Goal: Task Accomplishment & Management: Manage account settings

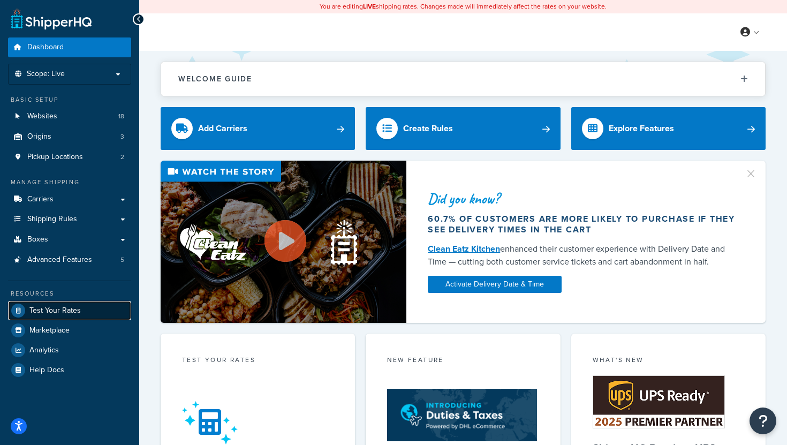
click at [61, 308] on span "Test Your Rates" at bounding box center [54, 310] width 51 height 9
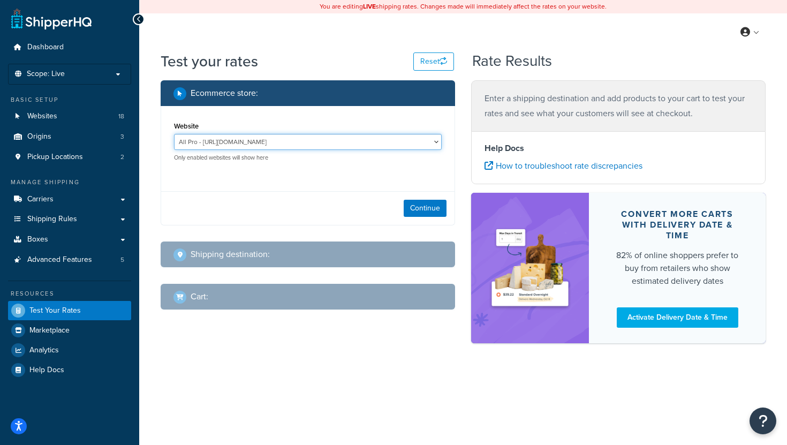
click at [327, 140] on select "All Pro - https://www.allprooffroad.com/ ERP Sandbox TG - https://erpsandbox.tr…" at bounding box center [308, 142] width 268 height 16
select select "fe8df8369d7744045bb466779996769f"
click at [174, 134] on select "All Pro - https://www.allprooffroad.com/ ERP Sandbox TG - https://erpsandbox.tr…" at bounding box center [308, 142] width 268 height 16
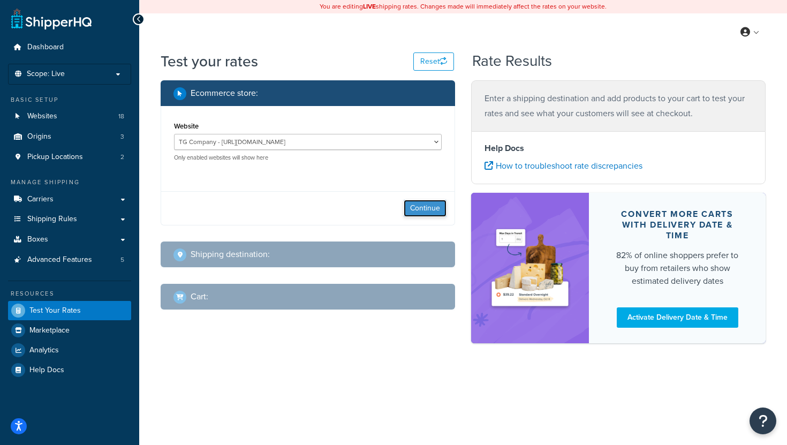
click at [425, 206] on button "Continue" at bounding box center [425, 208] width 43 height 17
select select "TX"
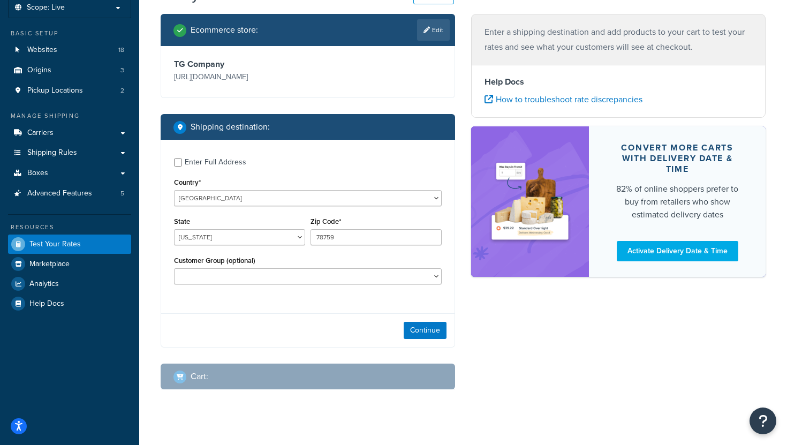
scroll to position [67, 0]
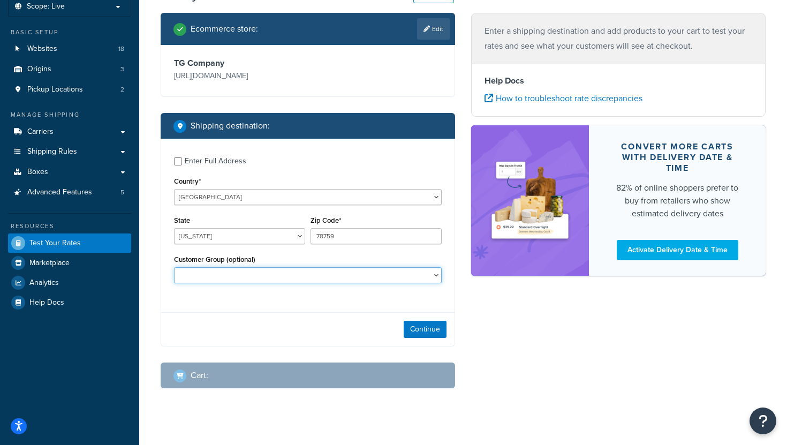
click at [266, 275] on select "D1 D2 D3 DEALER DEALER RS DEALER TERMS DEALER TERMS RS FedEx D3 FEDEX TERMS RS …" at bounding box center [308, 275] width 268 height 16
select select "FedEx WD"
click at [174, 268] on select "D1 D2 D3 DEALER DEALER RS DEALER TERMS DEALER TERMS RS FedEx D3 FEDEX TERMS RS …" at bounding box center [308, 275] width 268 height 16
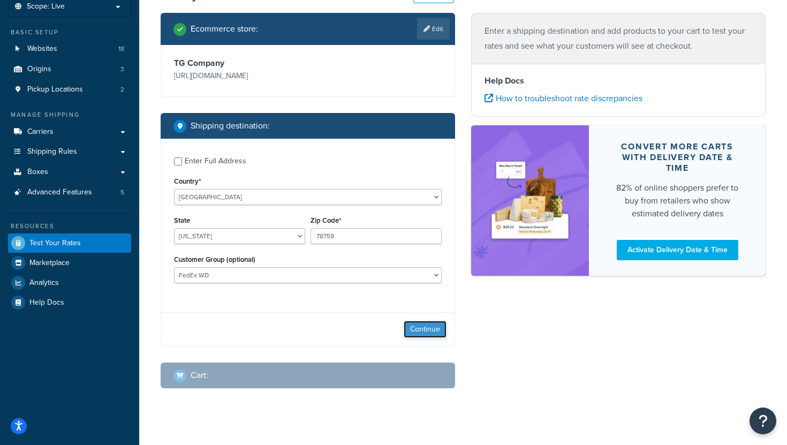
click at [434, 332] on button "Continue" at bounding box center [425, 329] width 43 height 17
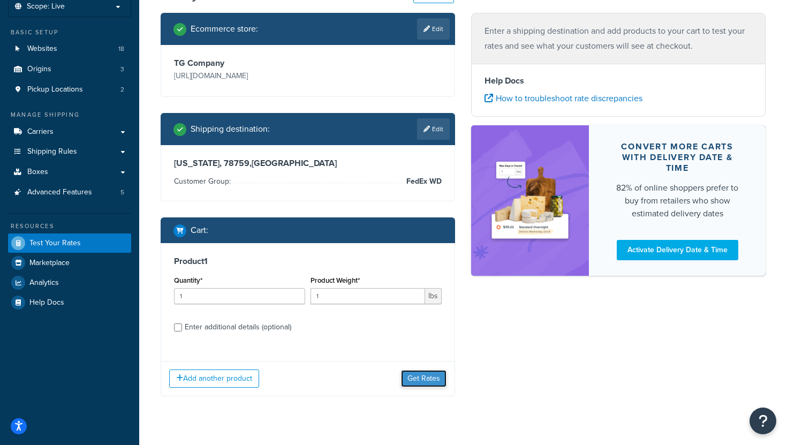
click at [425, 379] on button "Get Rates" at bounding box center [424, 378] width 46 height 17
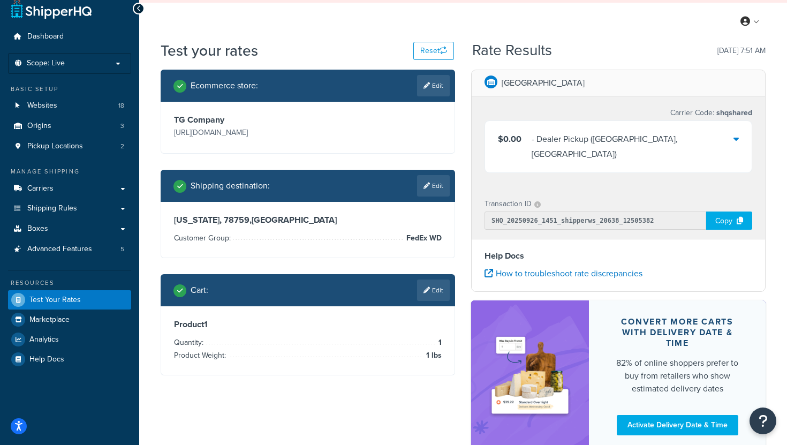
scroll to position [66, 0]
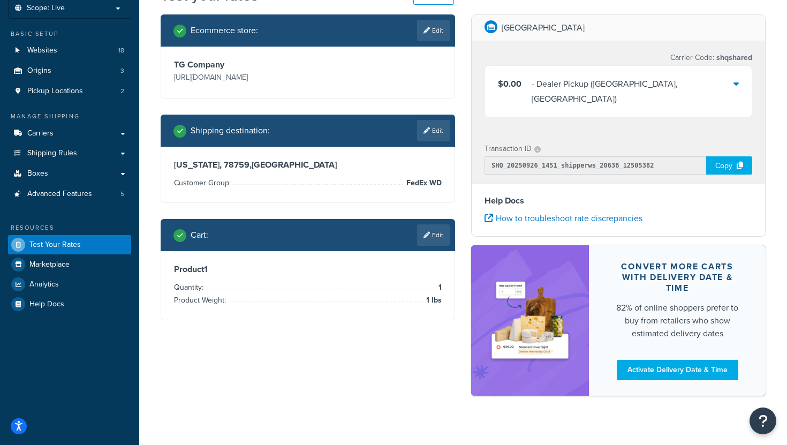
click at [737, 84] on icon at bounding box center [735, 83] width 5 height 9
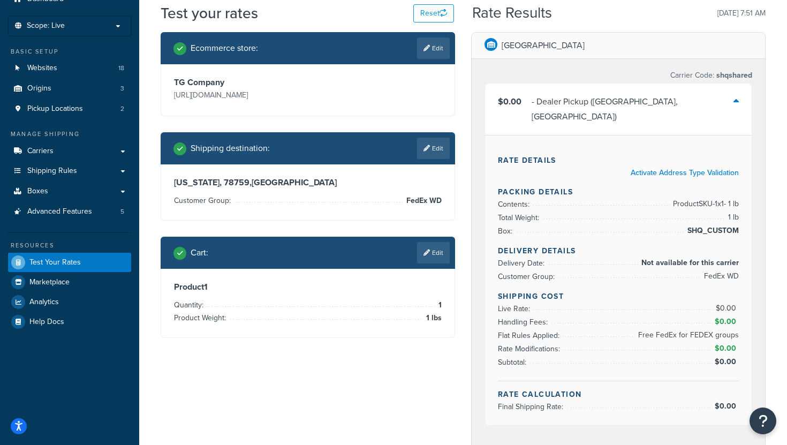
scroll to position [0, 0]
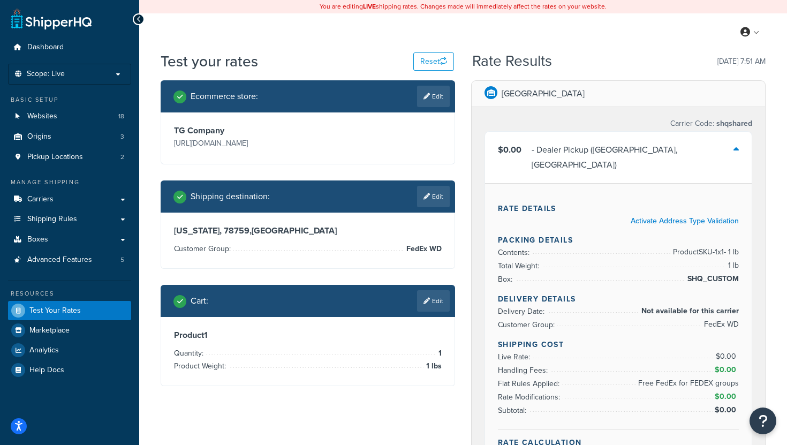
click at [737, 150] on icon at bounding box center [735, 149] width 5 height 9
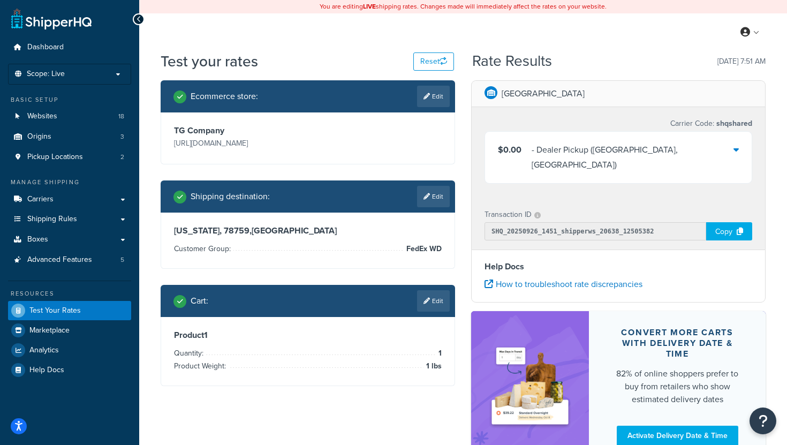
click at [737, 150] on icon at bounding box center [735, 149] width 5 height 9
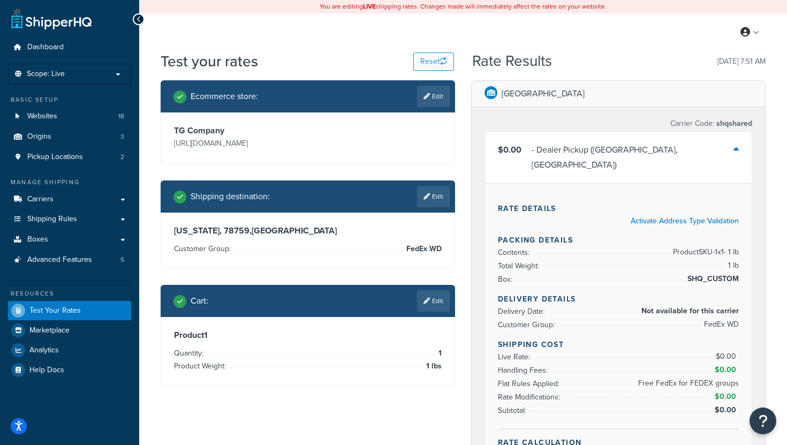
click at [79, 22] on link at bounding box center [51, 18] width 80 height 21
click at [52, 47] on span "Dashboard" at bounding box center [45, 47] width 36 height 9
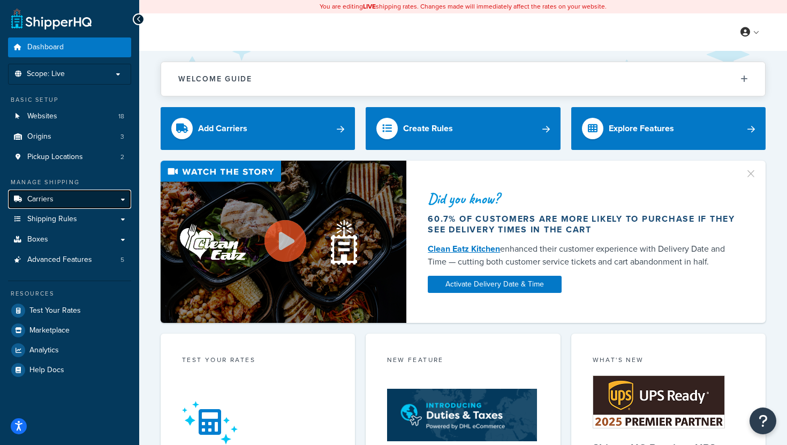
click at [96, 204] on link "Carriers" at bounding box center [69, 200] width 123 height 20
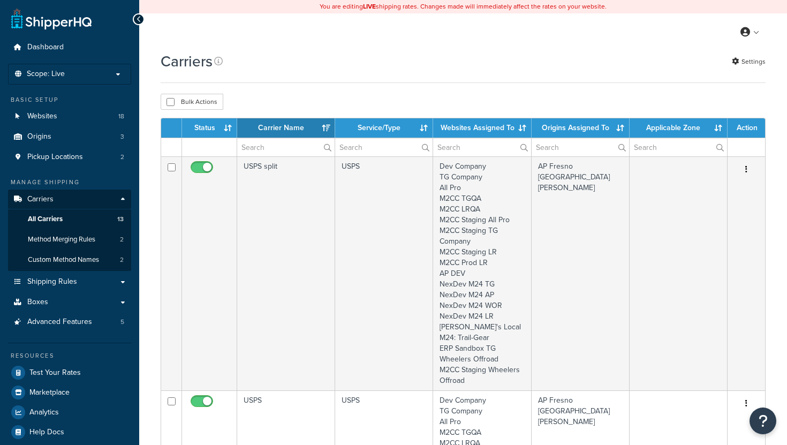
select select "15"
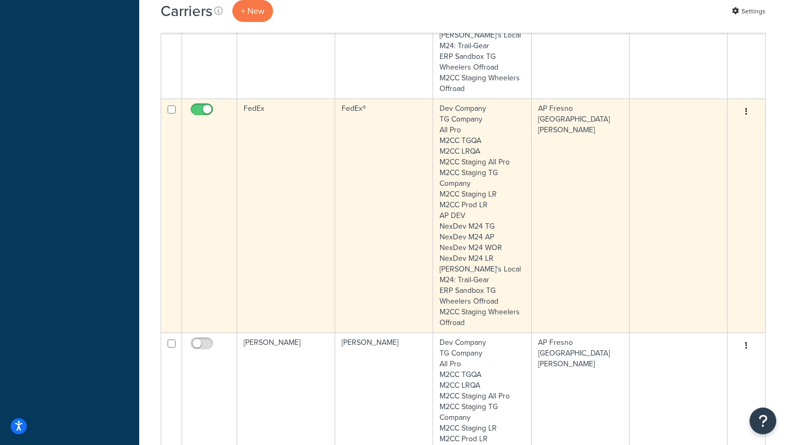
scroll to position [1903, 0]
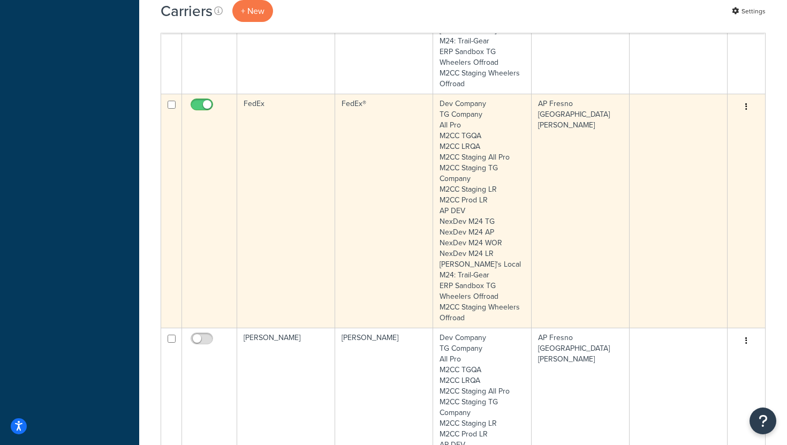
click at [367, 221] on td "FedEx®" at bounding box center [384, 211] width 98 height 234
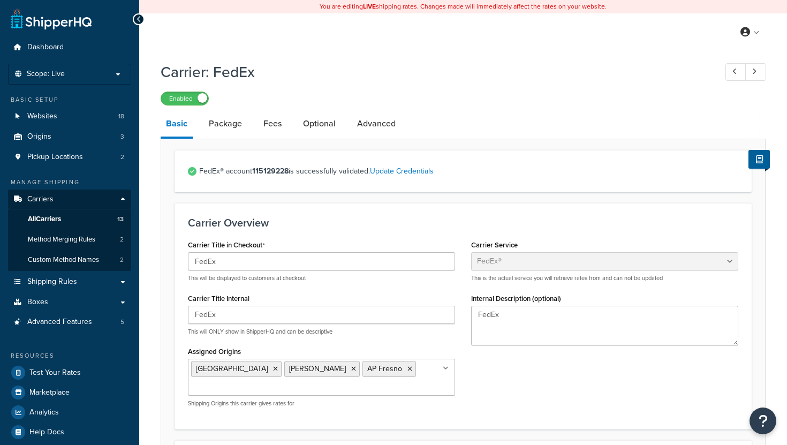
select select "fedEx"
select select "REGULAR_PICKUP"
select select "YOUR_PACKAGING"
click at [231, 131] on link "Package" at bounding box center [225, 124] width 44 height 26
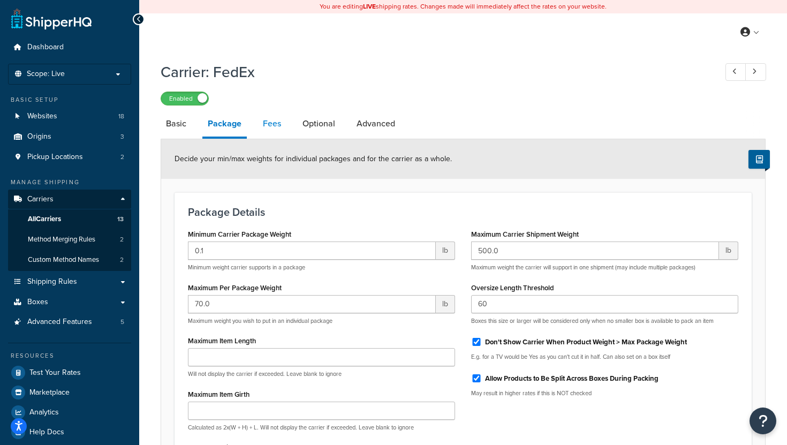
click at [275, 132] on link "Fees" at bounding box center [272, 124] width 29 height 26
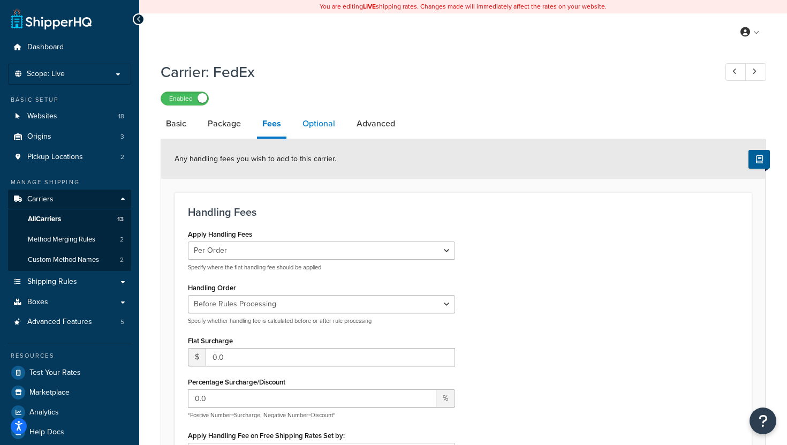
click at [316, 130] on link "Optional" at bounding box center [318, 124] width 43 height 26
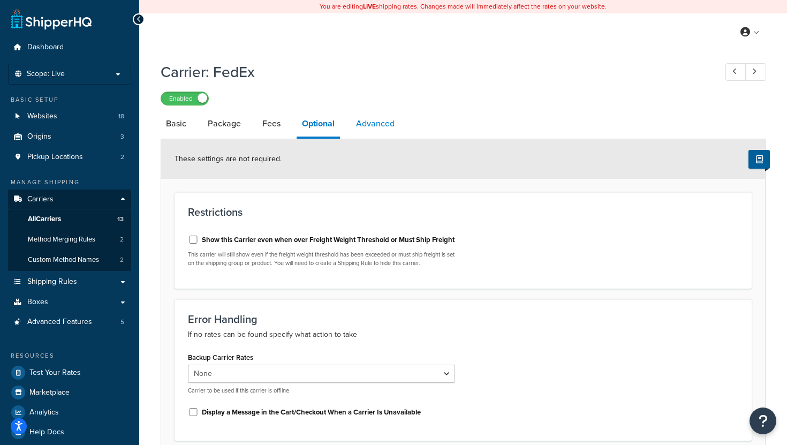
click at [374, 128] on link "Advanced" at bounding box center [375, 124] width 49 height 26
select select "false"
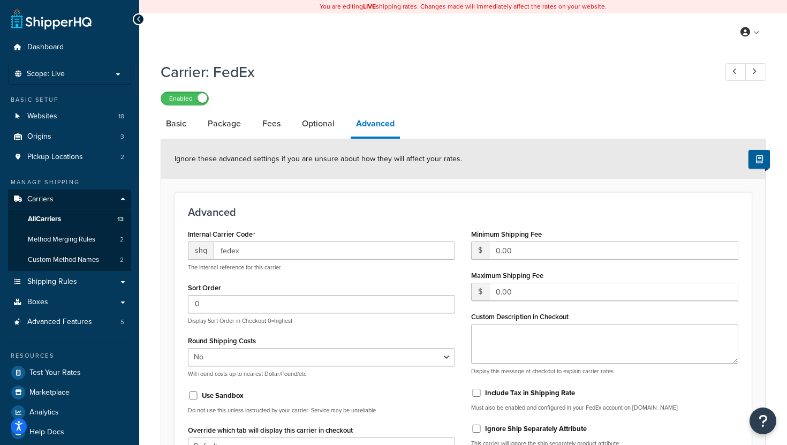
click at [332, 75] on h1 "Carrier: FedEx" at bounding box center [433, 72] width 545 height 21
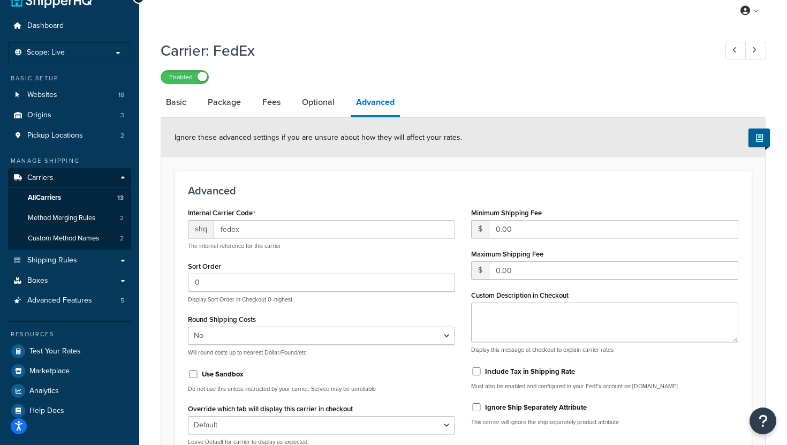
scroll to position [17, 0]
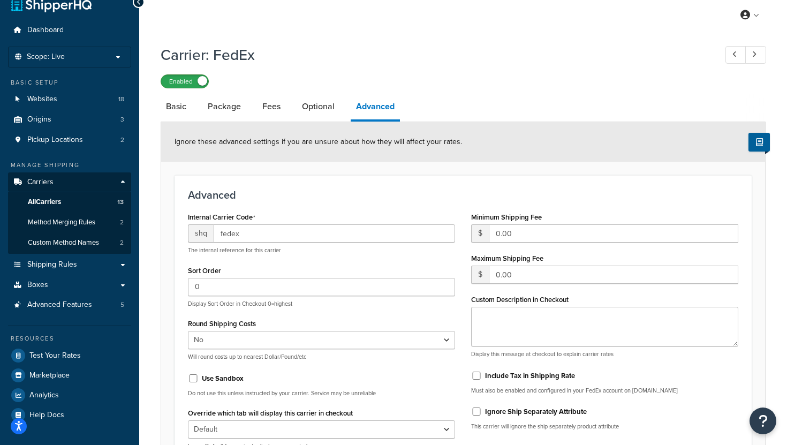
click at [172, 83] on label "Enabled" at bounding box center [184, 81] width 47 height 13
click at [202, 82] on label "Disabled" at bounding box center [184, 81] width 47 height 13
click at [177, 108] on link "Basic" at bounding box center [176, 107] width 31 height 26
select select "fedEx"
select select "REGULAR_PICKUP"
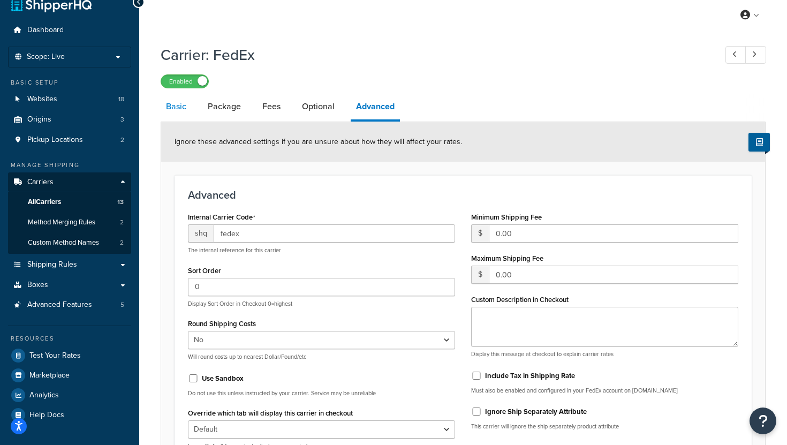
select select "YOUR_PACKAGING"
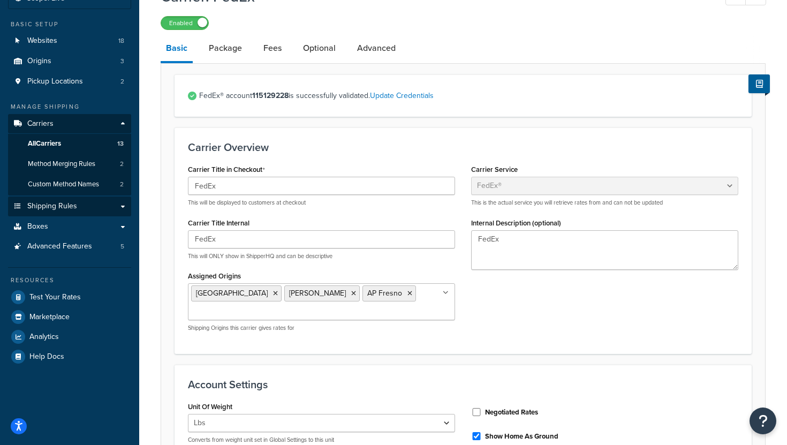
scroll to position [79, 0]
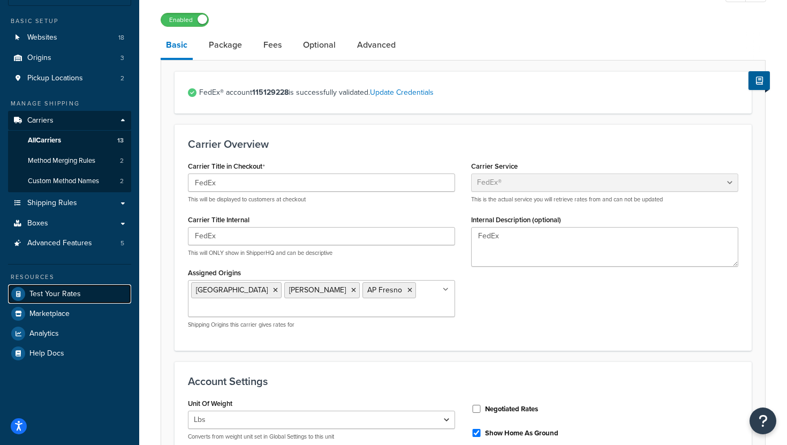
click at [60, 298] on span "Test Your Rates" at bounding box center [54, 294] width 51 height 9
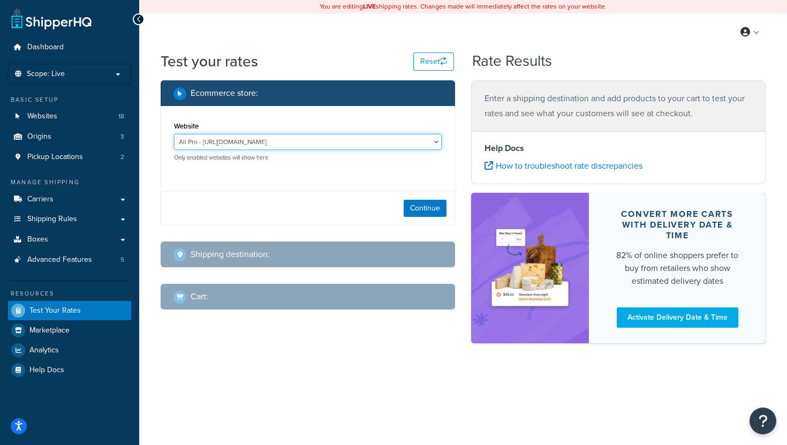
click at [337, 145] on select "All Pro - [URL][DOMAIN_NAME] ERP Sandbox TG - [URL][DOMAIN_NAME] M2CC LRQA - [U…" at bounding box center [308, 142] width 268 height 16
select select "fe8df8369d7744045bb466779996769f"
click at [174, 134] on select "All Pro - https://www.allprooffroad.com/ ERP Sandbox TG - https://erpsandbox.tr…" at bounding box center [308, 142] width 268 height 16
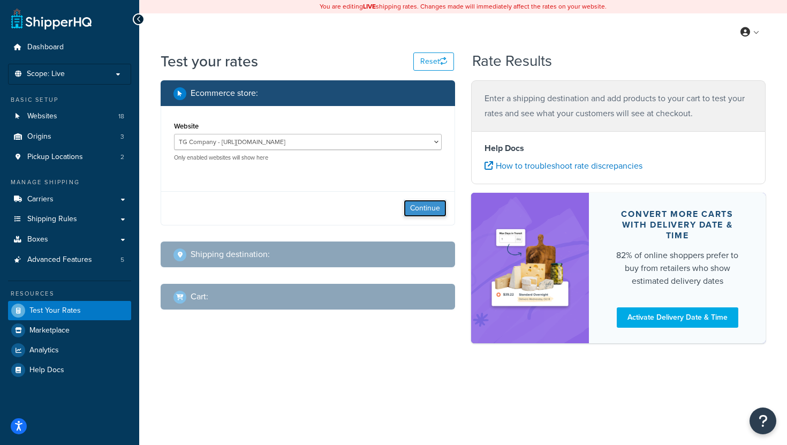
click at [426, 209] on button "Continue" at bounding box center [425, 208] width 43 height 17
select select "TX"
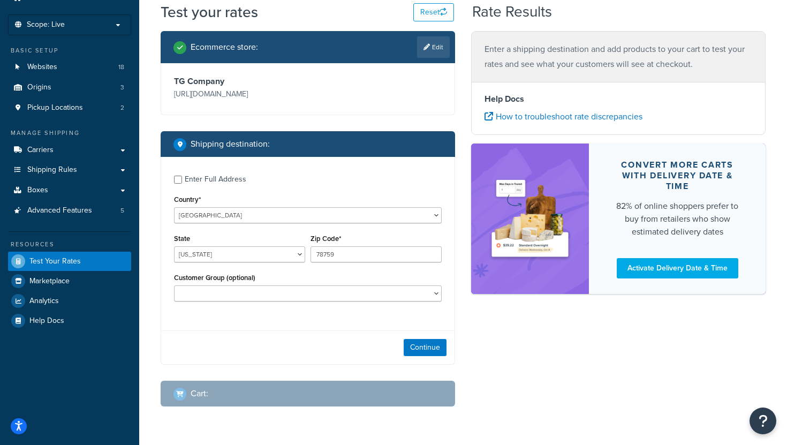
scroll to position [50, 0]
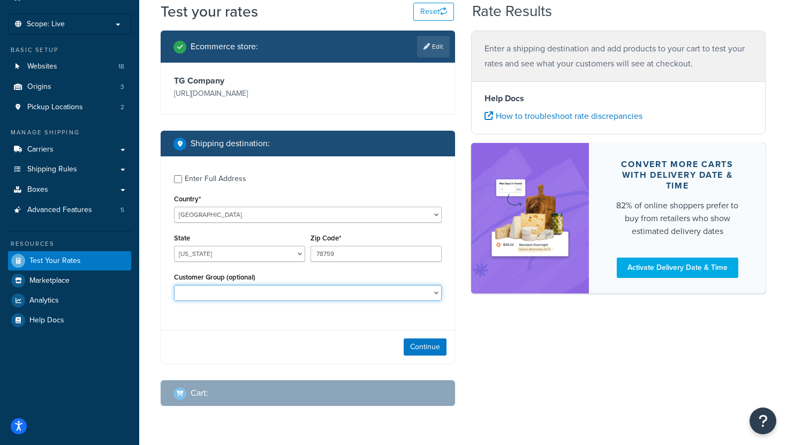
click at [433, 292] on select "D1 D2 D3 DEALER DEALER RS DEALER TERMS DEALER TERMS RS FedEx D3 FEDEX TERMS RS …" at bounding box center [308, 293] width 268 height 16
select select "FedEx WD"
click at [174, 286] on select "D1 D2 D3 DEALER DEALER RS DEALER TERMS DEALER TERMS RS FedEx D3 FEDEX TERMS RS …" at bounding box center [308, 293] width 268 height 16
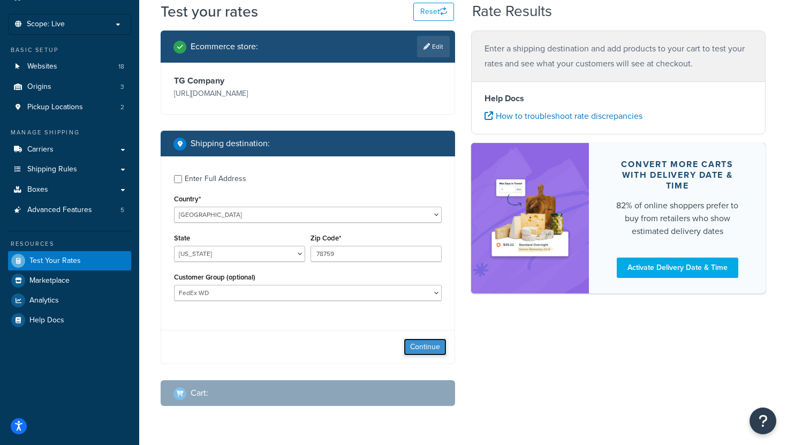
click at [424, 347] on button "Continue" at bounding box center [425, 346] width 43 height 17
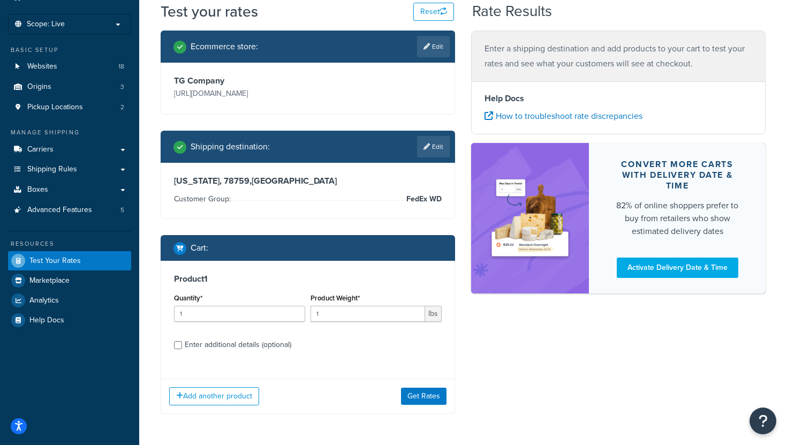
scroll to position [89, 0]
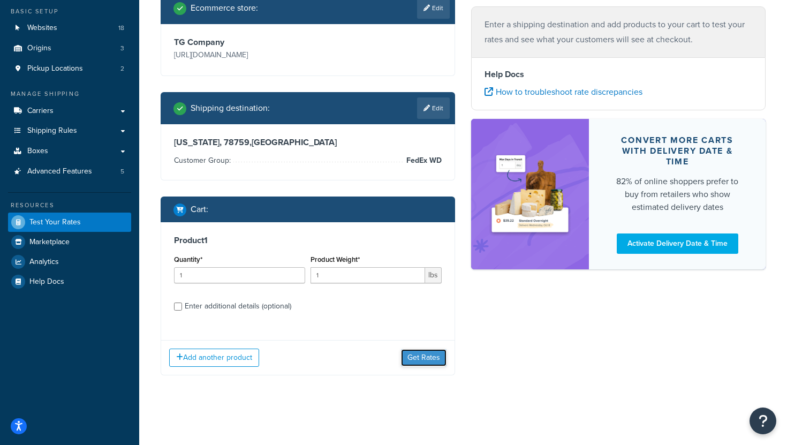
click at [428, 360] on button "Get Rates" at bounding box center [424, 357] width 46 height 17
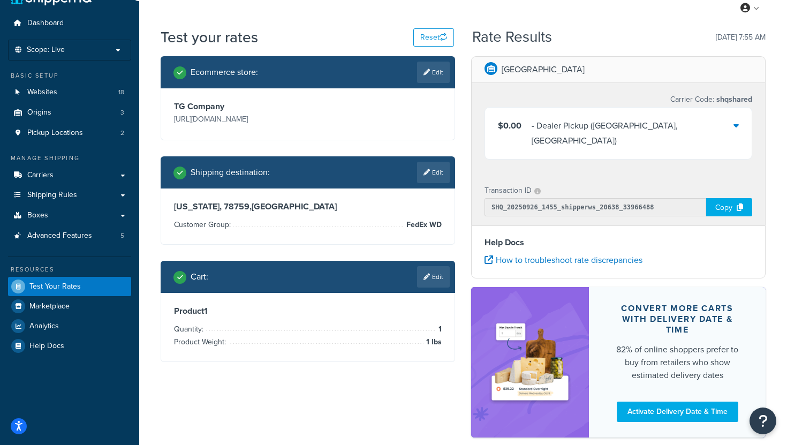
scroll to position [21, 0]
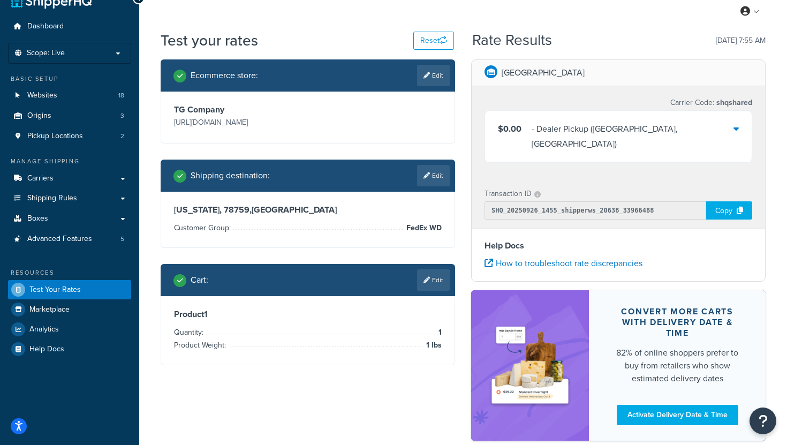
click at [733, 131] on icon at bounding box center [735, 128] width 5 height 9
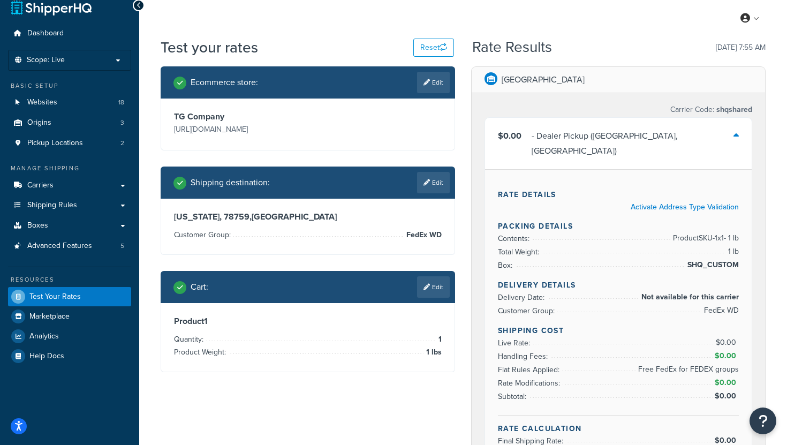
scroll to position [0, 0]
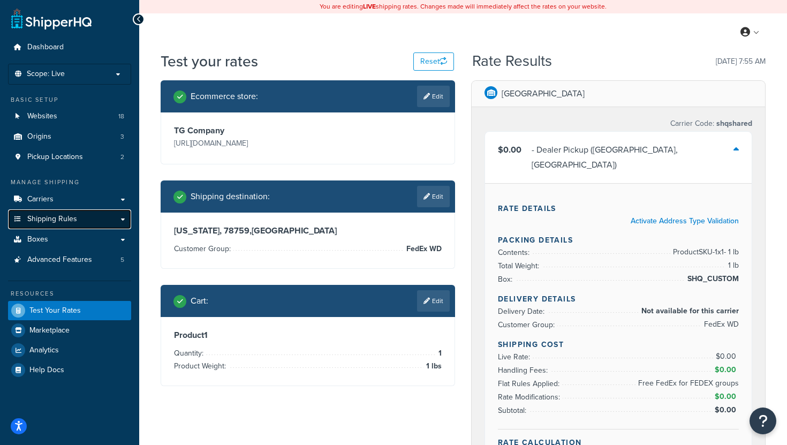
click at [113, 216] on link "Shipping Rules" at bounding box center [69, 219] width 123 height 20
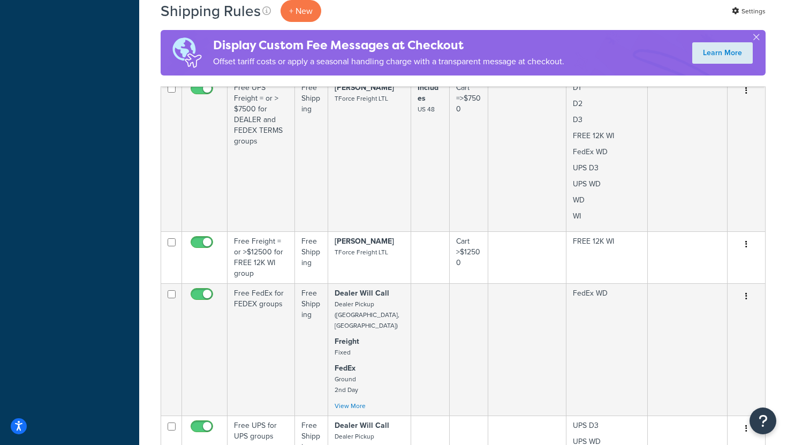
scroll to position [780, 0]
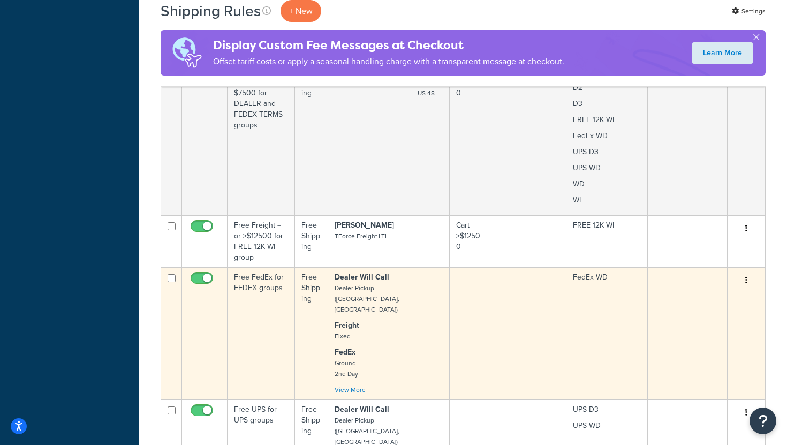
click at [303, 334] on td "Free Shipping" at bounding box center [311, 333] width 33 height 132
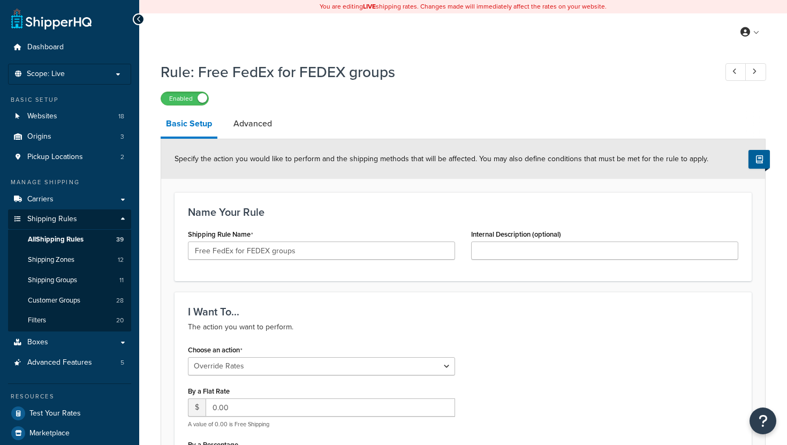
select select "OVERRIDE"
select select "LOCATION"
click at [176, 97] on label "Enabled" at bounding box center [184, 98] width 47 height 13
click at [201, 99] on label "Disabled" at bounding box center [184, 98] width 47 height 13
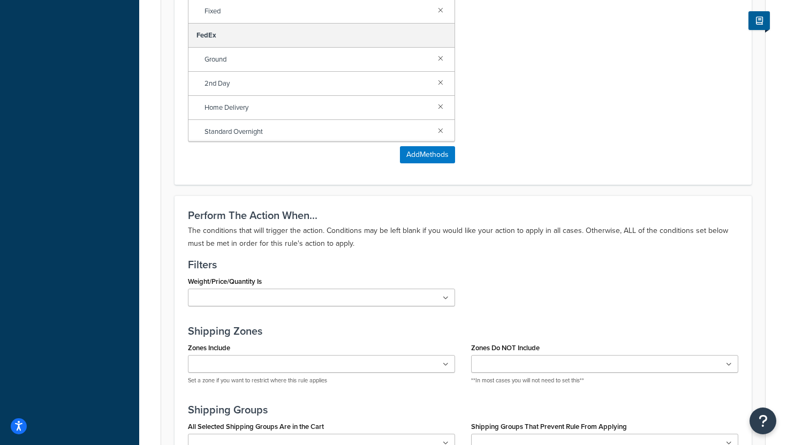
scroll to position [756, 0]
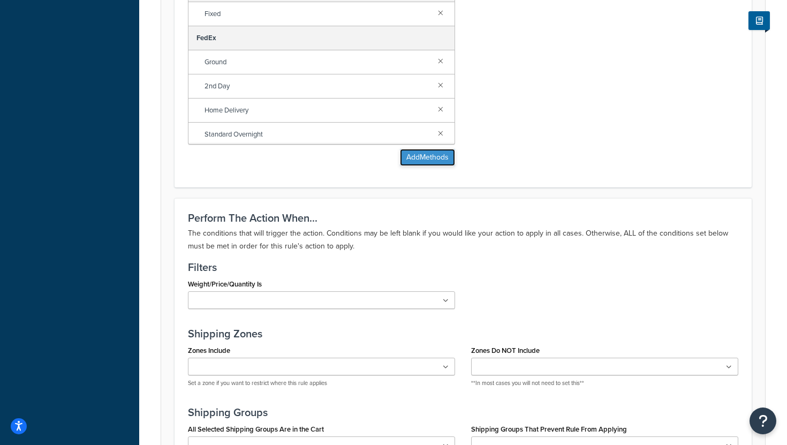
click at [438, 157] on button "Add Methods" at bounding box center [427, 157] width 55 height 17
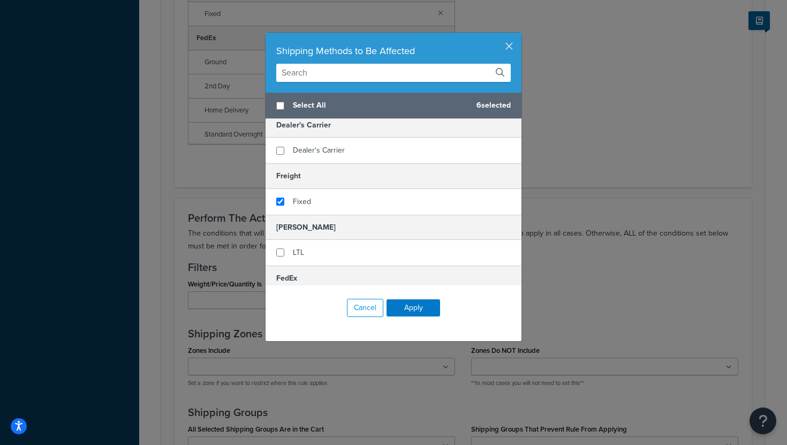
scroll to position [0, 0]
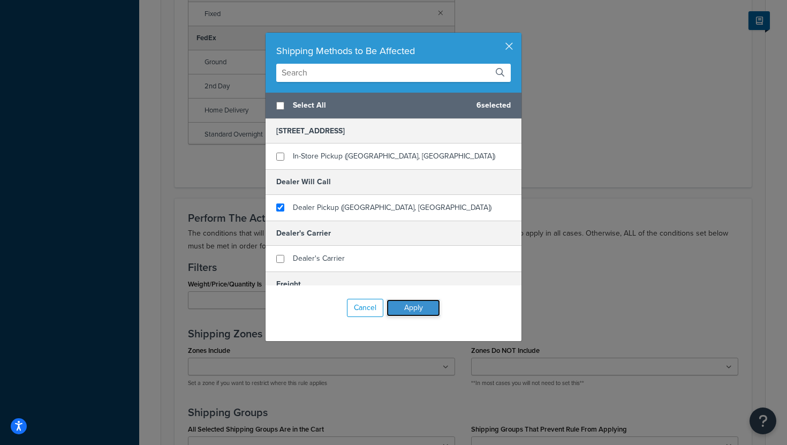
click at [422, 307] on button "Apply" at bounding box center [414, 307] width 54 height 17
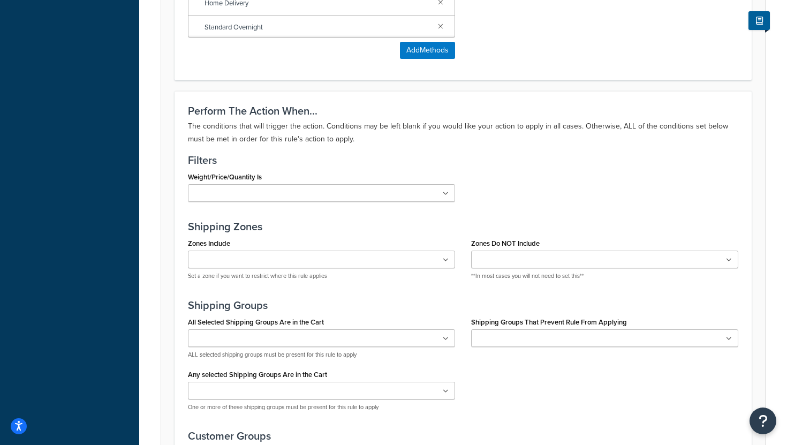
scroll to position [1030, 0]
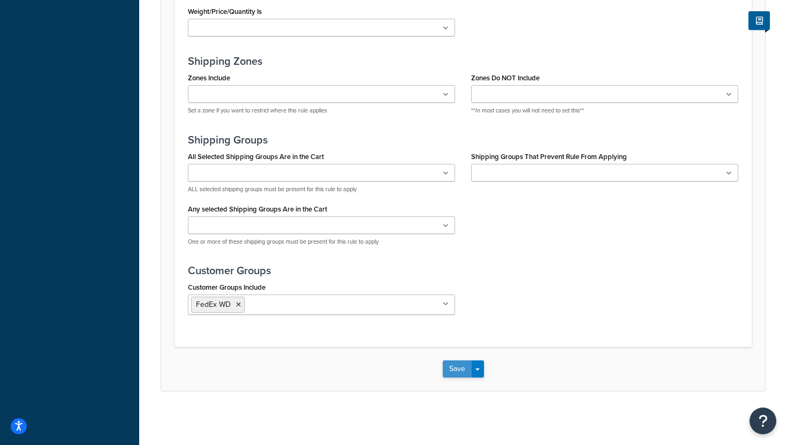
click at [456, 369] on button "Save" at bounding box center [457, 368] width 29 height 17
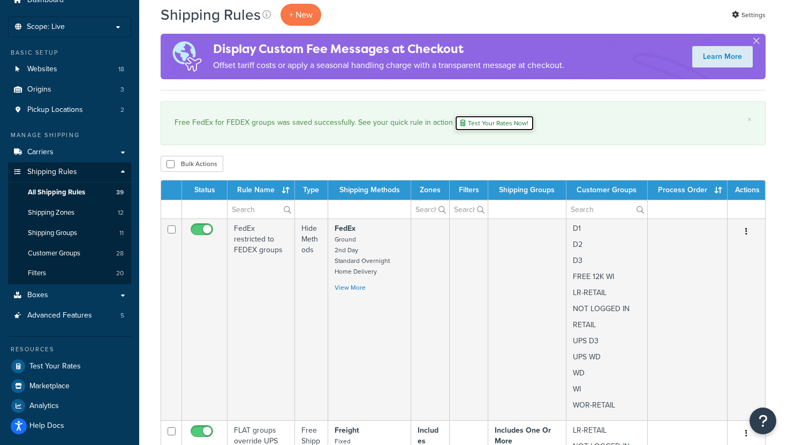
click at [487, 124] on link "Test Your Rates Now!" at bounding box center [495, 123] width 80 height 16
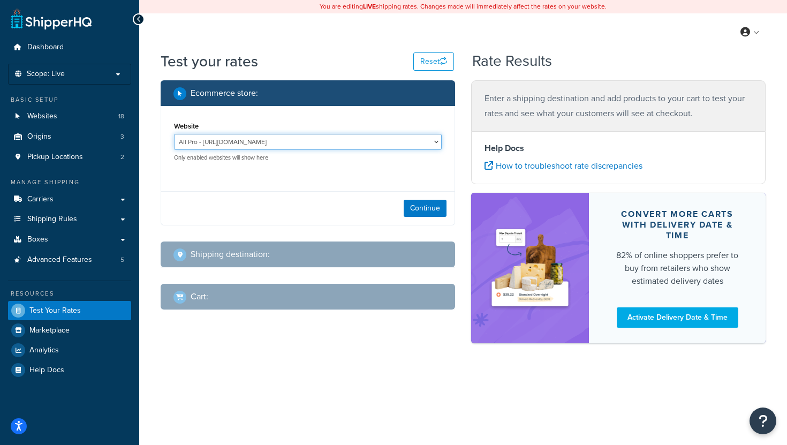
click at [412, 146] on select "All Pro - https://www.allprooffroad.com/ ERP Sandbox TG - https://erpsandbox.tr…" at bounding box center [308, 142] width 268 height 16
select select "fe8df8369d7744045bb466779996769f"
click at [174, 134] on select "All Pro - https://www.allprooffroad.com/ ERP Sandbox TG - https://erpsandbox.tr…" at bounding box center [308, 142] width 268 height 16
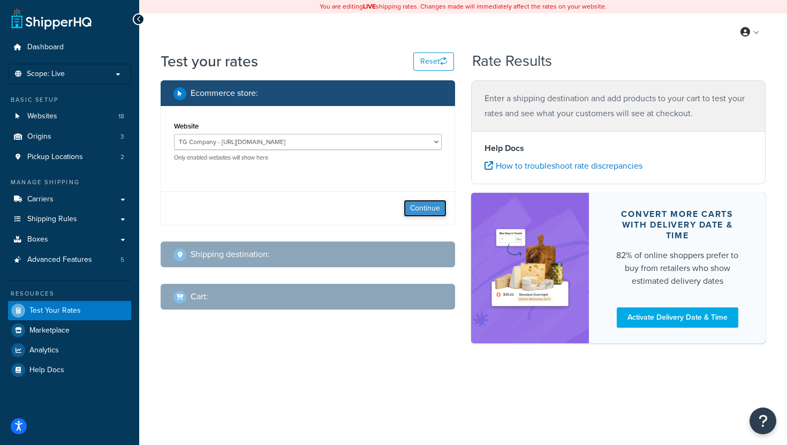
click at [422, 211] on button "Continue" at bounding box center [425, 208] width 43 height 17
select select "[GEOGRAPHIC_DATA]"
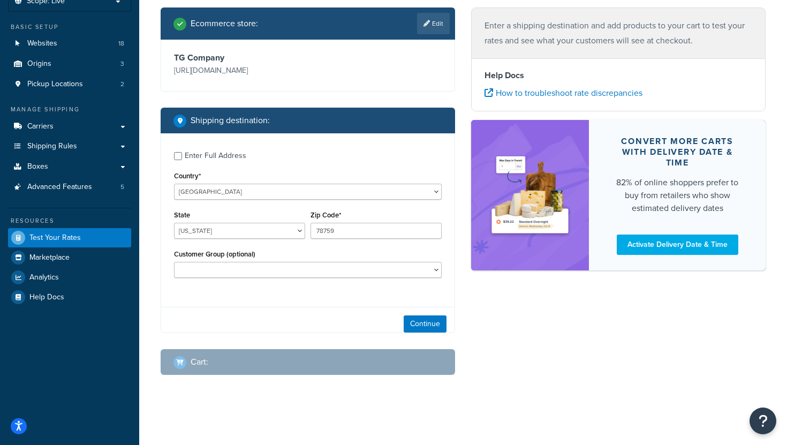
scroll to position [82, 0]
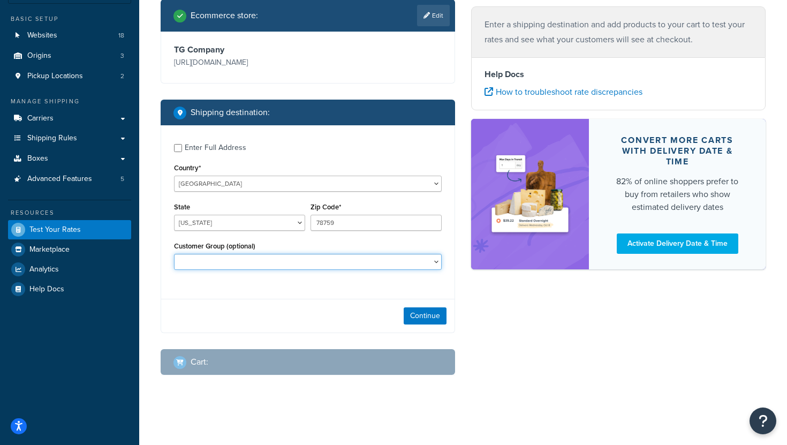
click at [417, 263] on select "D1 D2 D3 DEALER DEALER RS DEALER TERMS DEALER TERMS RS FedEx D3 FEDEX TERMS RS …" at bounding box center [308, 262] width 268 height 16
select select "FedEx WD"
click at [174, 254] on select "D1 D2 D3 DEALER DEALER RS DEALER TERMS DEALER TERMS RS FedEx D3 FEDEX TERMS RS …" at bounding box center [308, 262] width 268 height 16
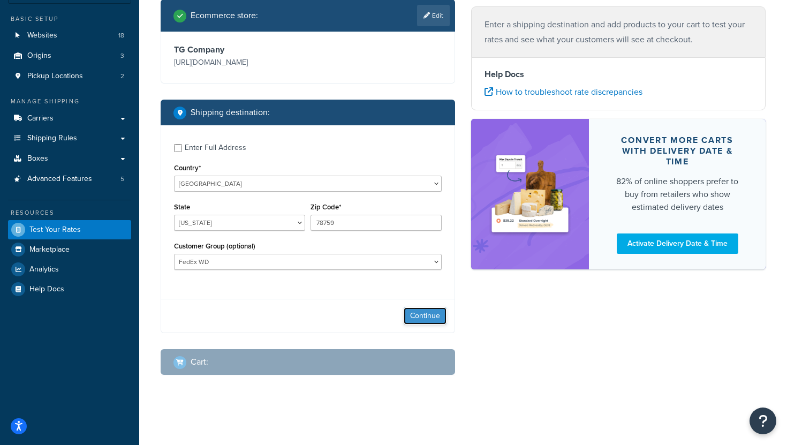
click at [431, 318] on button "Continue" at bounding box center [425, 315] width 43 height 17
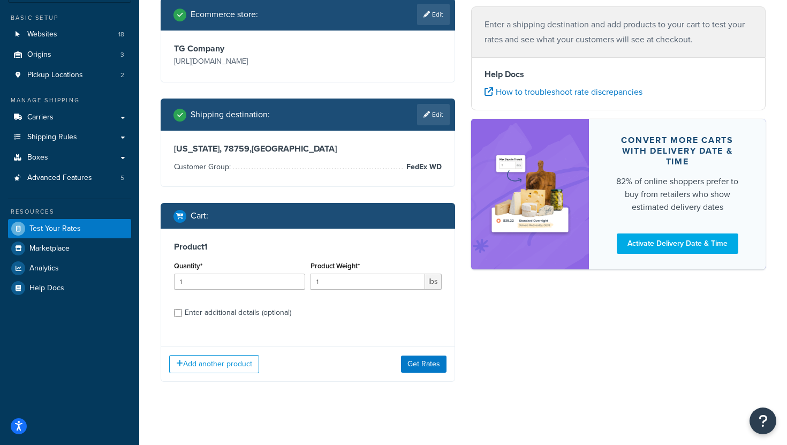
scroll to position [89, 0]
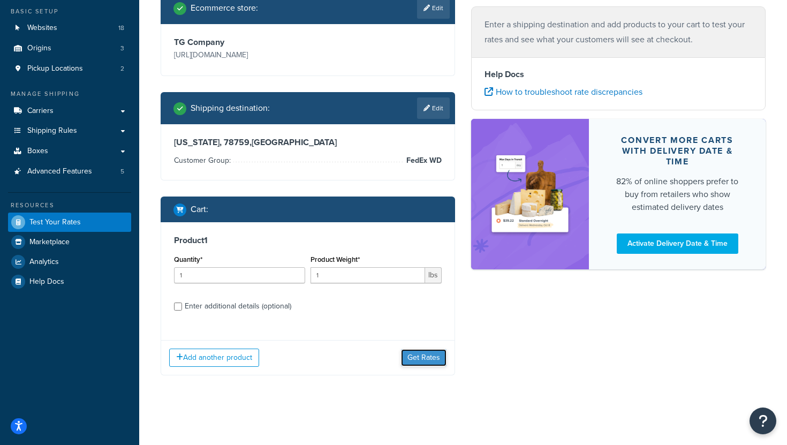
click at [430, 357] on button "Get Rates" at bounding box center [424, 357] width 46 height 17
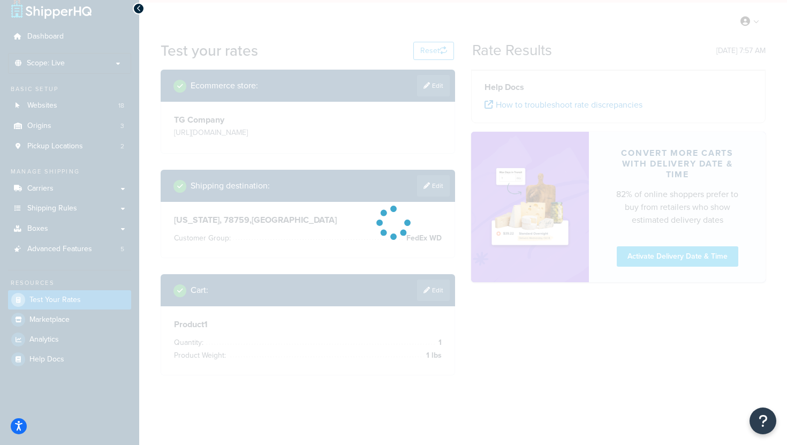
scroll to position [66, 0]
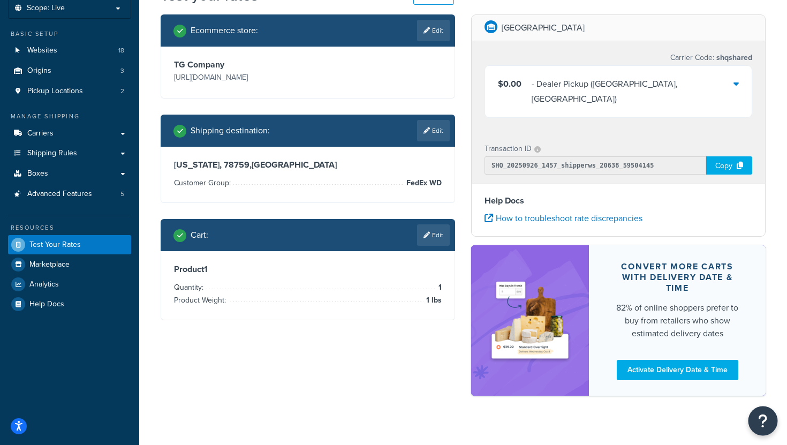
click at [764, 423] on icon "Open Resource Center" at bounding box center [763, 420] width 10 height 15
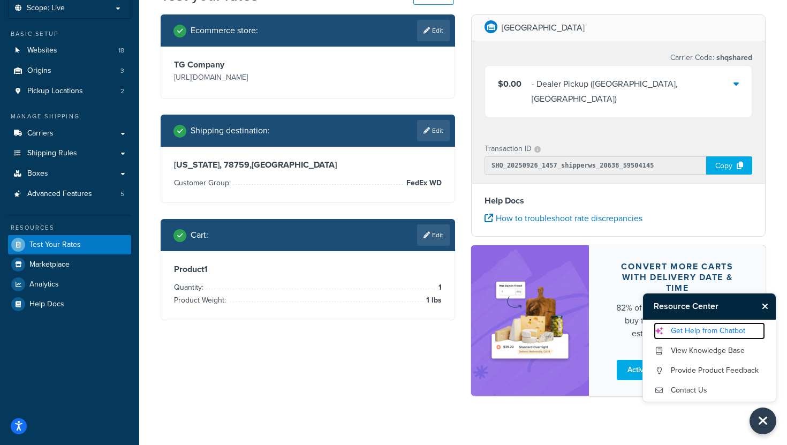
click at [727, 334] on link "Get Help from Chatbot" at bounding box center [709, 330] width 111 height 17
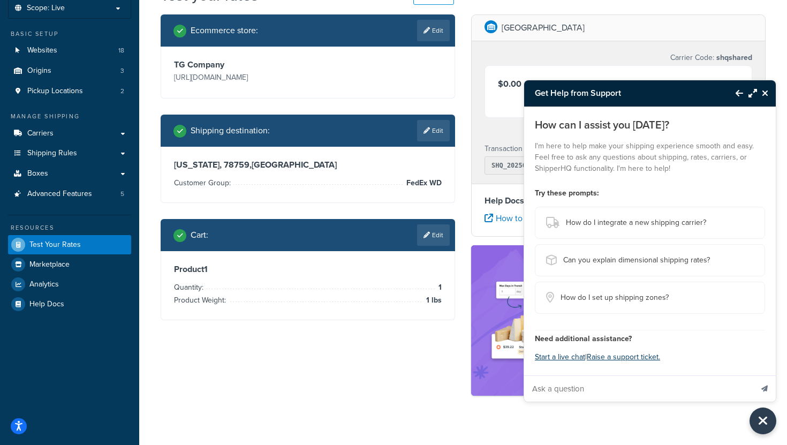
click at [564, 387] on input "Ask a question" at bounding box center [638, 389] width 228 height 26
type input "Is FedEx carrier service down?"
click at [753, 375] on button "Send message" at bounding box center [764, 388] width 22 height 26
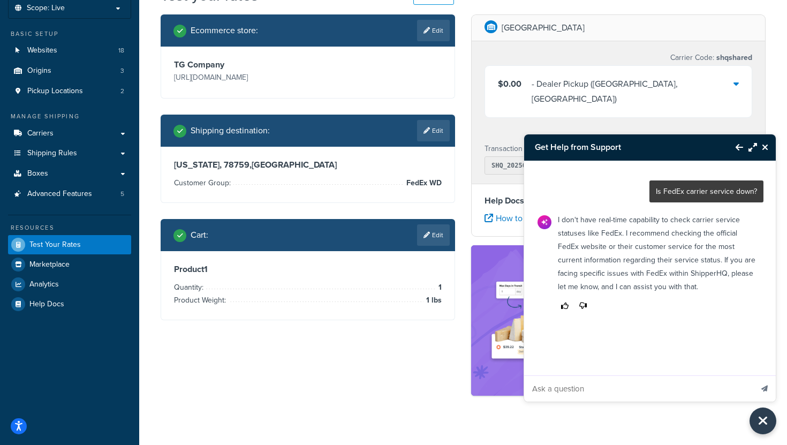
click at [569, 395] on input "Ask a question" at bounding box center [638, 389] width 228 height 26
type input "Can I chat with a human?"
click at [753, 375] on button "Send message" at bounding box center [764, 388] width 22 height 26
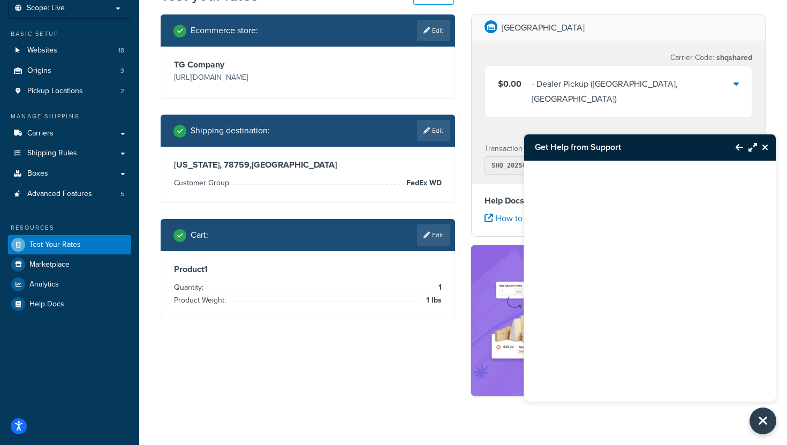
click at [648, 258] on div at bounding box center [650, 268] width 252 height 214
click at [436, 131] on link "Edit" at bounding box center [433, 130] width 33 height 21
select select "TX"
select select "FedEx WD"
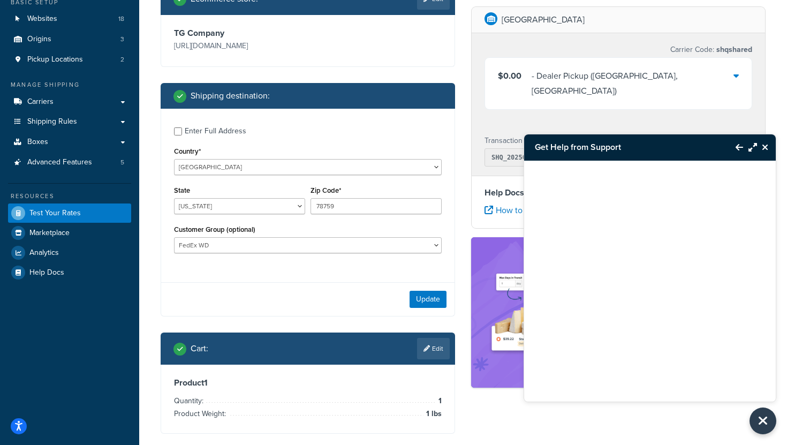
scroll to position [98, 0]
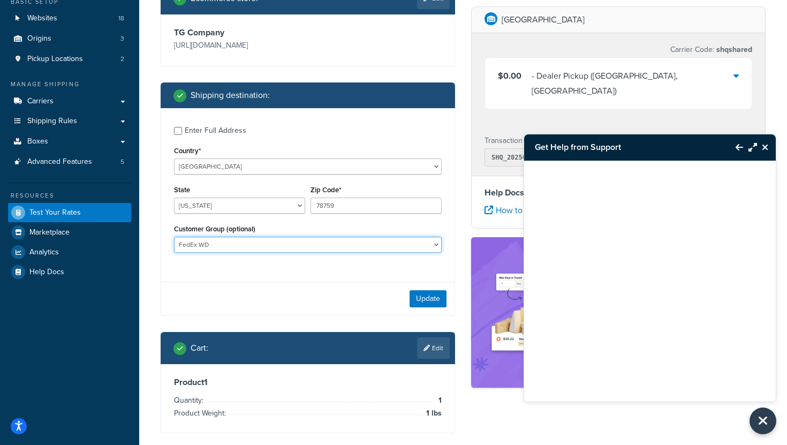
click at [422, 248] on select "D1 D2 D3 DEALER DEALER RS DEALER TERMS DEALER TERMS RS FedEx D3 FEDEX TERMS RS …" at bounding box center [308, 245] width 268 height 16
select select
click at [174, 238] on select "D1 D2 D3 DEALER DEALER RS DEALER TERMS DEALER TERMS RS FedEx D3 FEDEX TERMS RS …" at bounding box center [308, 245] width 268 height 16
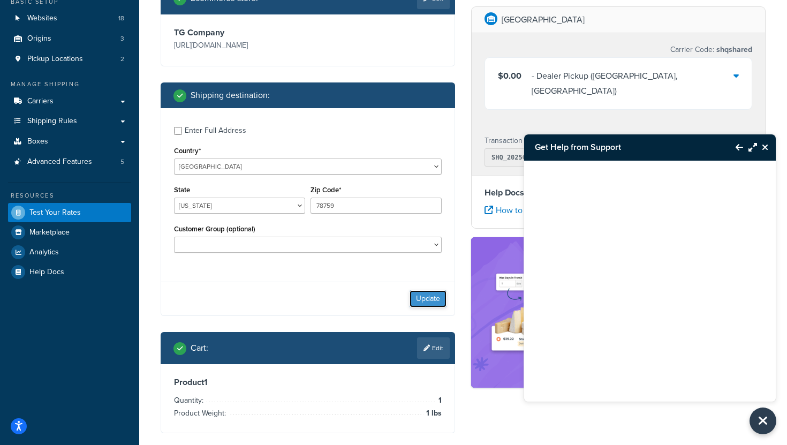
click at [429, 304] on button "Update" at bounding box center [428, 298] width 37 height 17
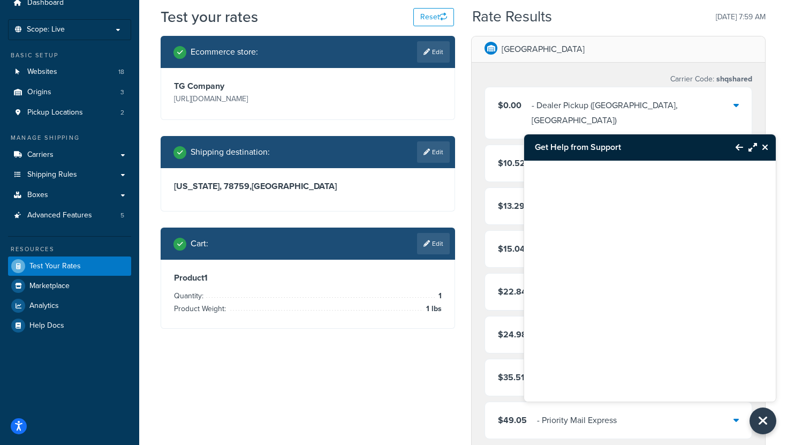
scroll to position [0, 0]
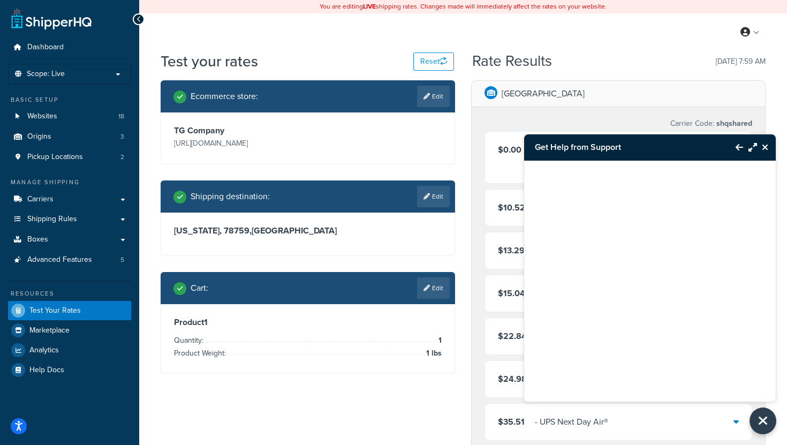
click at [766, 147] on icon "Close Resource Center" at bounding box center [765, 147] width 6 height 9
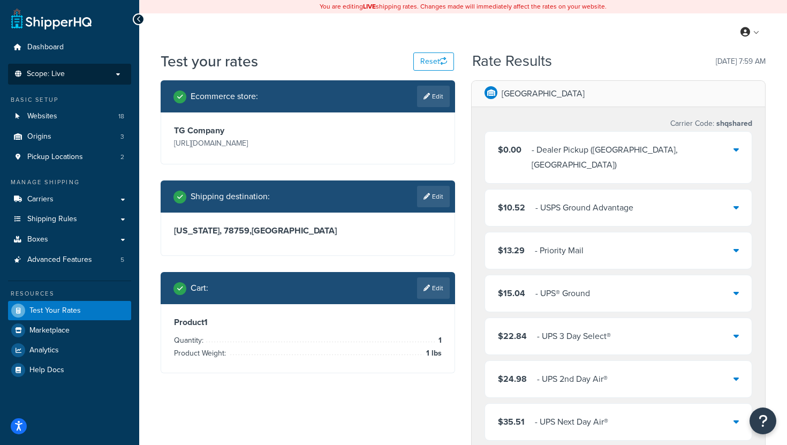
click at [112, 75] on p "Scope: Live" at bounding box center [69, 74] width 113 height 9
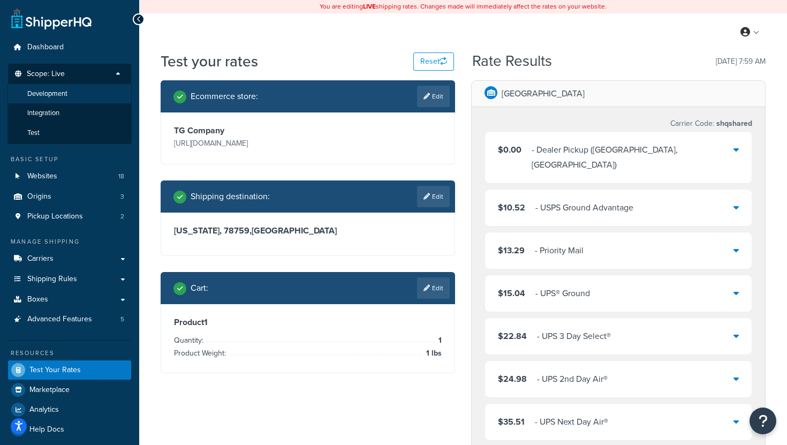
click at [70, 98] on li "Development" at bounding box center [69, 94] width 124 height 20
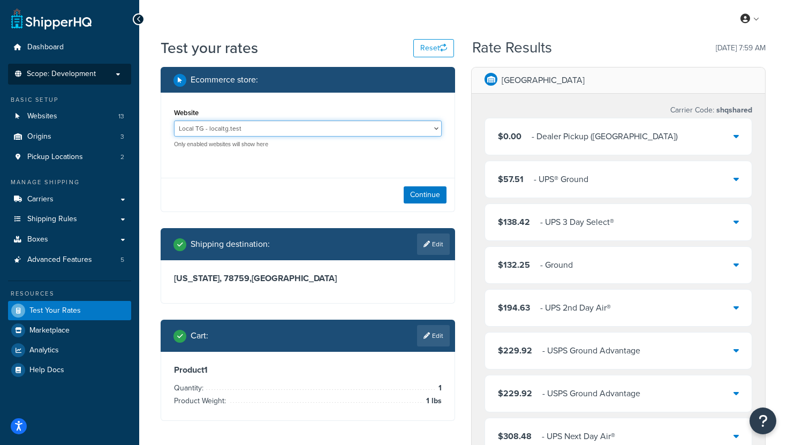
click at [371, 130] on select "Local TG - localtg.test mcstaging - Trail-Gear - mcstaging.trail-gear.com" at bounding box center [308, 128] width 268 height 16
select select "971514c48e9a65941dce60416e86ca48"
click at [174, 120] on select "Local TG - localtg.test mcstaging - Trail-Gear - mcstaging.trail-gear.com" at bounding box center [308, 128] width 268 height 16
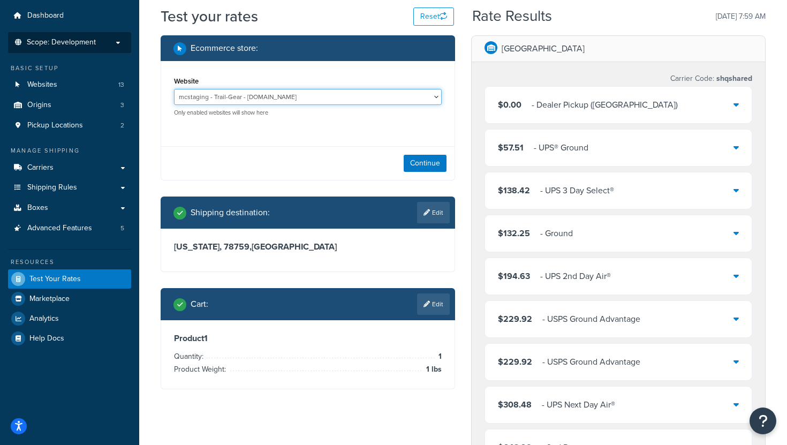
scroll to position [33, 0]
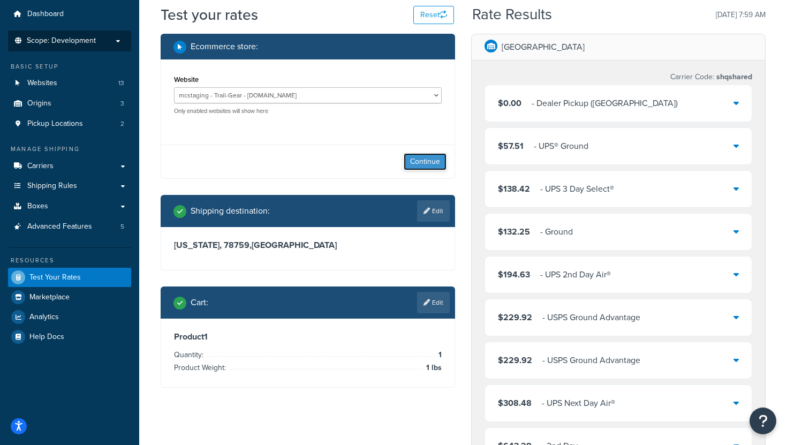
click at [426, 158] on button "Continue" at bounding box center [425, 161] width 43 height 17
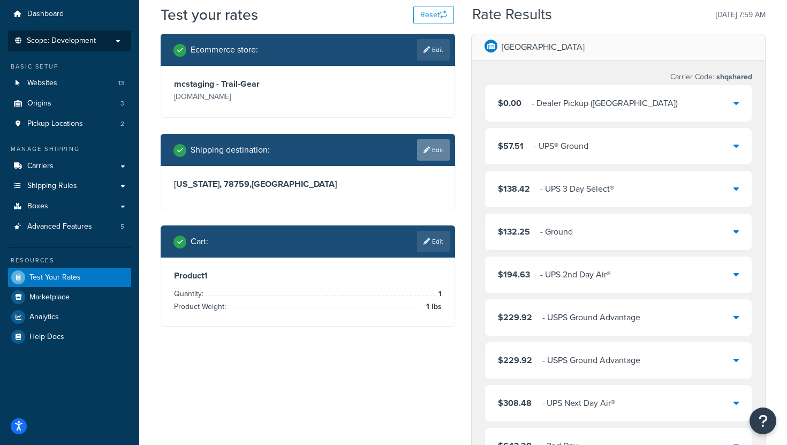
click at [434, 152] on link "Edit" at bounding box center [433, 149] width 33 height 21
select select "TX"
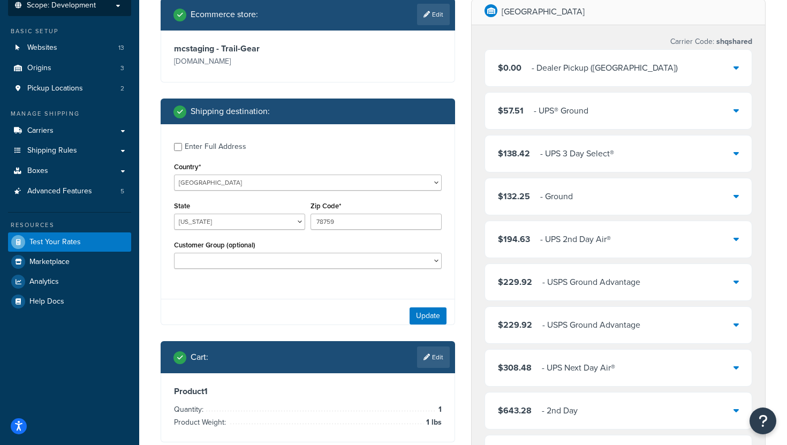
scroll to position [69, 0]
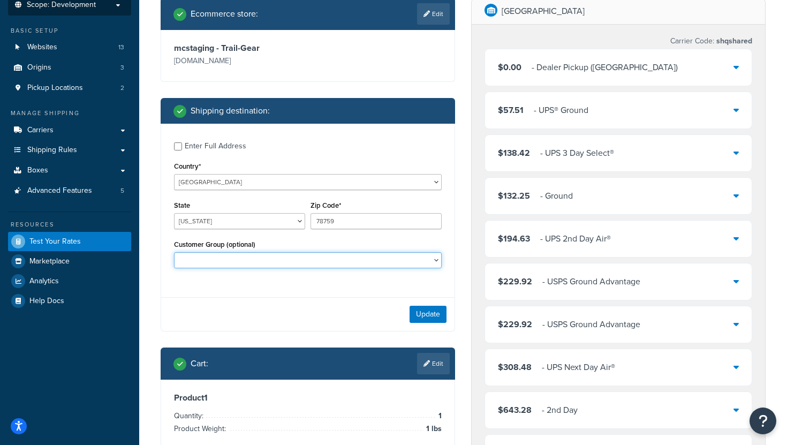
click at [413, 258] on select "D1 D2 D3 FedEx WD FREE 12K WI LR-Retail NOT LOGGED IN RETAIL Default UPS D3 UPS…" at bounding box center [308, 260] width 268 height 16
select select "FedEx WD"
click at [174, 253] on select "D1 D2 D3 FedEx WD FREE 12K WI LR-Retail NOT LOGGED IN RETAIL Default UPS D3 UPS…" at bounding box center [308, 260] width 268 height 16
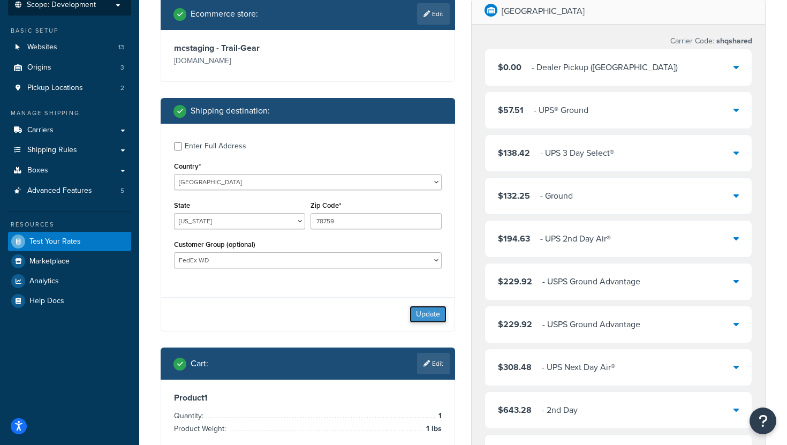
click at [428, 321] on button "Update" at bounding box center [428, 314] width 37 height 17
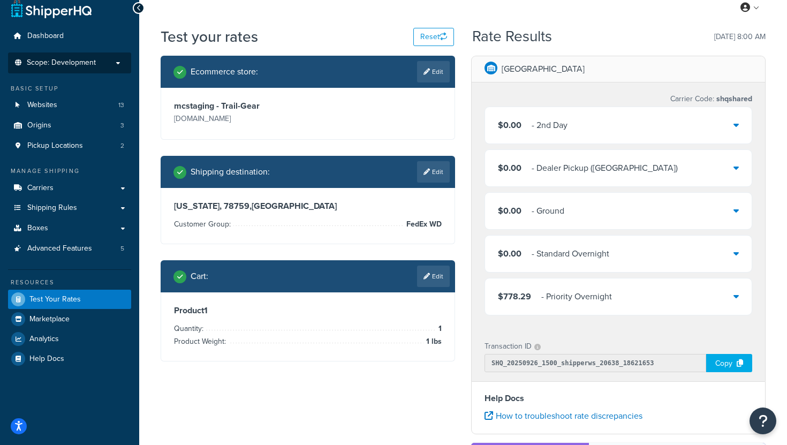
scroll to position [9, 0]
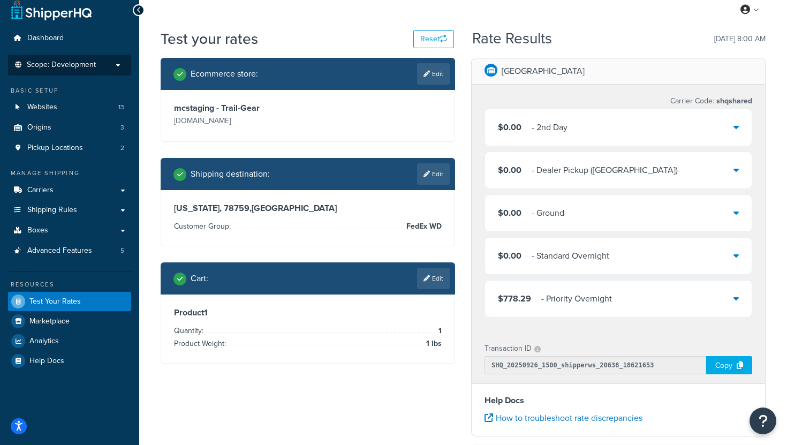
click at [734, 135] on div "$0.00 - 2nd Day" at bounding box center [618, 127] width 267 height 36
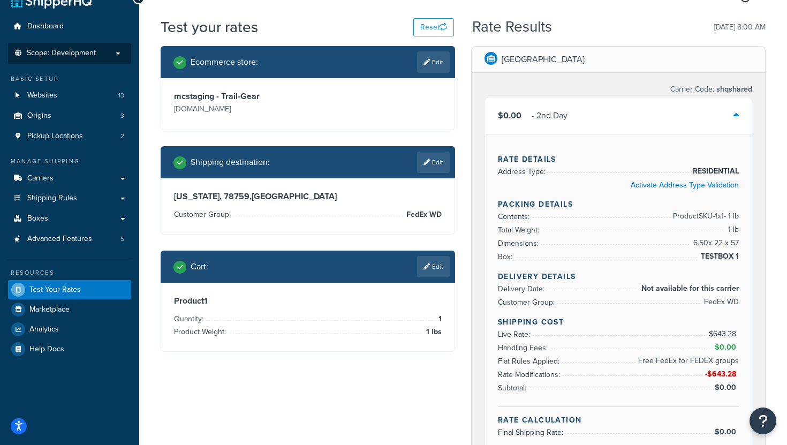
scroll to position [0, 0]
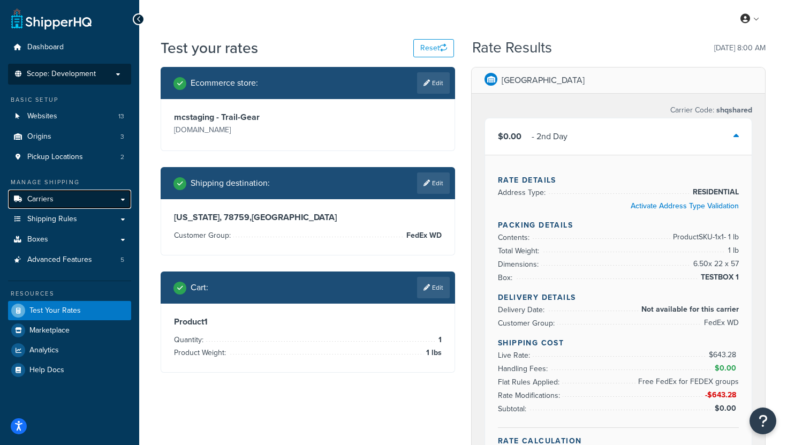
click at [120, 196] on link "Carriers" at bounding box center [69, 200] width 123 height 20
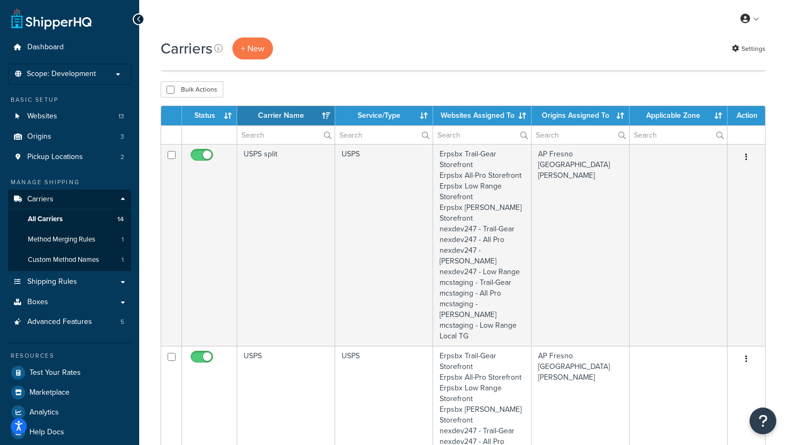
select select "15"
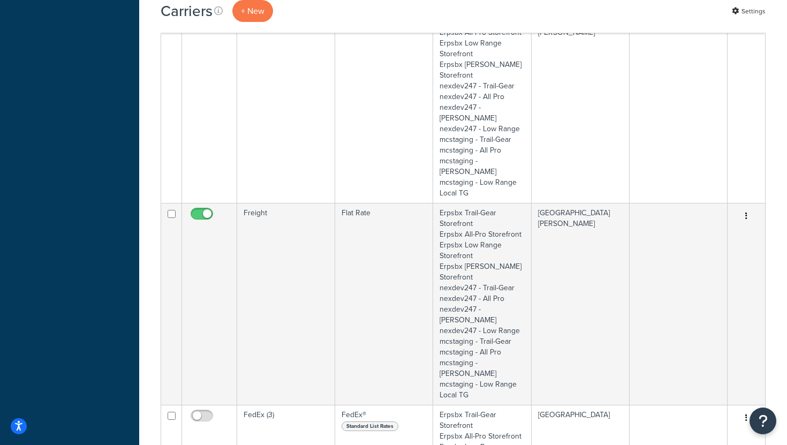
scroll to position [1917, 0]
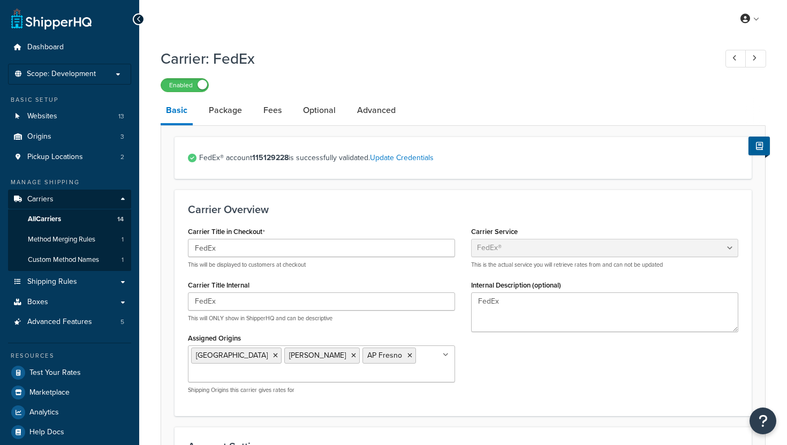
select select "fedEx"
select select "REGULAR_PICKUP"
select select "YOUR_PACKAGING"
click at [405, 158] on link "Update Credentials" at bounding box center [402, 157] width 64 height 11
select select "US"
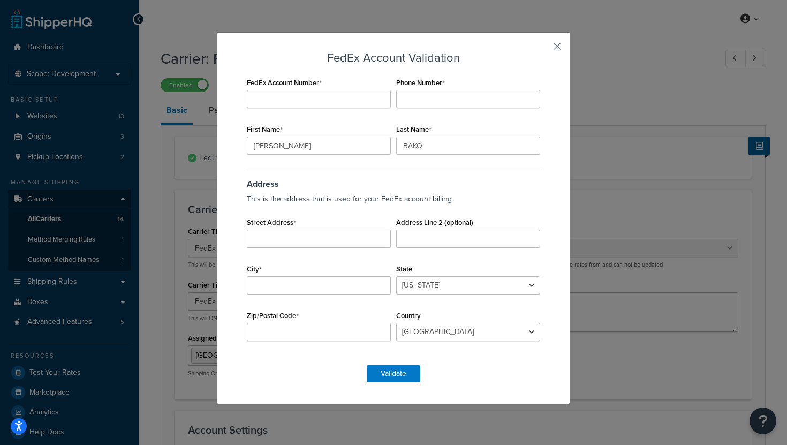
click at [543, 49] on button "button" at bounding box center [541, 50] width 3 height 3
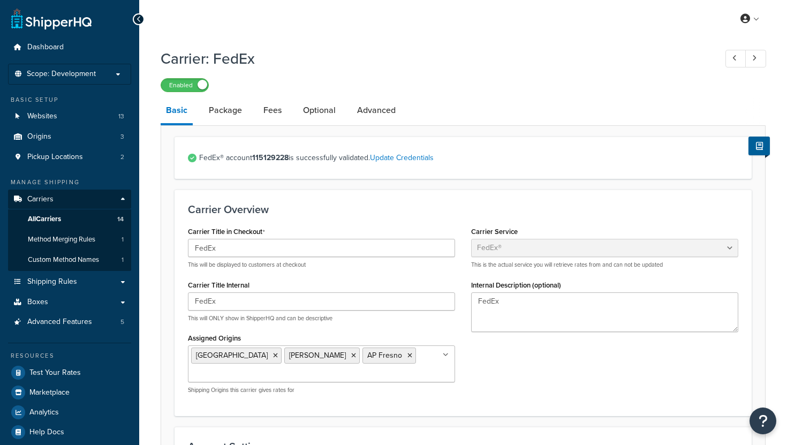
select select "fedEx"
select select "REGULAR_PICKUP"
select select "YOUR_PACKAGING"
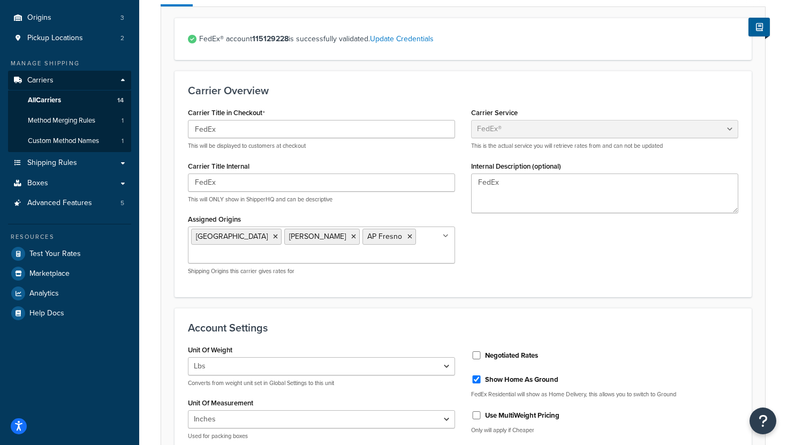
scroll to position [56, 0]
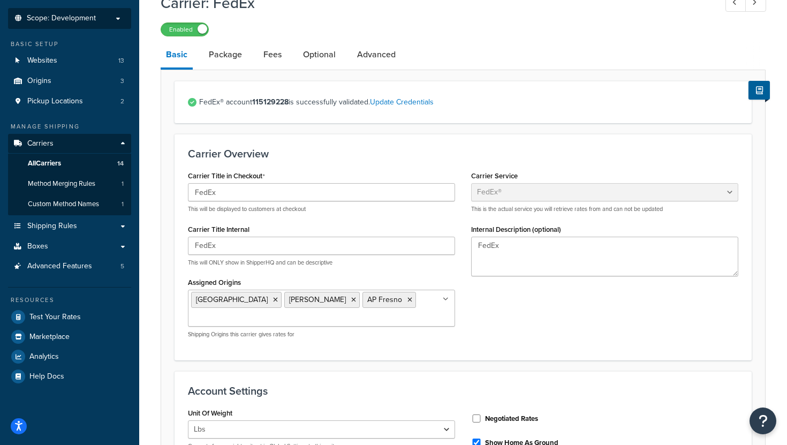
click at [108, 19] on p "Scope: Development" at bounding box center [69, 18] width 113 height 9
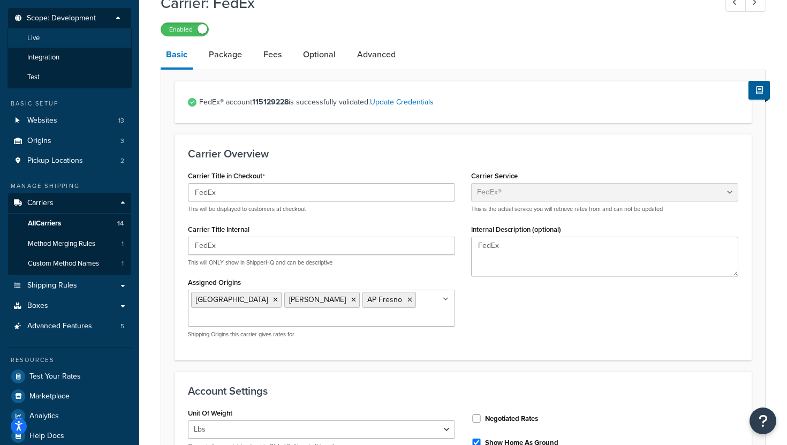
click at [72, 43] on li "Live" at bounding box center [69, 38] width 124 height 20
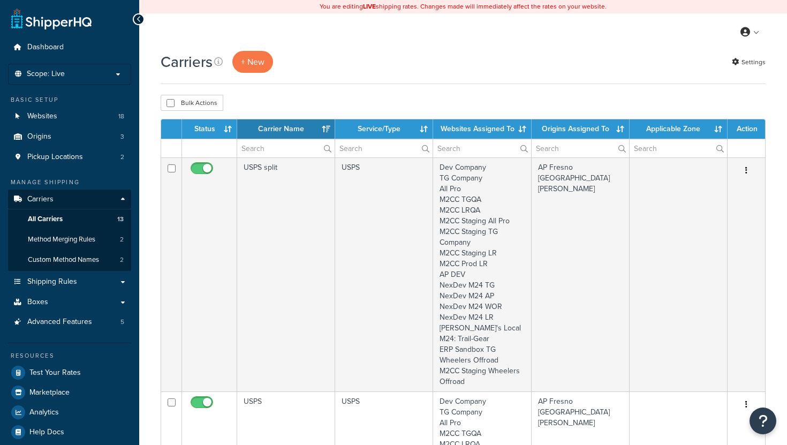
select select "15"
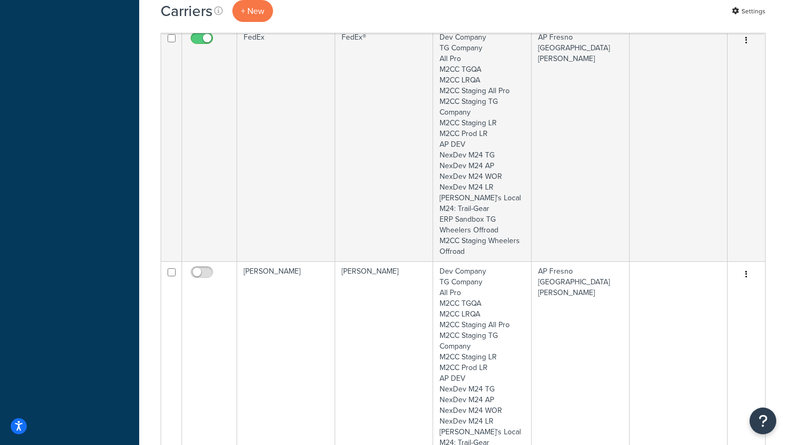
scroll to position [1976, 0]
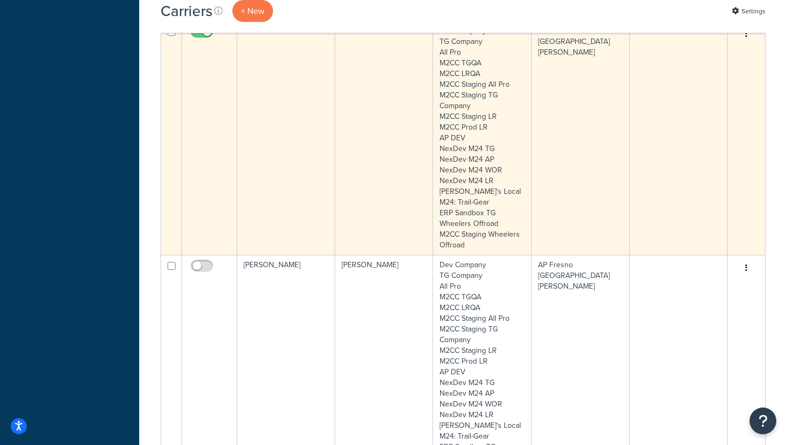
click at [308, 157] on td "FedEx" at bounding box center [286, 138] width 98 height 234
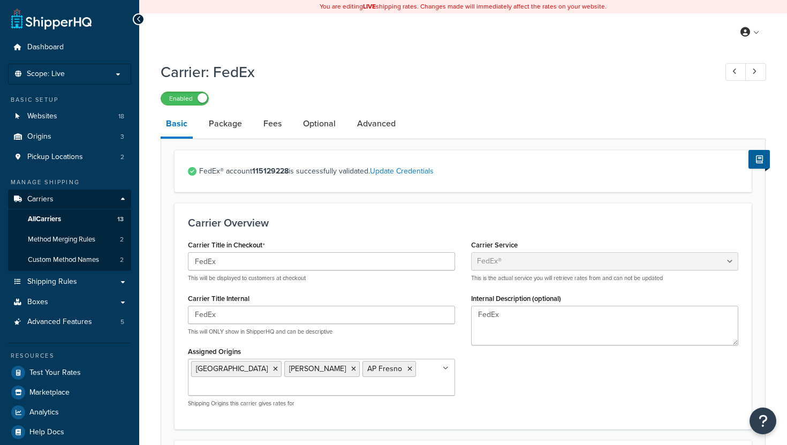
select select "fedEx"
select select "REGULAR_PICKUP"
select select "YOUR_PACKAGING"
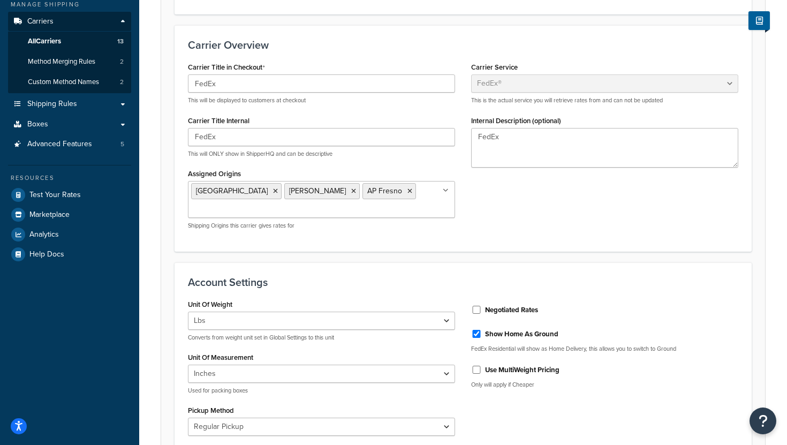
scroll to position [10, 0]
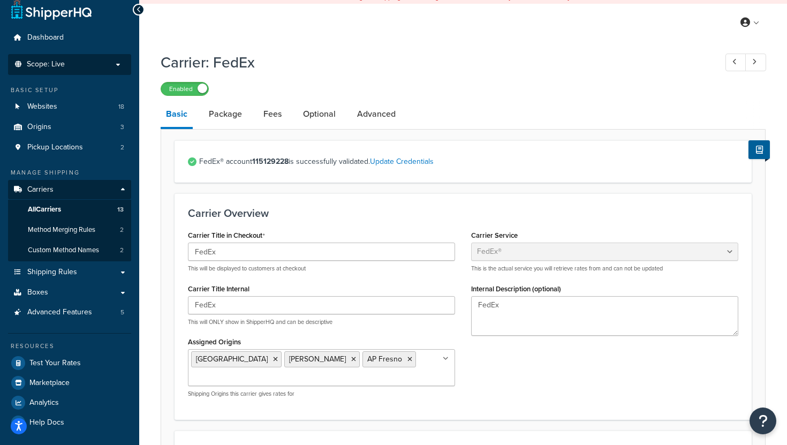
click at [90, 69] on li "Scope: Live" at bounding box center [69, 64] width 123 height 21
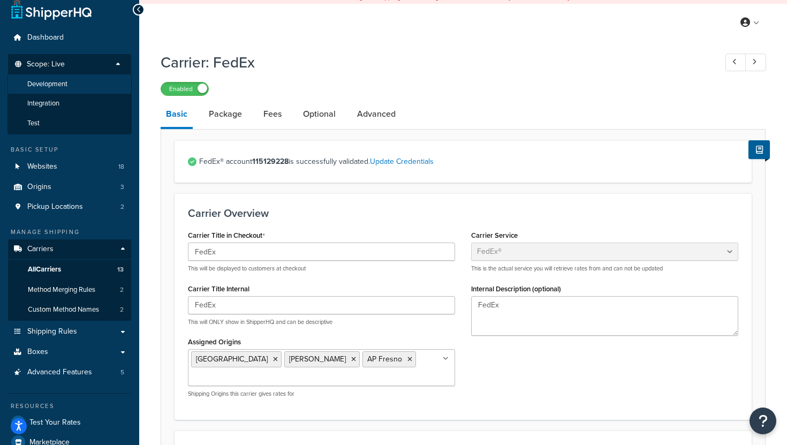
click at [69, 86] on li "Development" at bounding box center [69, 84] width 124 height 20
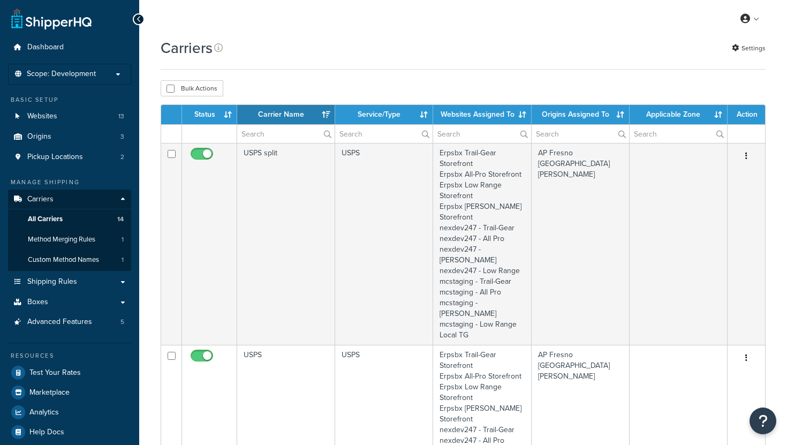
select select "15"
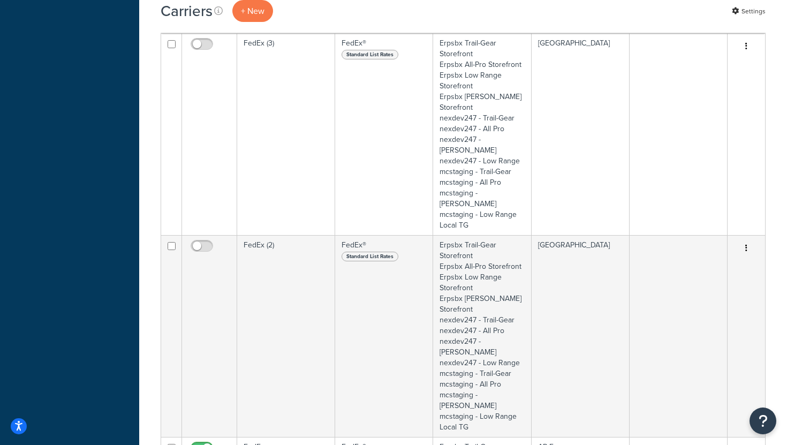
scroll to position [1935, 0]
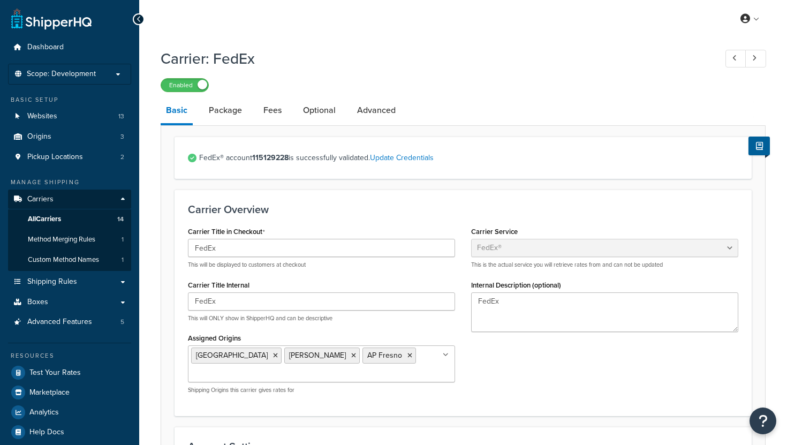
select select "fedEx"
select select "REGULAR_PICKUP"
select select "YOUR_PACKAGING"
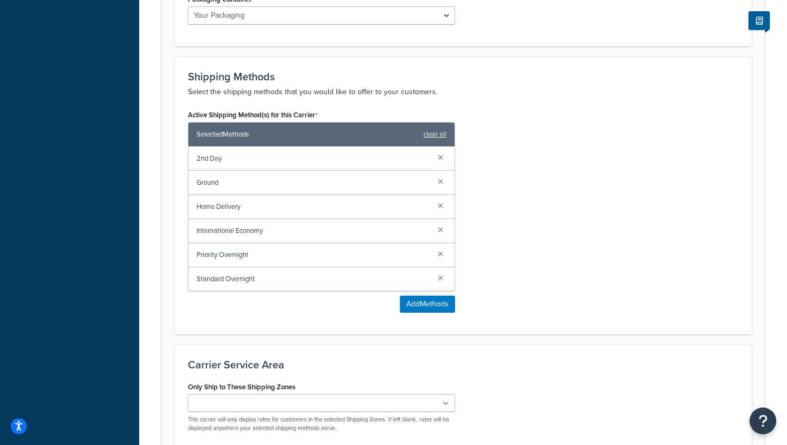
scroll to position [618, 0]
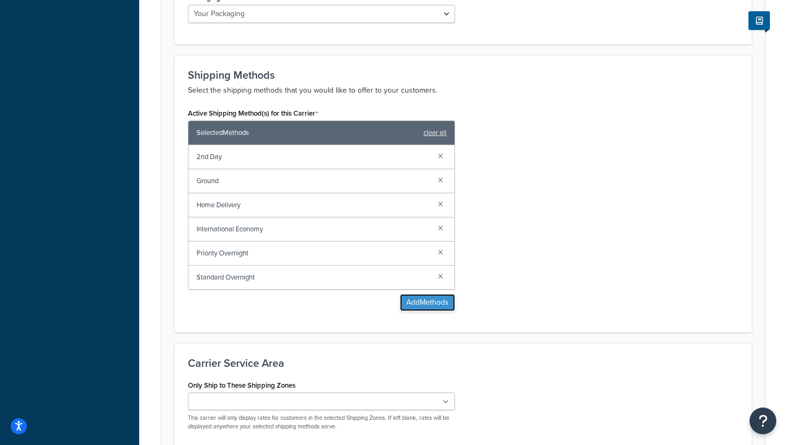
click at [421, 294] on button "Add Methods" at bounding box center [427, 302] width 55 height 17
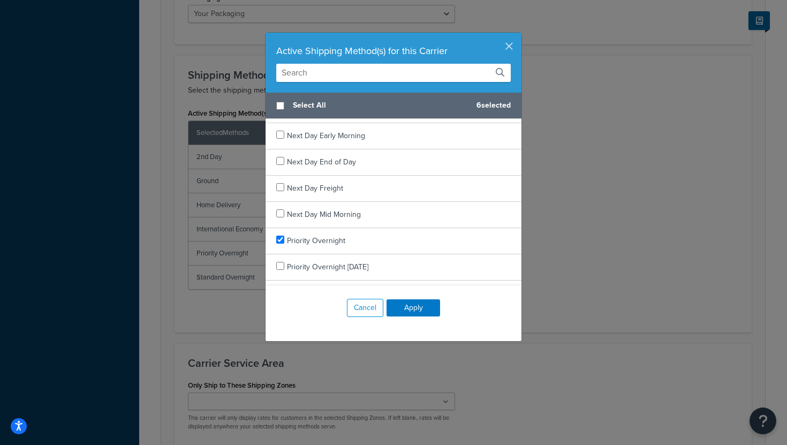
scroll to position [935, 0]
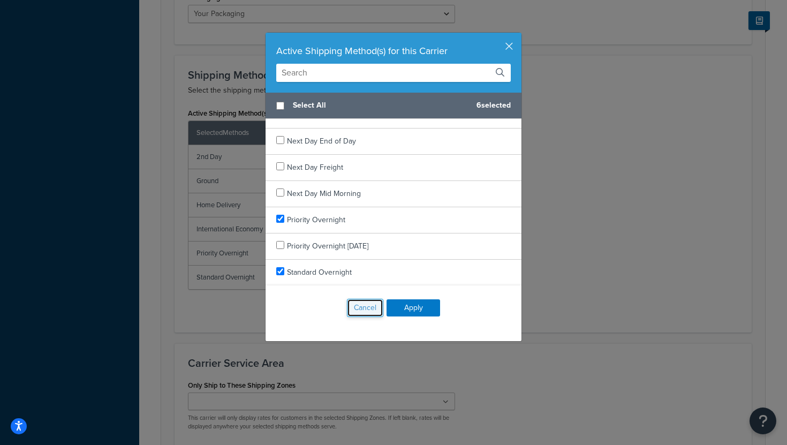
click at [367, 307] on button "Cancel" at bounding box center [365, 308] width 36 height 18
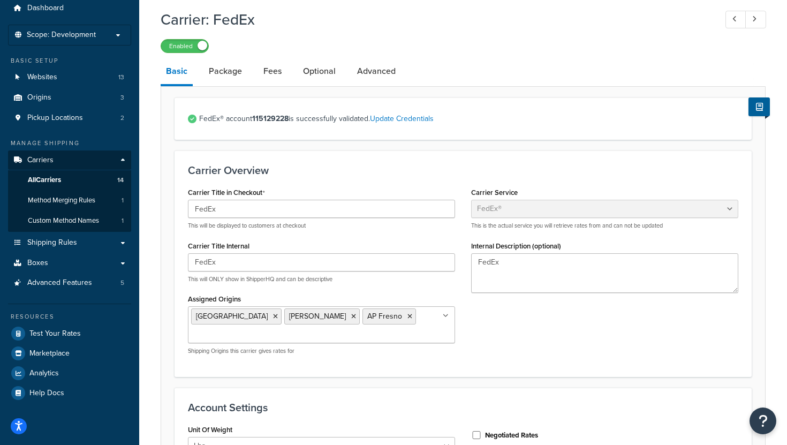
scroll to position [29, 0]
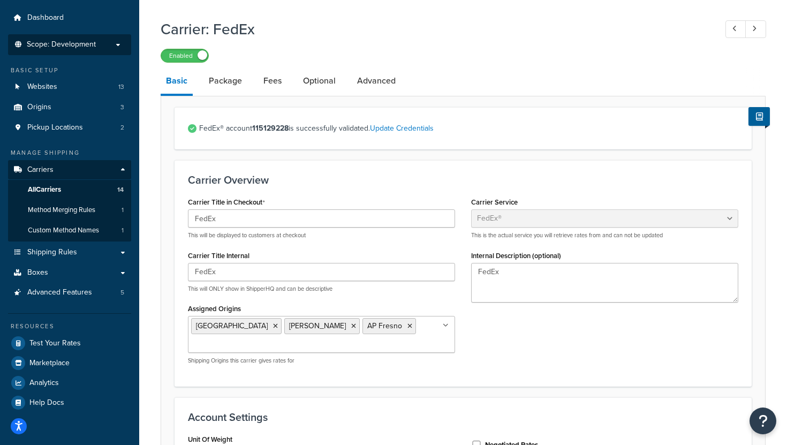
click at [117, 48] on p "Scope: Development" at bounding box center [69, 44] width 113 height 9
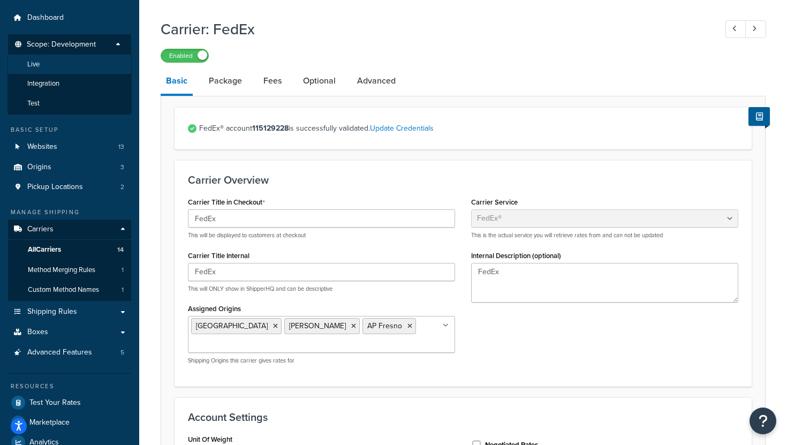
click at [81, 70] on li "Live" at bounding box center [69, 65] width 124 height 20
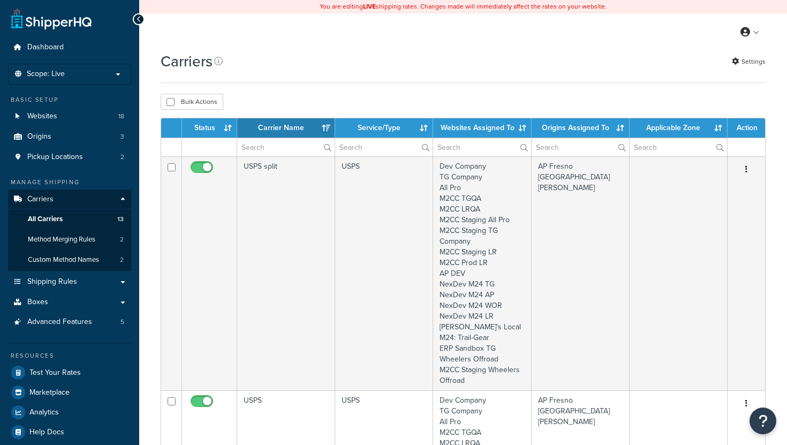
select select "15"
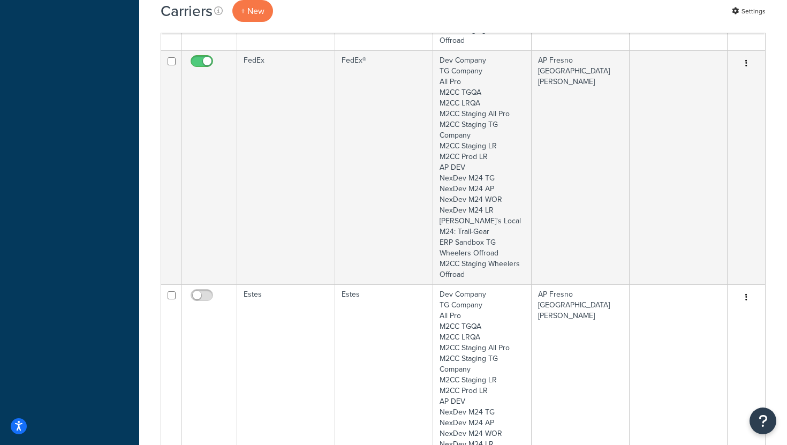
scroll to position [1946, 0]
click at [359, 183] on td "FedEx®" at bounding box center [384, 168] width 98 height 234
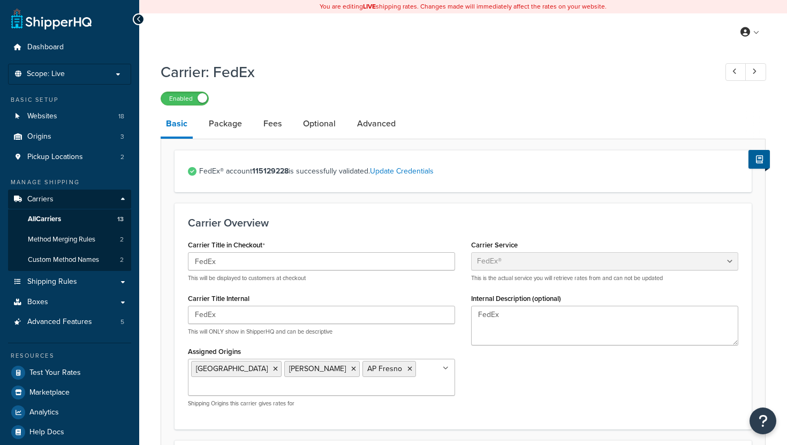
select select "fedEx"
select select "REGULAR_PICKUP"
select select "YOUR_PACKAGING"
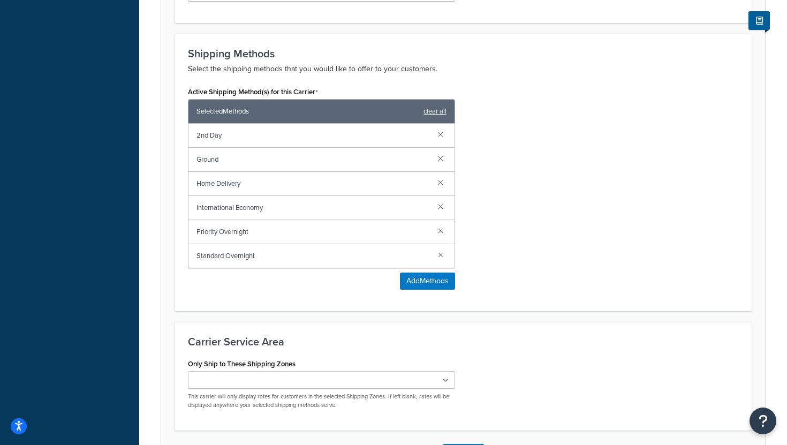
scroll to position [721, 0]
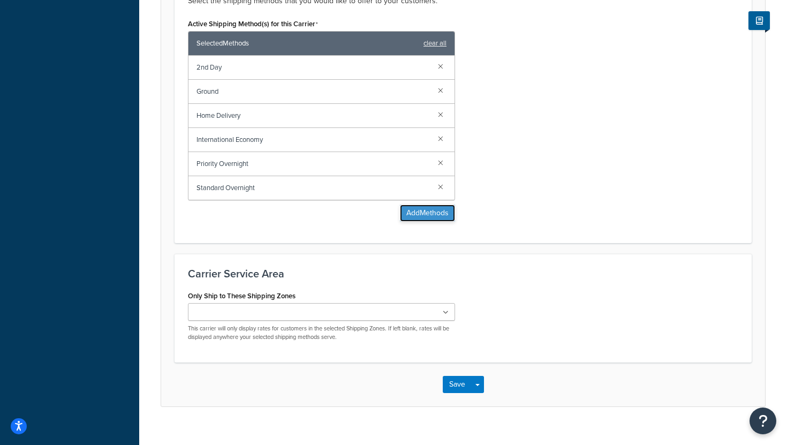
click at [426, 205] on button "Add Methods" at bounding box center [427, 213] width 55 height 17
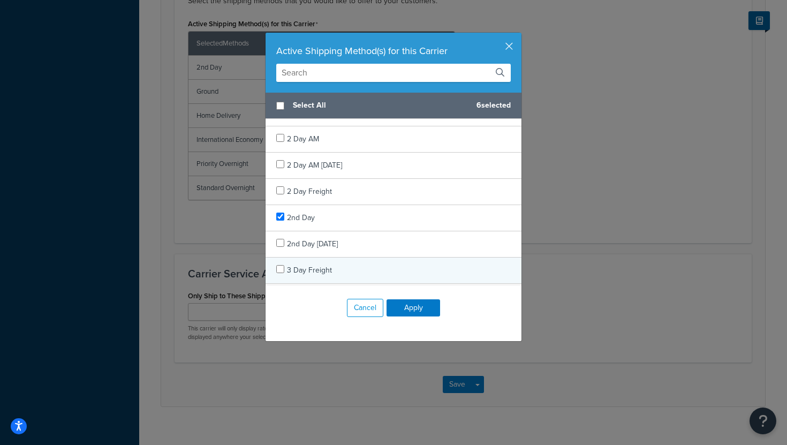
scroll to position [0, 0]
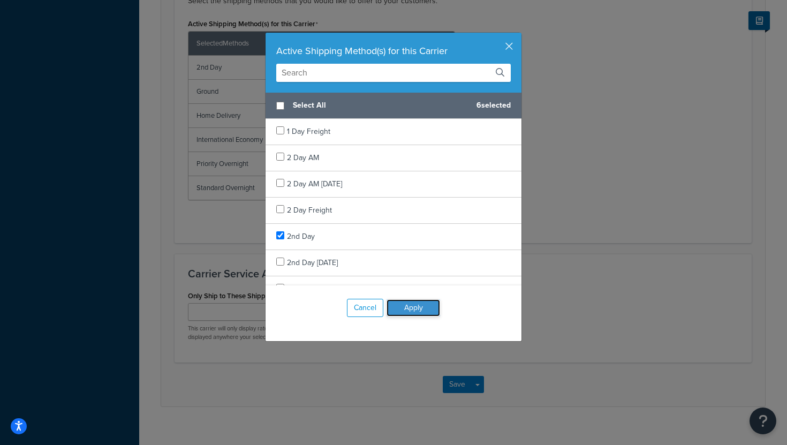
click at [409, 308] on button "Apply" at bounding box center [414, 307] width 54 height 17
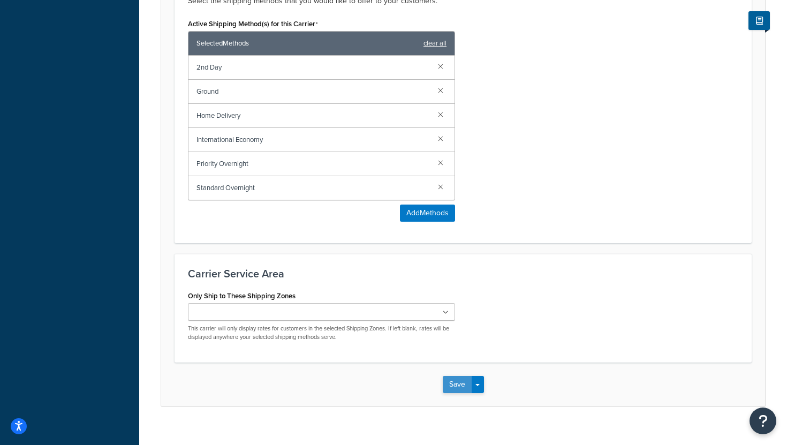
click at [456, 376] on button "Save" at bounding box center [457, 384] width 29 height 17
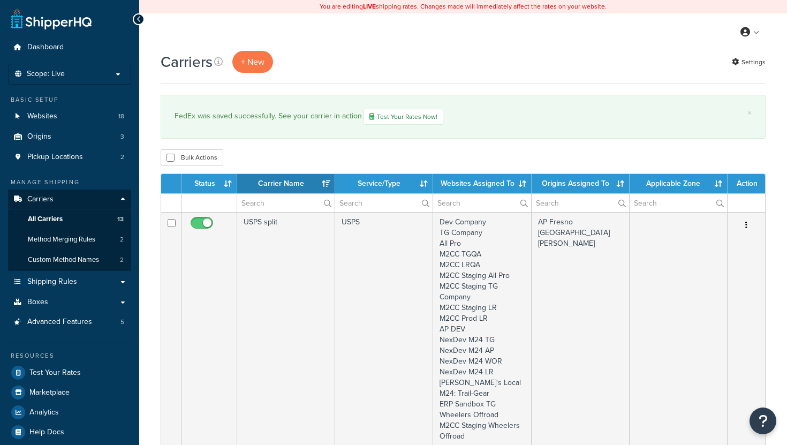
select select "15"
click at [397, 116] on link "Test Your Rates Now!" at bounding box center [404, 117] width 80 height 16
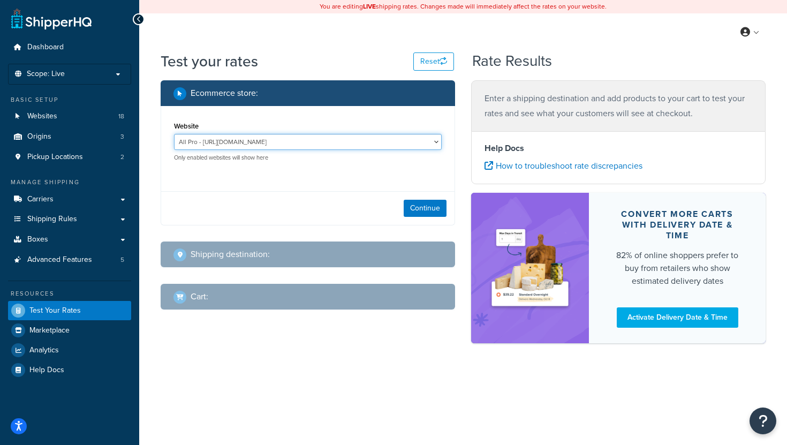
click at [354, 144] on select "All Pro - [URL][DOMAIN_NAME] ERP Sandbox TG - [URL][DOMAIN_NAME] M2CC LRQA - [U…" at bounding box center [308, 142] width 268 height 16
click at [174, 134] on select "All Pro - [URL][DOMAIN_NAME] ERP Sandbox TG - [URL][DOMAIN_NAME] M2CC LRQA - [U…" at bounding box center [308, 142] width 268 height 16
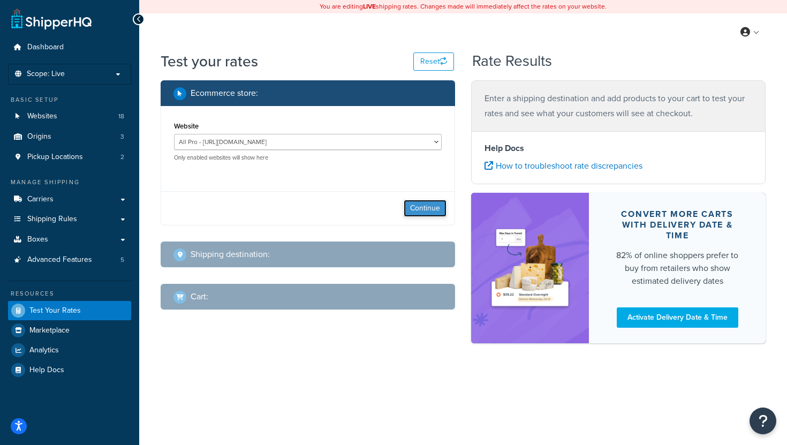
click at [422, 213] on button "Continue" at bounding box center [425, 208] width 43 height 17
select select "[GEOGRAPHIC_DATA]"
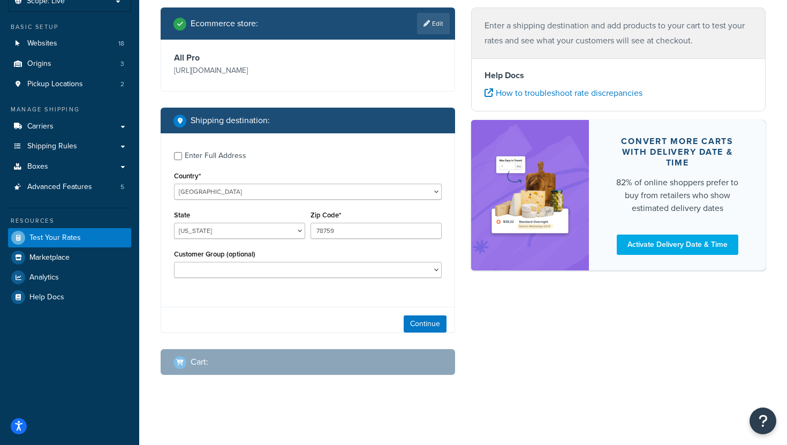
scroll to position [75, 0]
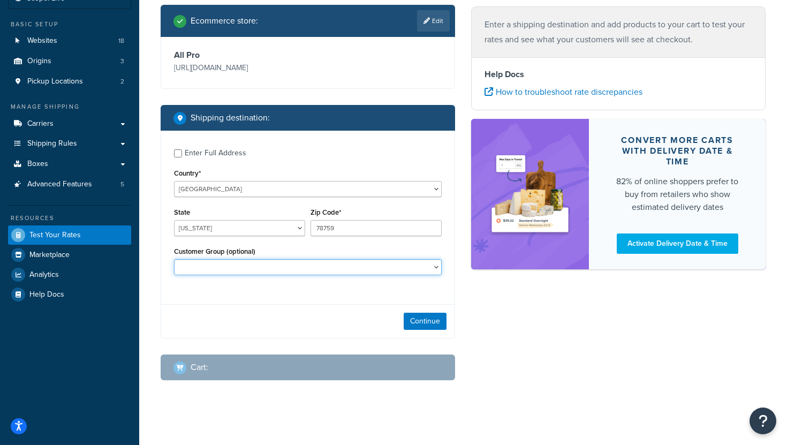
click at [405, 270] on select "D1 D2 D3 DEALER DEALER RS DEALER TERMS DEALER TERMS RS FedEx D3 FEDEX TERMS RS …" at bounding box center [308, 267] width 268 height 16
click at [174, 260] on select "D1 D2 D3 DEALER DEALER RS DEALER TERMS DEALER TERMS RS FedEx D3 FEDEX TERMS RS …" at bounding box center [308, 267] width 268 height 16
click at [289, 275] on select "D1 D2 D3 DEALER DEALER RS DEALER TERMS DEALER TERMS RS FedEx D3 FEDEX TERMS RS …" at bounding box center [308, 267] width 268 height 16
select select "FedEx WD"
click at [174, 260] on select "D1 D2 D3 DEALER DEALER RS DEALER TERMS DEALER TERMS RS FedEx D3 FEDEX TERMS RS …" at bounding box center [308, 267] width 268 height 16
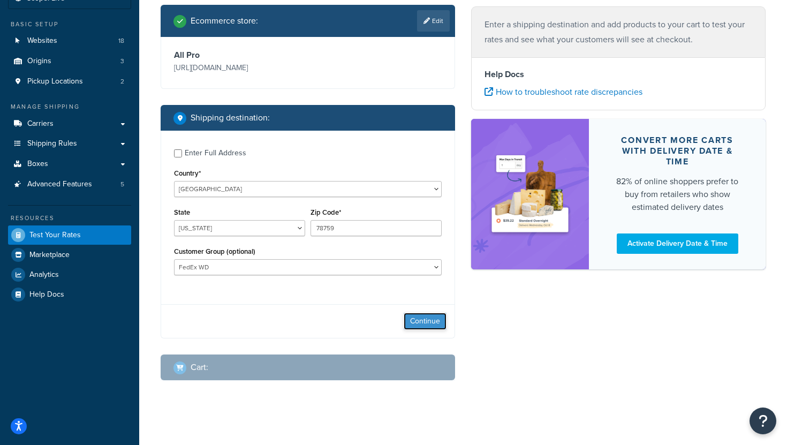
click at [430, 321] on button "Continue" at bounding box center [425, 321] width 43 height 17
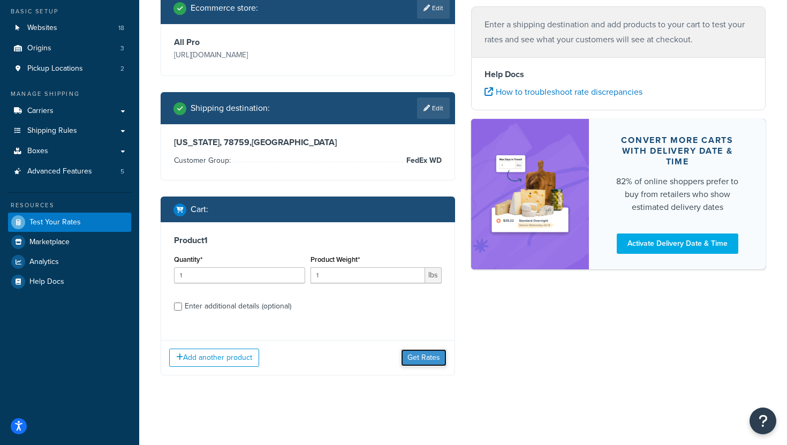
click at [426, 360] on button "Get Rates" at bounding box center [424, 357] width 46 height 17
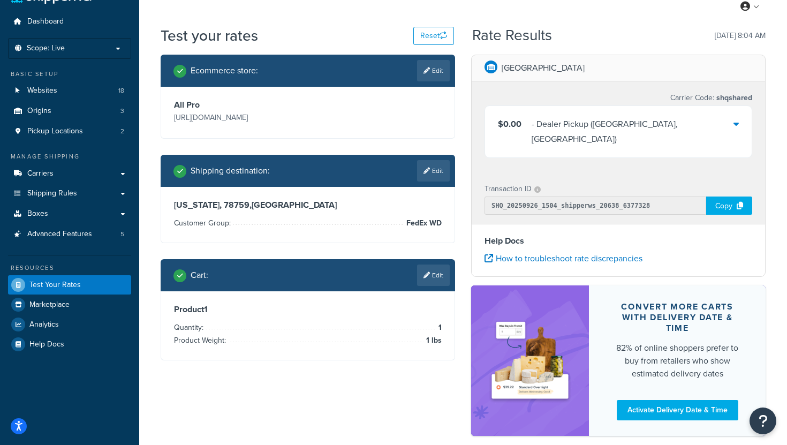
scroll to position [0, 0]
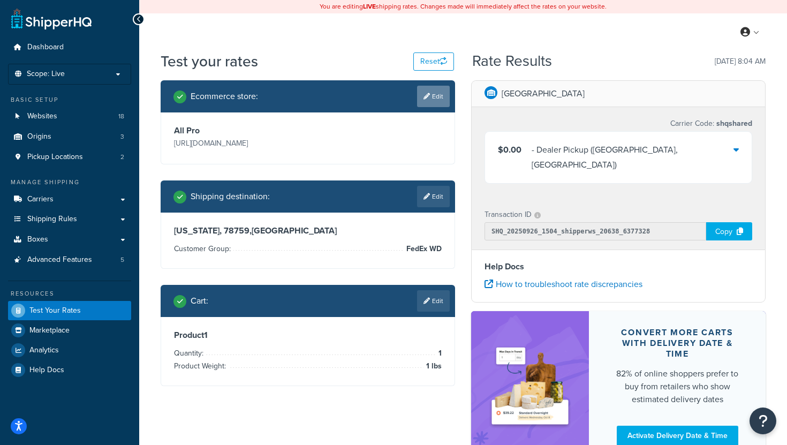
click at [436, 97] on link "Edit" at bounding box center [433, 96] width 33 height 21
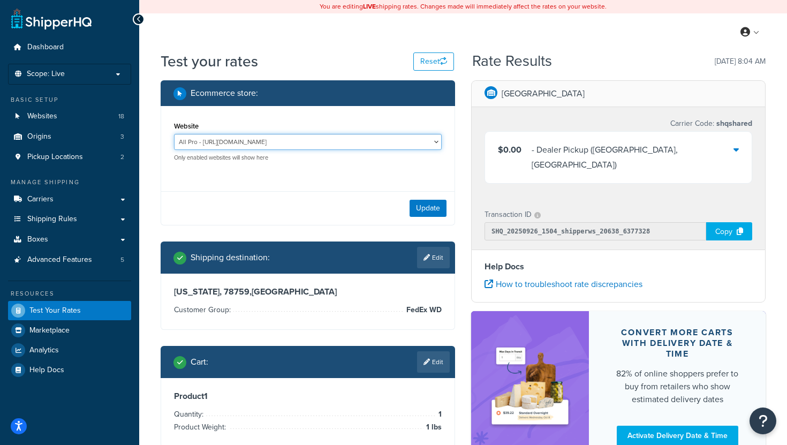
click at [309, 143] on select "All Pro - https://www.allprooffroad.com/ ERP Sandbox TG - https://erpsandbox.tr…" at bounding box center [308, 142] width 268 height 16
select select "2dde880f2b36f7656d0b8bf1efbf25ab"
click at [174, 134] on select "All Pro - https://www.allprooffroad.com/ ERP Sandbox TG - https://erpsandbox.tr…" at bounding box center [308, 142] width 268 height 16
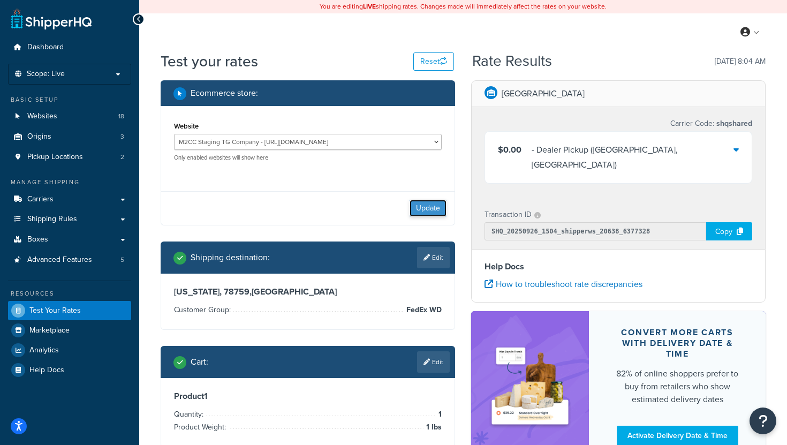
click at [423, 206] on button "Update" at bounding box center [428, 208] width 37 height 17
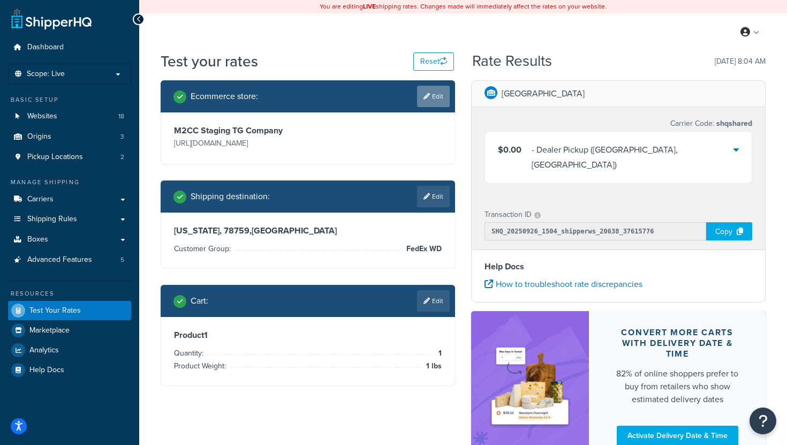
click at [427, 97] on icon at bounding box center [426, 96] width 6 height 6
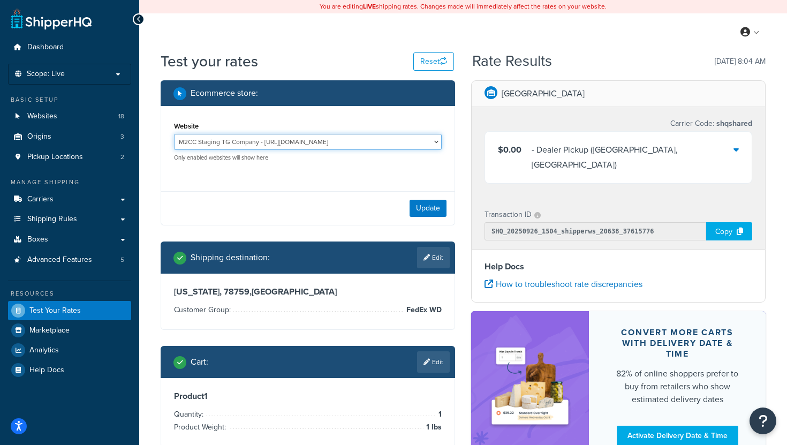
click at [432, 143] on select "All Pro - https://www.allprooffroad.com/ ERP Sandbox TG - https://erpsandbox.tr…" at bounding box center [308, 142] width 268 height 16
select select "74f1819cfdb1041a907aabf9370f9ec2"
click at [174, 134] on select "All Pro - https://www.allprooffroad.com/ ERP Sandbox TG - https://erpsandbox.tr…" at bounding box center [308, 142] width 268 height 16
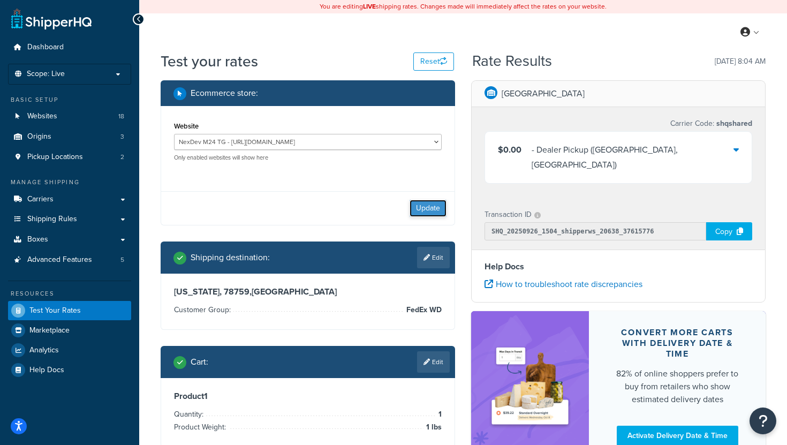
click at [429, 205] on button "Update" at bounding box center [428, 208] width 37 height 17
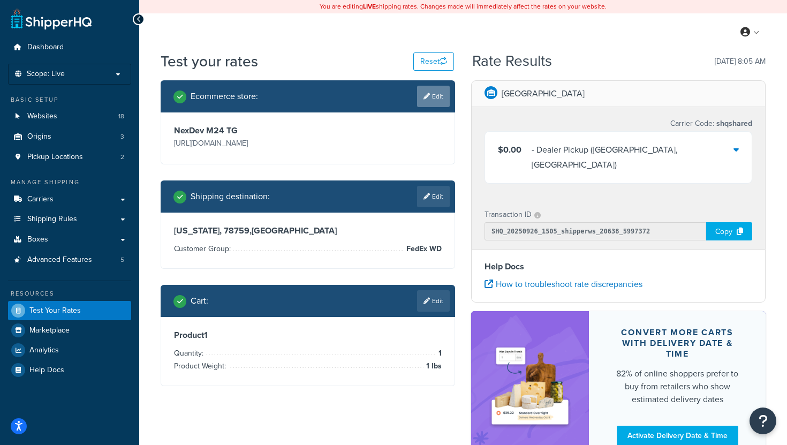
click at [431, 96] on link "Edit" at bounding box center [433, 96] width 33 height 21
select select "74f1819cfdb1041a907aabf9370f9ec2"
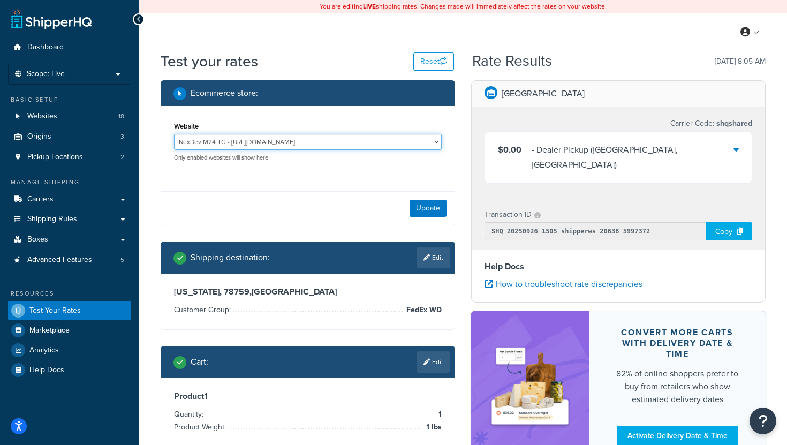
click at [435, 146] on select "All Pro - https://www.allprooffroad.com/ ERP Sandbox TG - https://erpsandbox.tr…" at bounding box center [308, 142] width 268 height 16
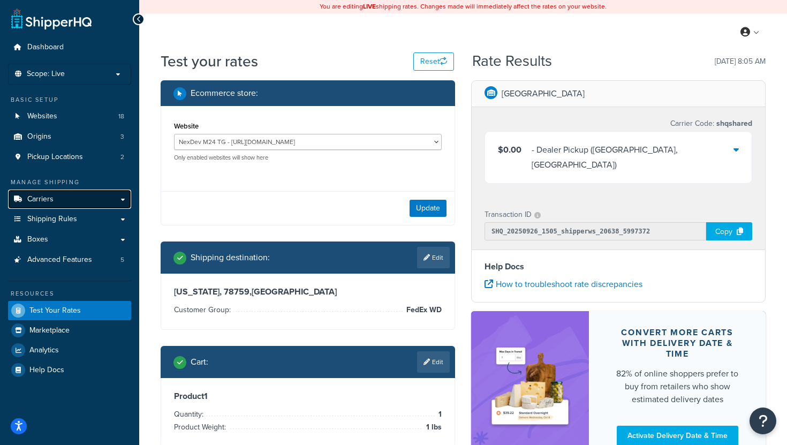
click at [65, 202] on link "Carriers" at bounding box center [69, 200] width 123 height 20
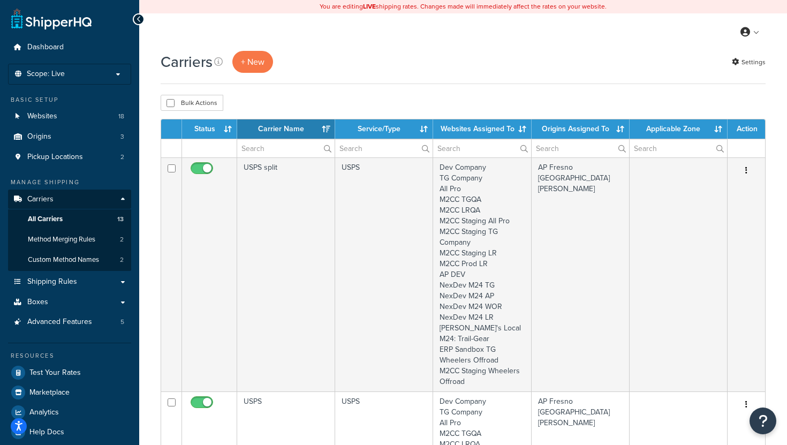
select select "15"
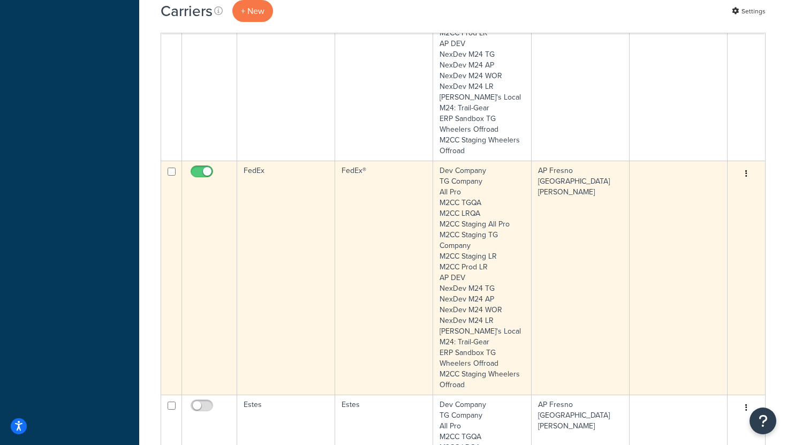
scroll to position [1837, 0]
click at [316, 244] on td "FedEx" at bounding box center [286, 277] width 98 height 234
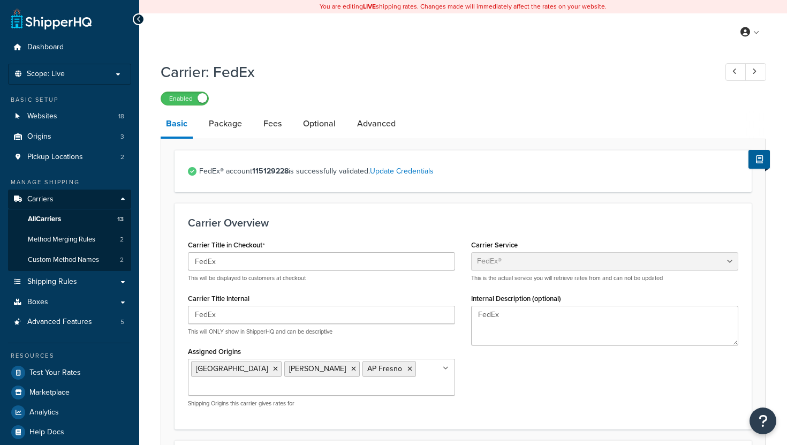
select select "fedEx"
select select "REGULAR_PICKUP"
select select "YOUR_PACKAGING"
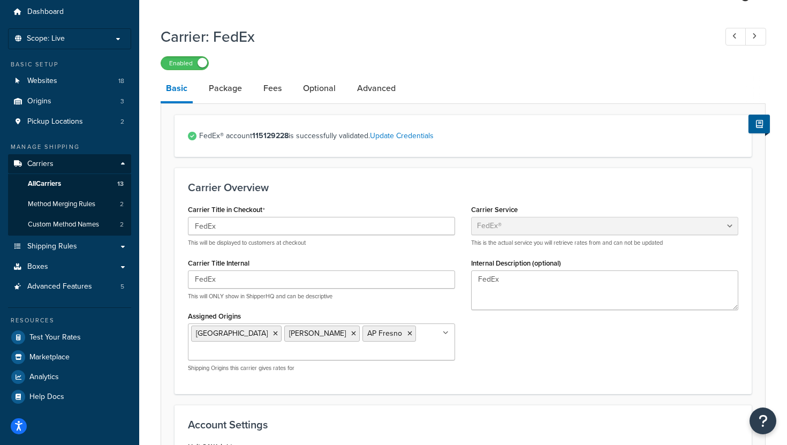
scroll to position [31, 0]
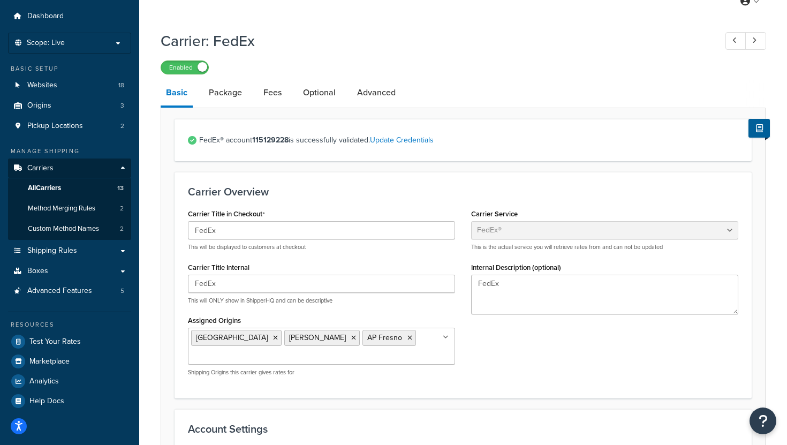
click at [274, 140] on strong "115129228" at bounding box center [270, 139] width 36 height 11
copy strong "115129228"
click at [91, 45] on p "Scope: Live" at bounding box center [69, 43] width 113 height 9
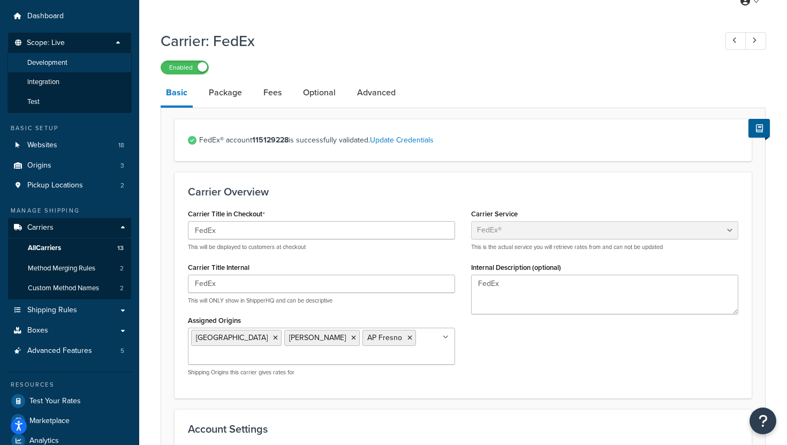
click at [79, 63] on li "Development" at bounding box center [69, 63] width 124 height 20
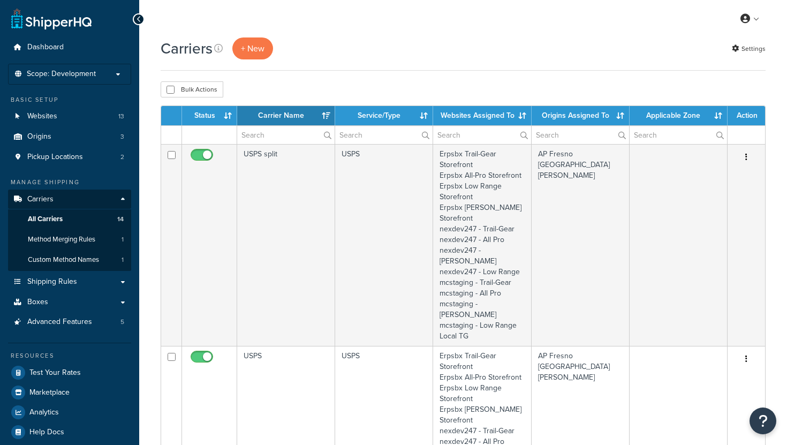
select select "15"
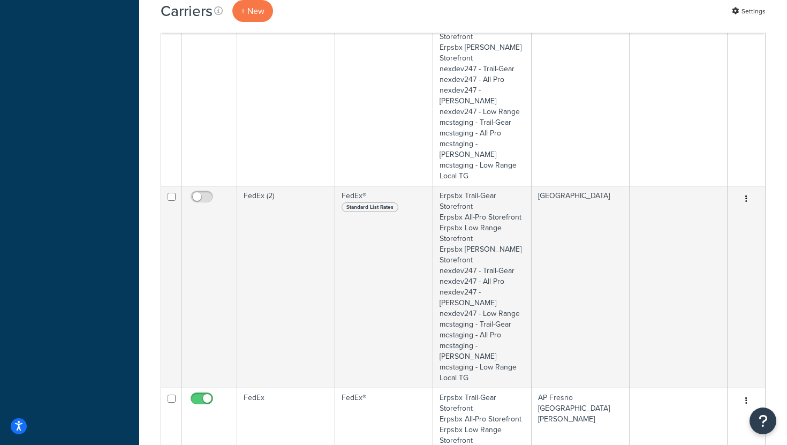
scroll to position [1972, 0]
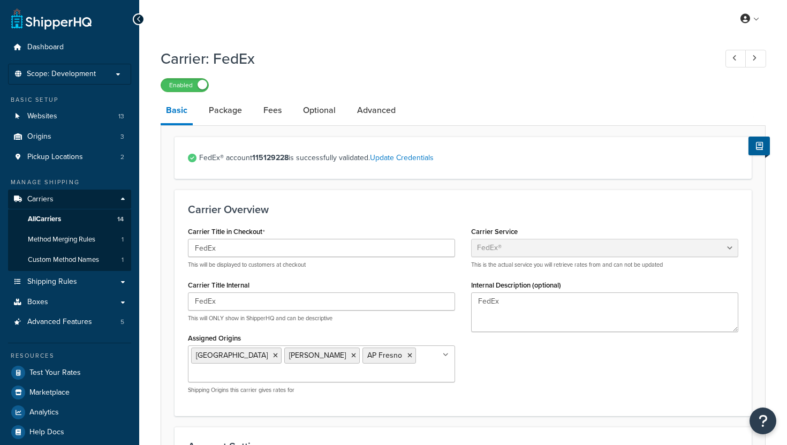
select select "fedEx"
select select "REGULAR_PICKUP"
select select "YOUR_PACKAGING"
click at [275, 158] on strong "115129228" at bounding box center [270, 157] width 36 height 11
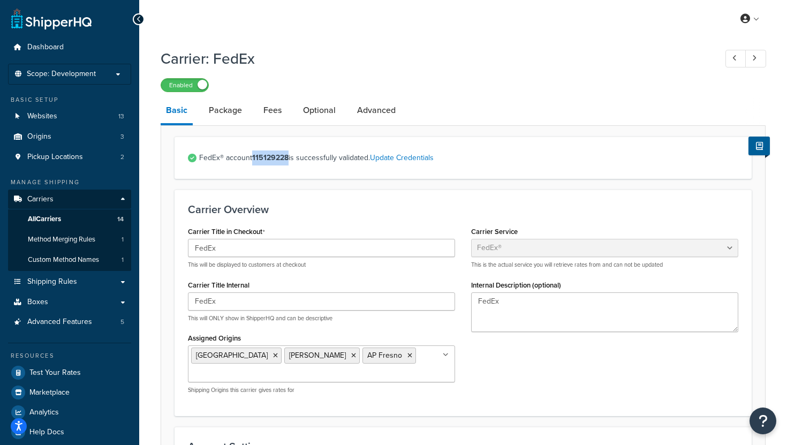
copy strong "115129228"
click at [483, 159] on span "FedEx® account 115129228 is successfully validated. Update Credentials" at bounding box center [468, 157] width 539 height 15
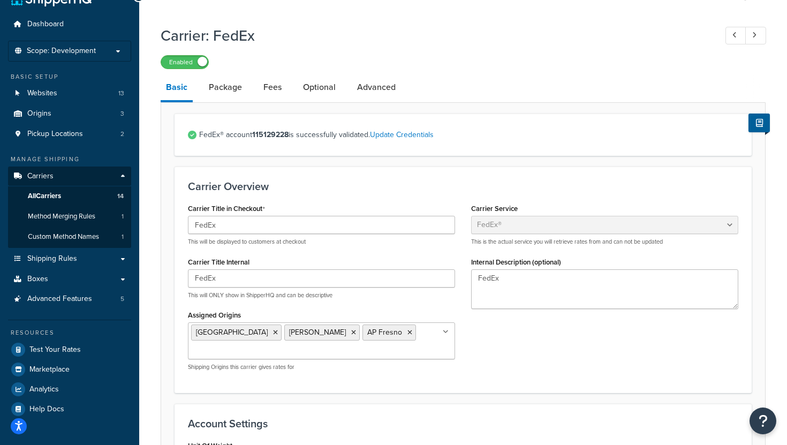
scroll to position [15, 0]
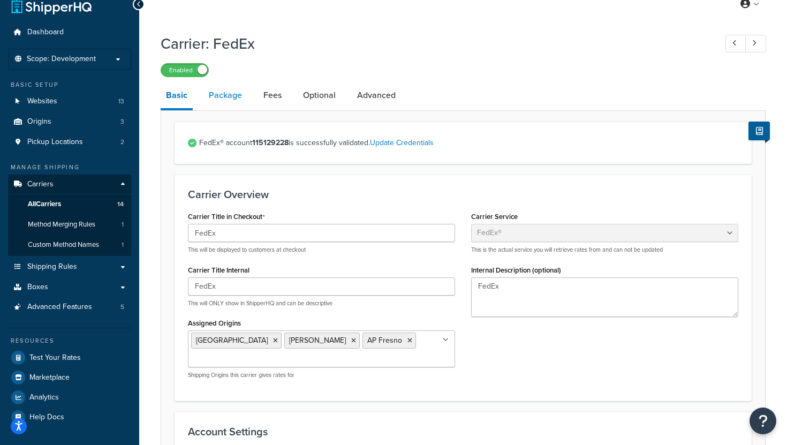
click at [234, 97] on link "Package" at bounding box center [225, 95] width 44 height 26
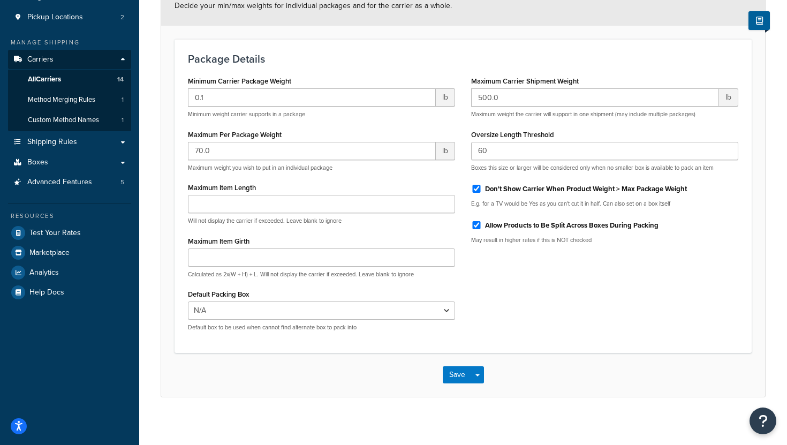
scroll to position [138, 0]
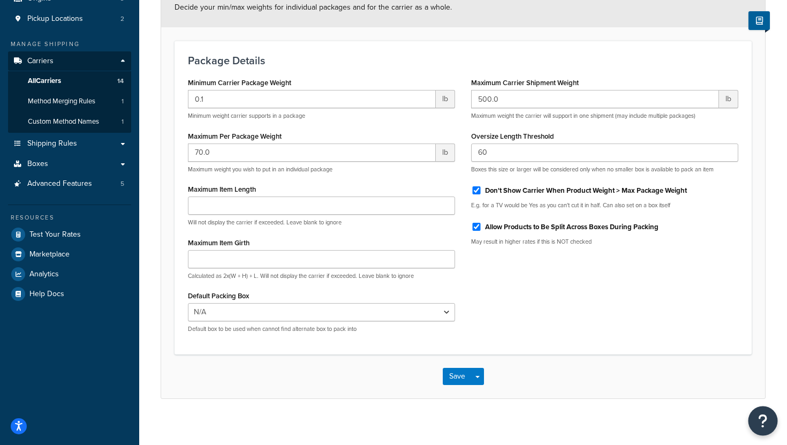
click at [768, 423] on button "Open Resource Center" at bounding box center [762, 420] width 29 height 29
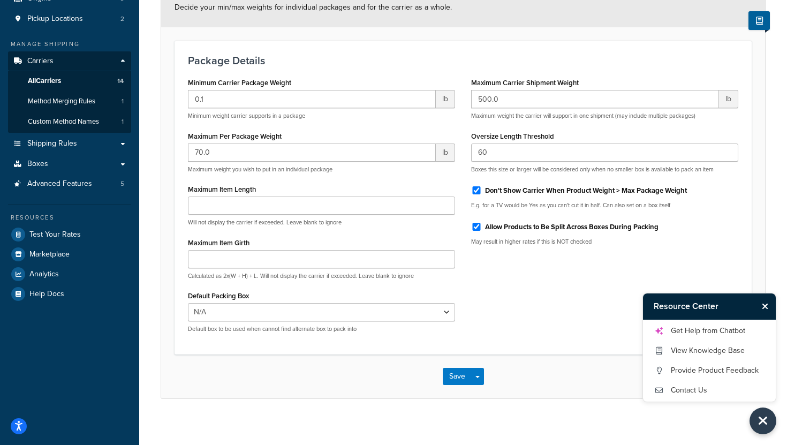
click at [765, 305] on icon "Close Resource Center" at bounding box center [765, 306] width 6 height 9
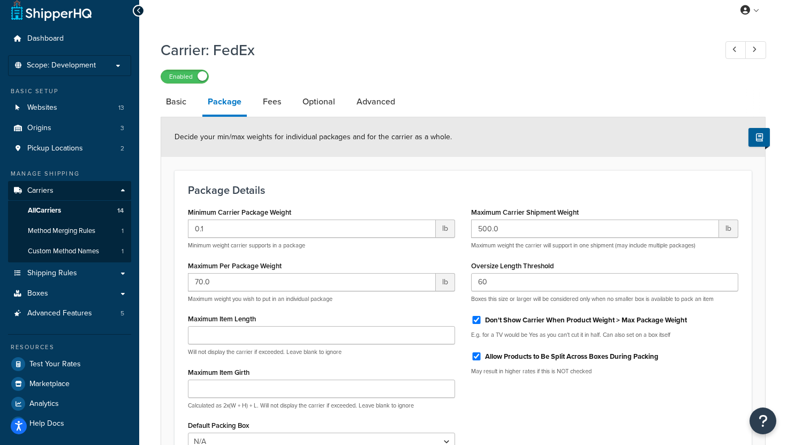
scroll to position [0, 0]
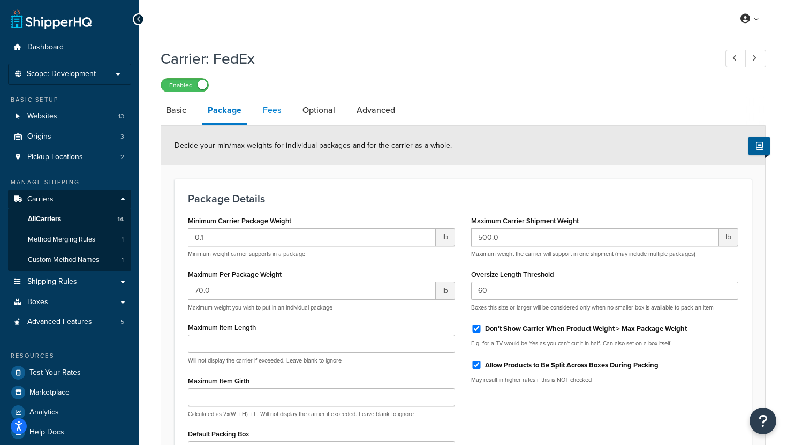
click at [270, 110] on link "Fees" at bounding box center [272, 110] width 29 height 26
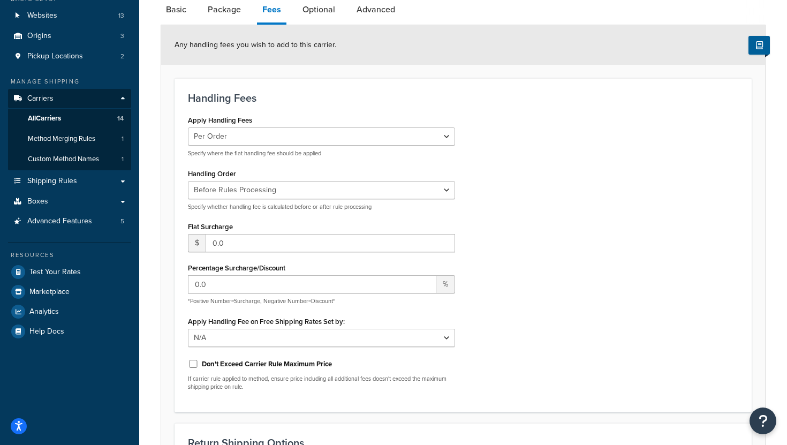
scroll to position [100, 0]
click at [318, 15] on link "Optional" at bounding box center [318, 11] width 43 height 26
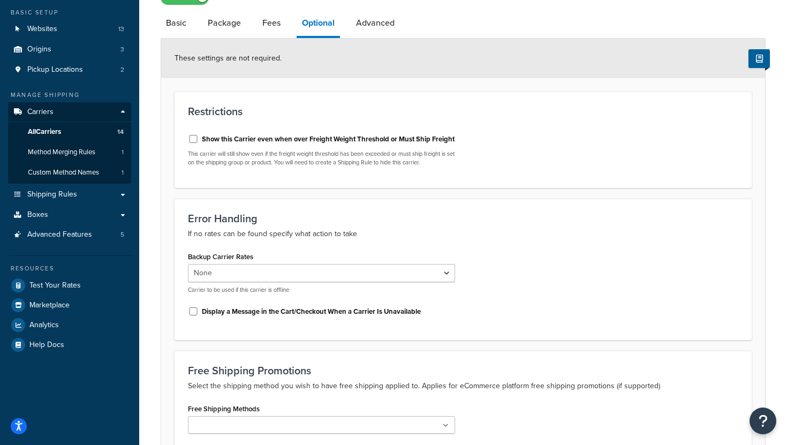
scroll to position [85, 0]
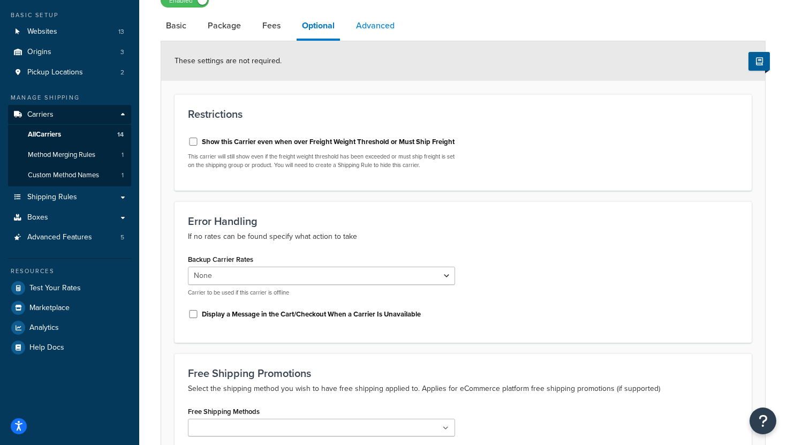
click at [376, 28] on link "Advanced" at bounding box center [375, 26] width 49 height 26
select select "false"
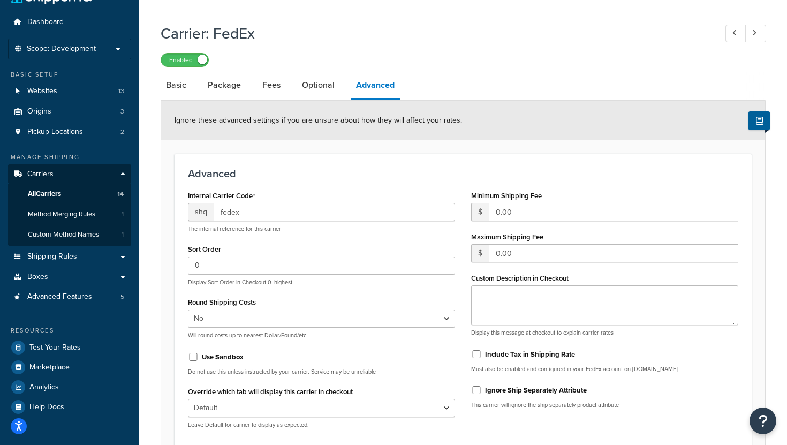
scroll to position [27, 0]
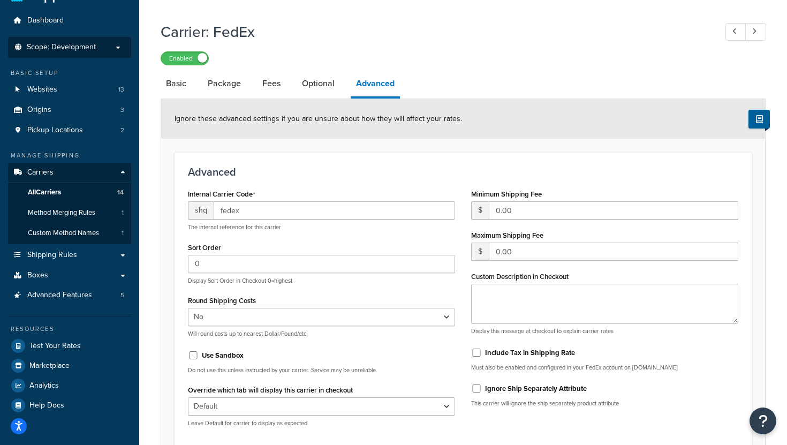
click at [79, 44] on span "Scope: Development" at bounding box center [61, 47] width 69 height 9
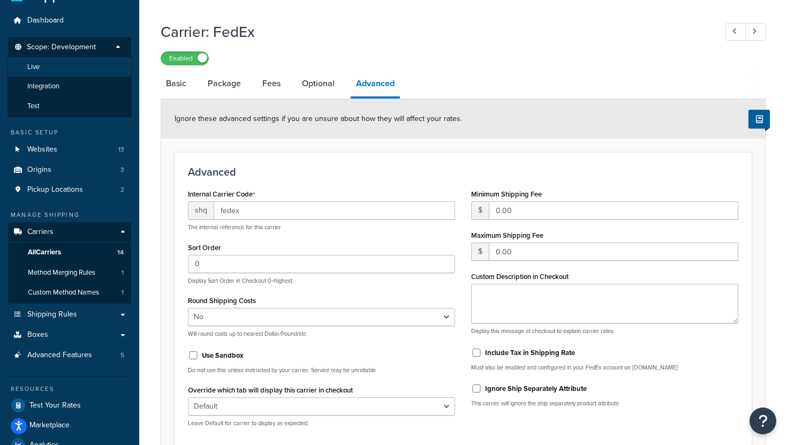
click at [52, 64] on li "Live" at bounding box center [69, 67] width 124 height 20
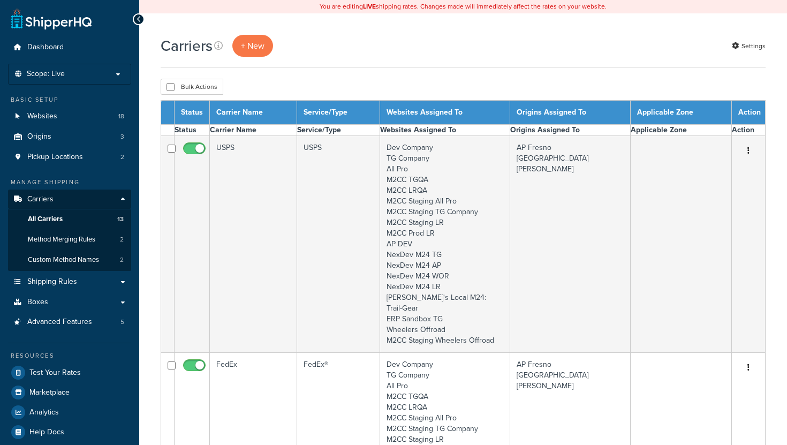
select select "15"
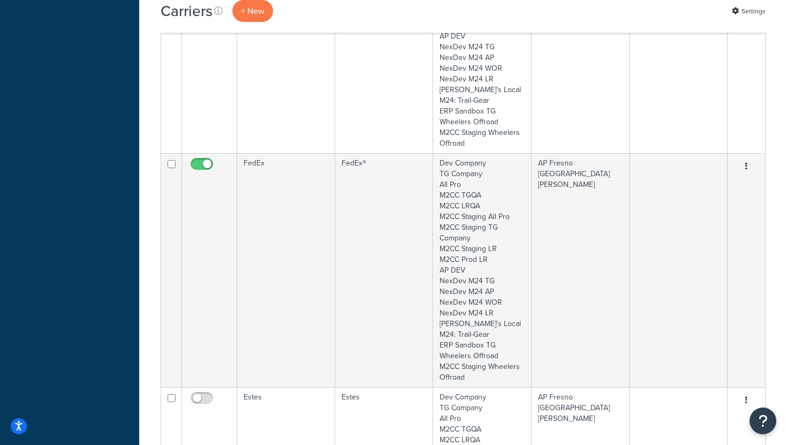
scroll to position [1844, 0]
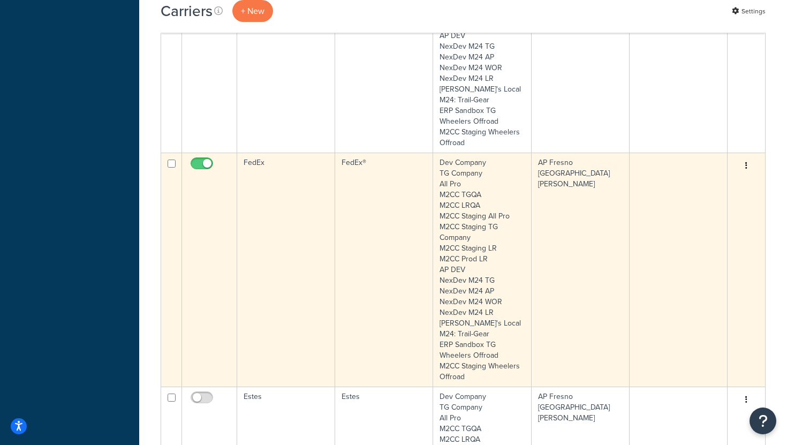
click at [287, 239] on td "FedEx" at bounding box center [286, 270] width 98 height 234
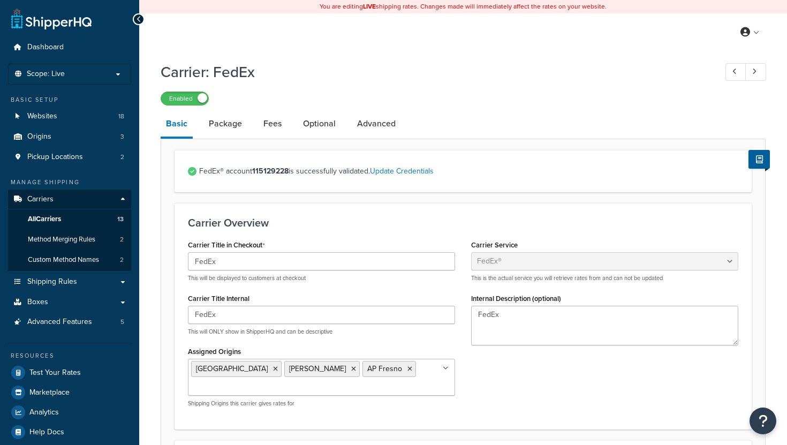
select select "fedEx"
select select "REGULAR_PICKUP"
select select "YOUR_PACKAGING"
click at [232, 122] on link "Package" at bounding box center [225, 124] width 44 height 26
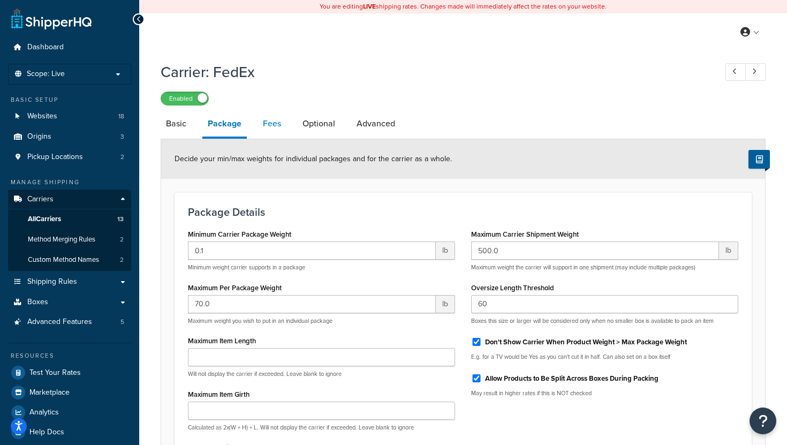
click at [273, 126] on link "Fees" at bounding box center [272, 124] width 29 height 26
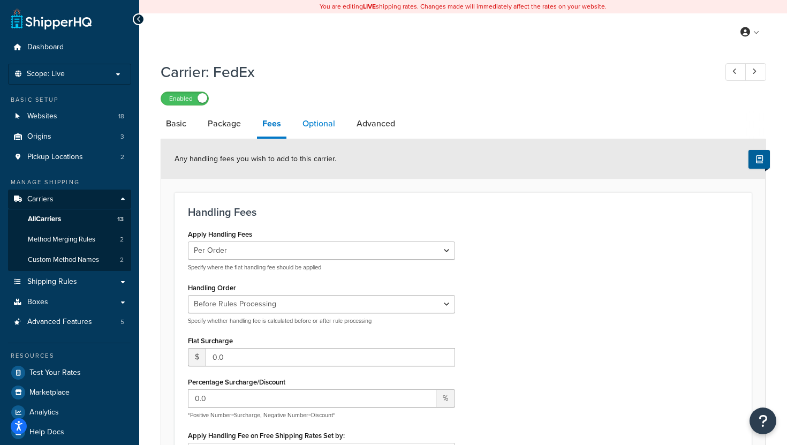
click at [324, 128] on link "Optional" at bounding box center [318, 124] width 43 height 26
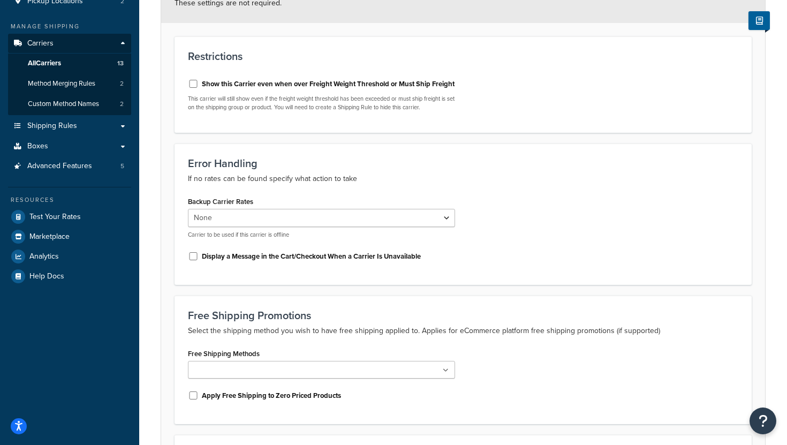
scroll to position [107, 0]
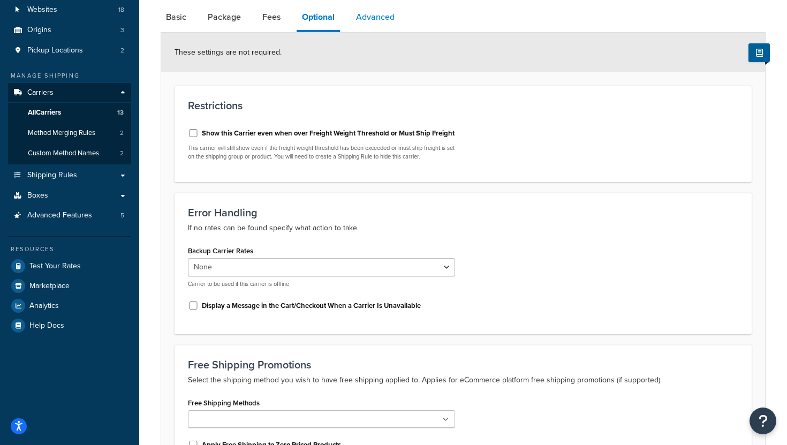
click at [379, 27] on link "Advanced" at bounding box center [375, 17] width 49 height 26
select select "false"
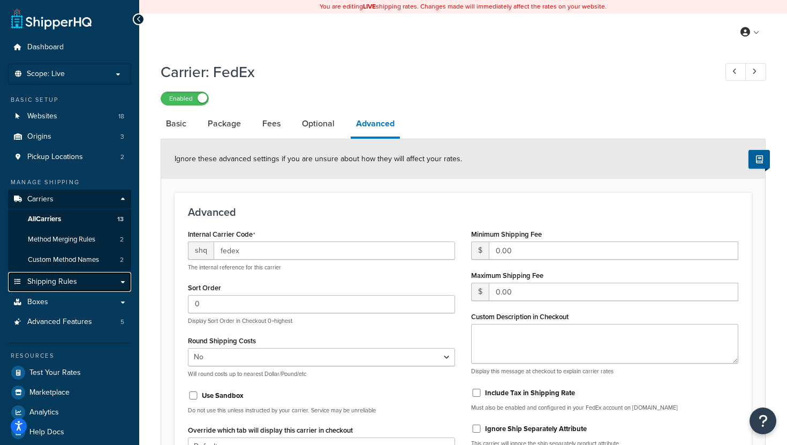
click at [75, 282] on span "Shipping Rules" at bounding box center [52, 281] width 50 height 9
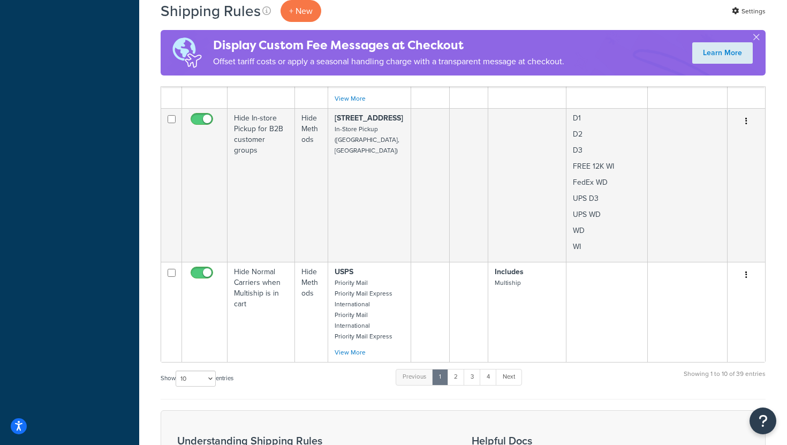
scroll to position [1395, 0]
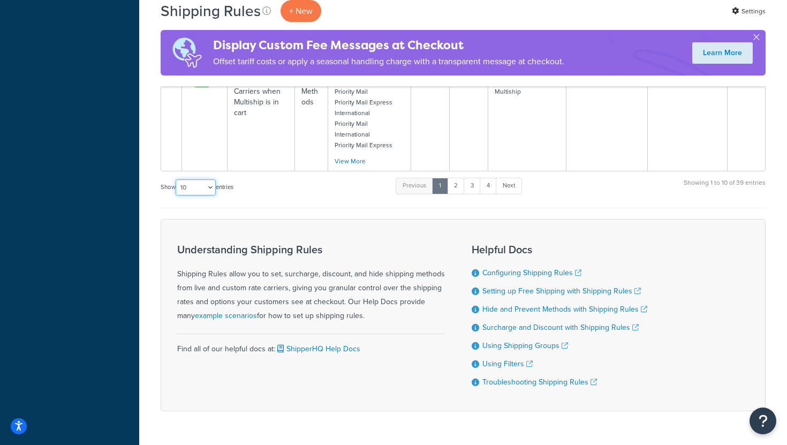
click at [205, 179] on select "10 15 25 50 100 1000" at bounding box center [196, 187] width 40 height 16
select select "50"
click at [177, 179] on select "10 15 25 50 100 1000" at bounding box center [196, 187] width 40 height 16
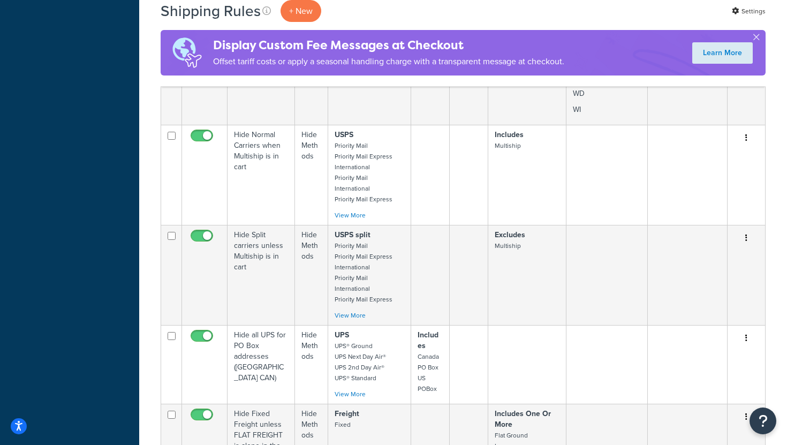
scroll to position [0, 0]
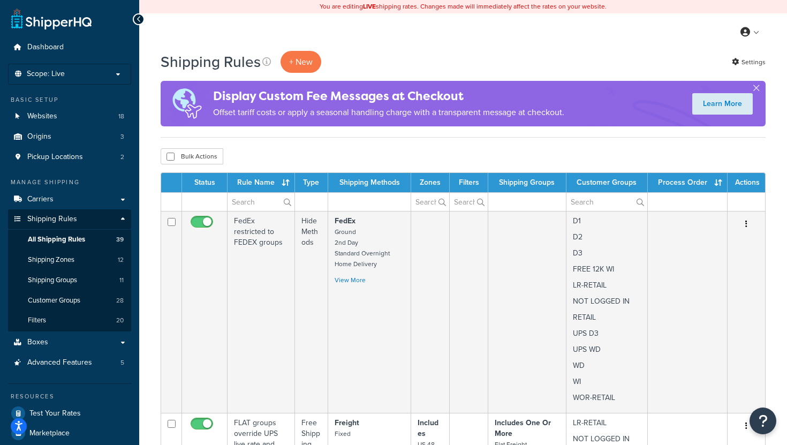
click at [496, 24] on div "My Profile Billing Global Settings Contact Us Logout" at bounding box center [463, 31] width 648 height 37
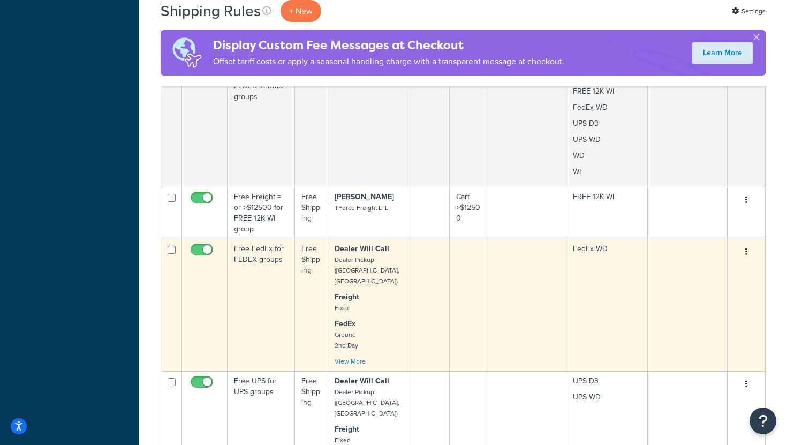
scroll to position [841, 0]
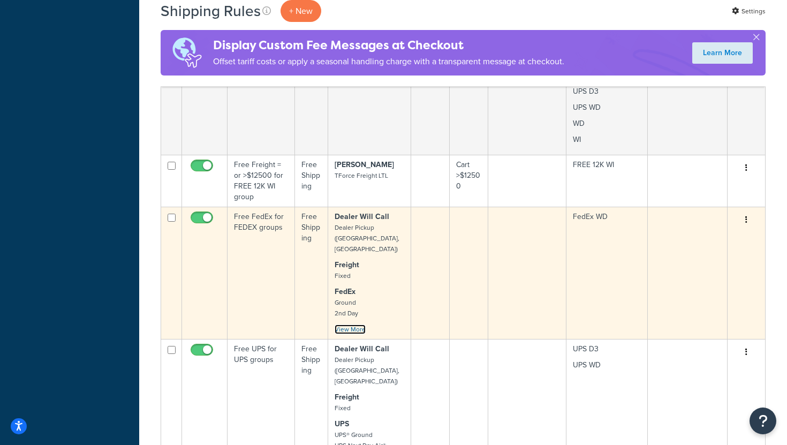
click at [350, 324] on link "View More" at bounding box center [350, 329] width 31 height 10
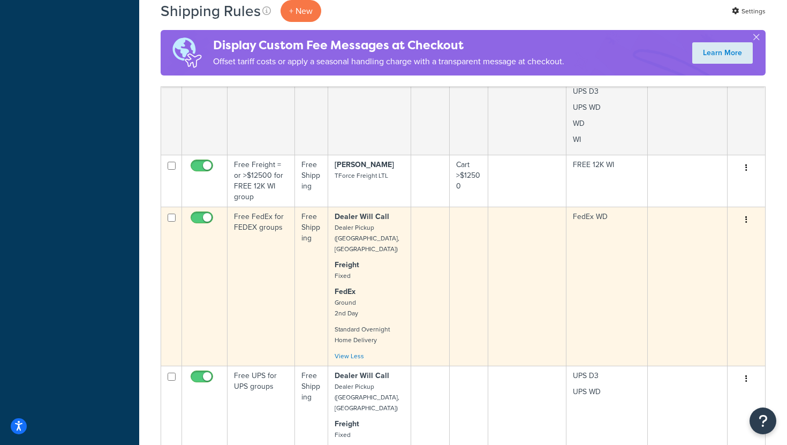
click at [269, 277] on td "Free FedEx for FEDEX groups" at bounding box center [261, 286] width 67 height 159
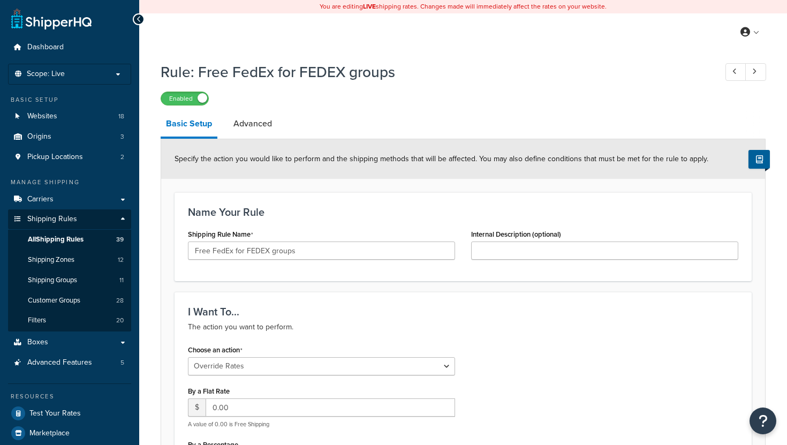
select select "OVERRIDE"
select select "LOCATION"
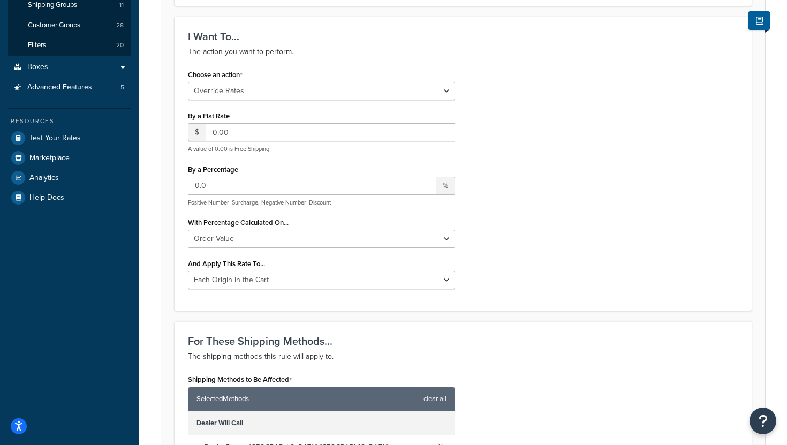
scroll to position [289, 0]
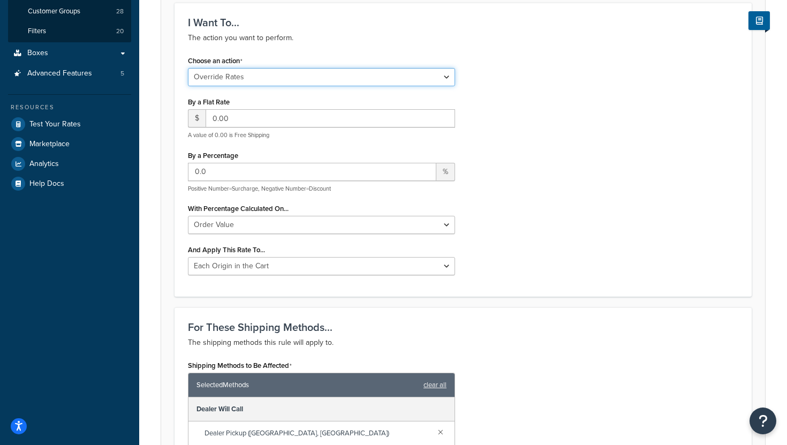
click at [446, 82] on select "Choose an action Override Rates Surcharge or discount rates Hide a shipping met…" at bounding box center [321, 77] width 267 height 18
click at [442, 77] on select "Choose an action Override Rates Surcharge or discount rates Hide a shipping met…" at bounding box center [321, 77] width 267 height 18
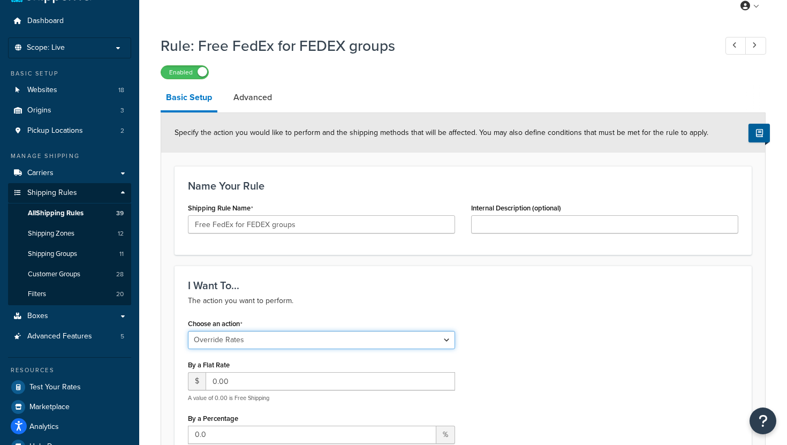
scroll to position [0, 0]
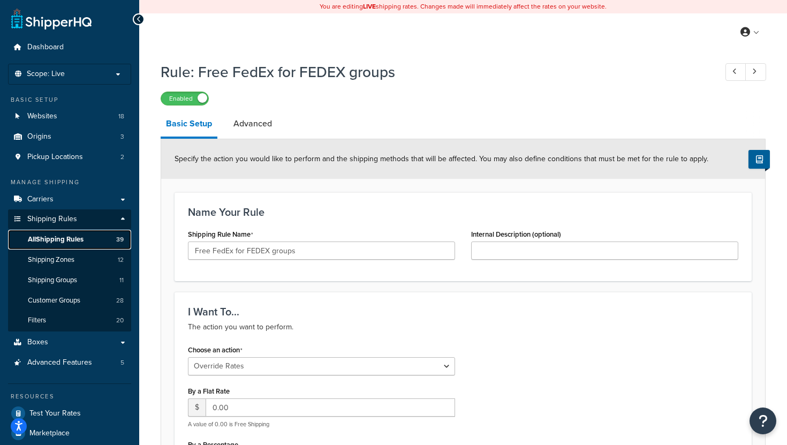
click at [78, 241] on span "All Shipping Rules" at bounding box center [56, 239] width 56 height 9
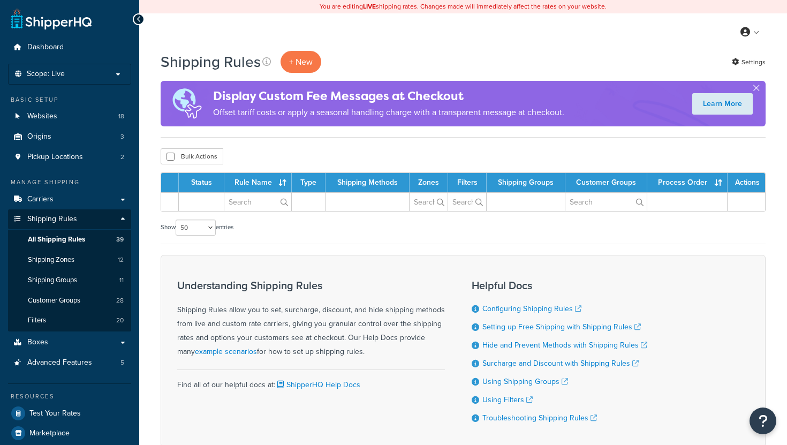
select select "50"
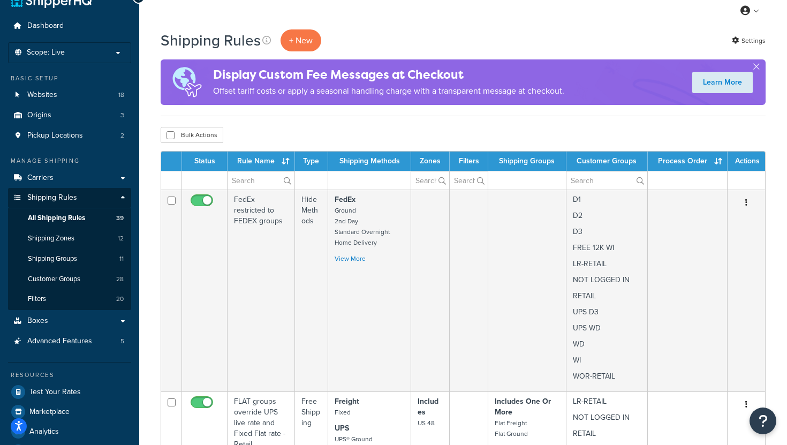
scroll to position [20, 0]
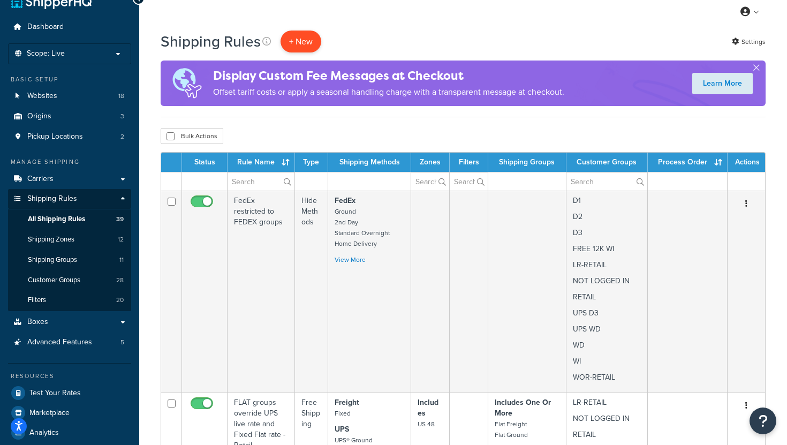
click at [299, 42] on p "+ New" at bounding box center [301, 42] width 41 height 22
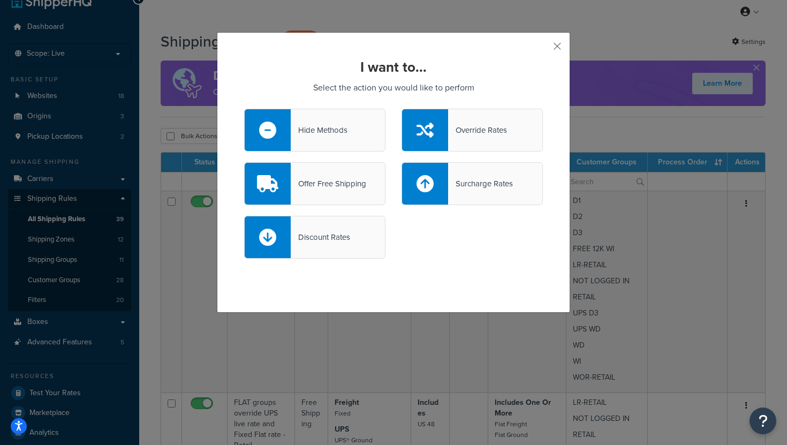
click at [322, 186] on div "Offer Free Shipping" at bounding box center [328, 183] width 75 height 15
click at [0, 0] on input "Offer Free Shipping" at bounding box center [0, 0] width 0 height 0
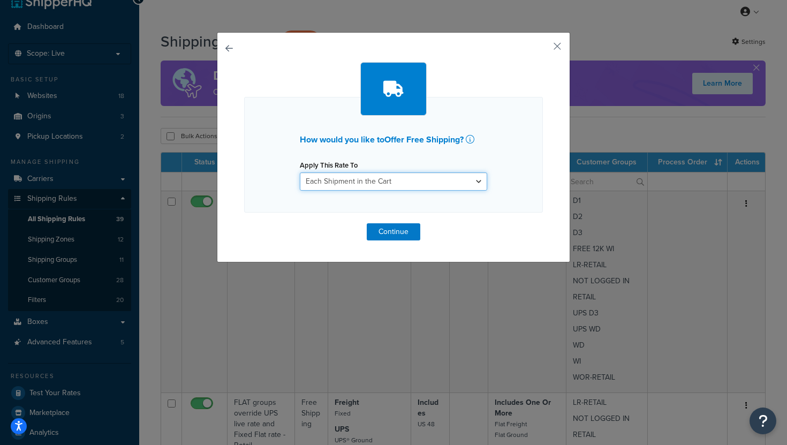
click at [367, 182] on select "Each Shipment in the Cart Each Shipping Group in the Cart Each Item within a Sh…" at bounding box center [393, 181] width 187 height 18
click at [393, 231] on button "Continue" at bounding box center [394, 231] width 54 height 17
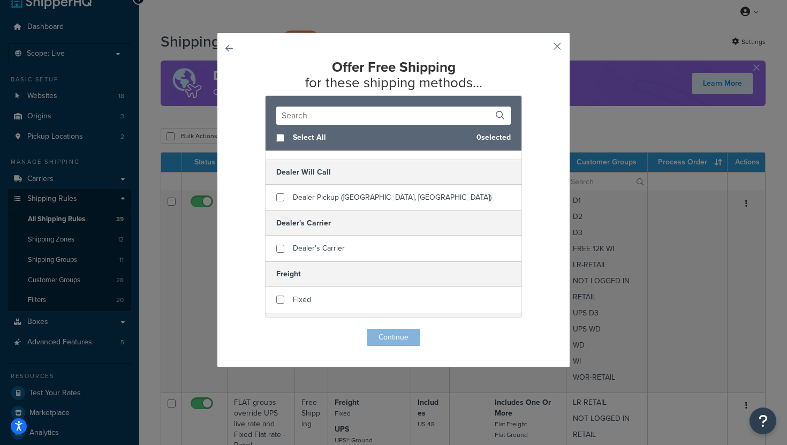
scroll to position [46, 0]
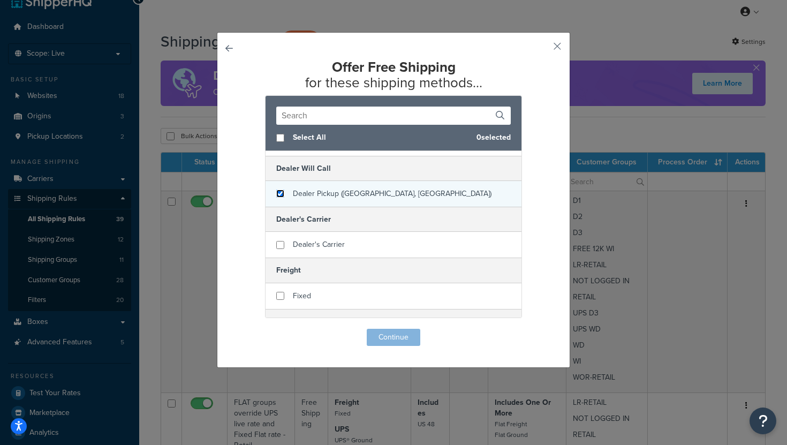
click at [280, 195] on input "checkbox" at bounding box center [280, 194] width 8 height 8
checkbox input "true"
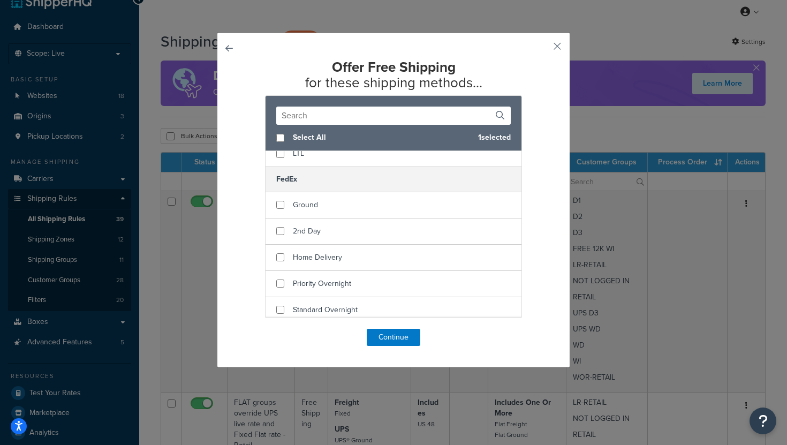
scroll to position [244, 0]
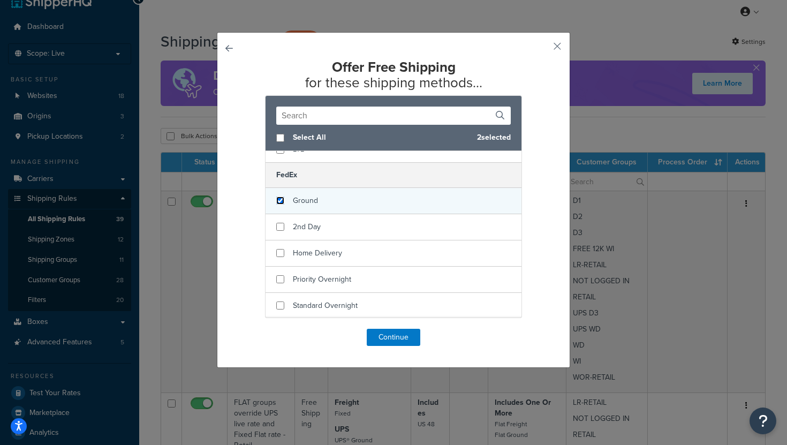
click at [281, 201] on input "checkbox" at bounding box center [280, 200] width 8 height 8
checkbox input "true"
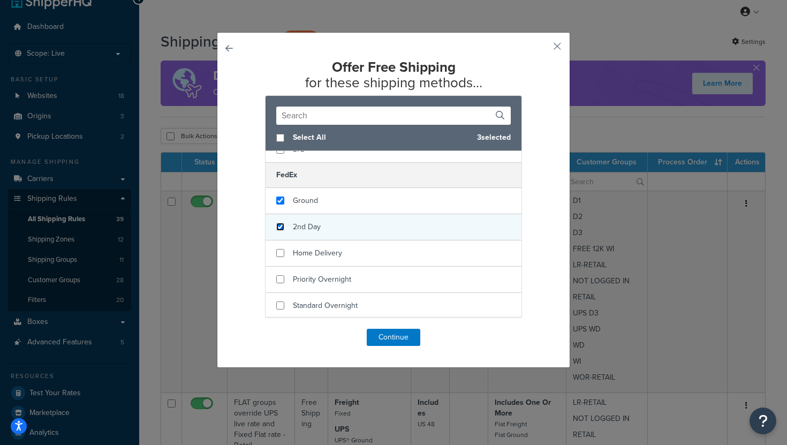
click at [281, 223] on input "checkbox" at bounding box center [280, 227] width 8 height 8
checkbox input "true"
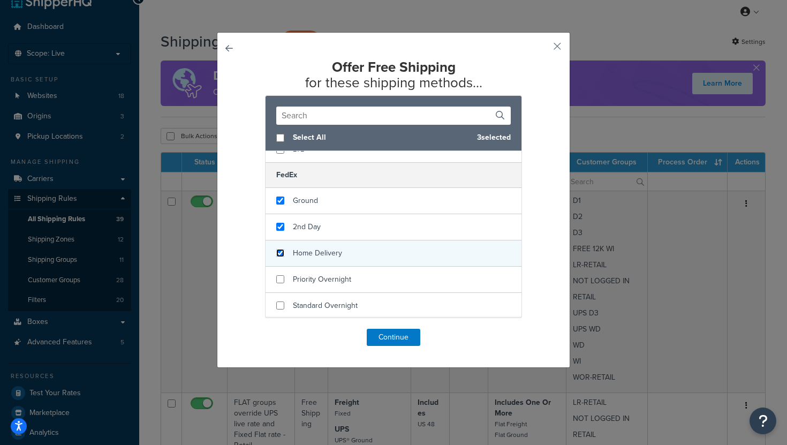
click at [280, 252] on input "checkbox" at bounding box center [280, 253] width 8 height 8
checkbox input "true"
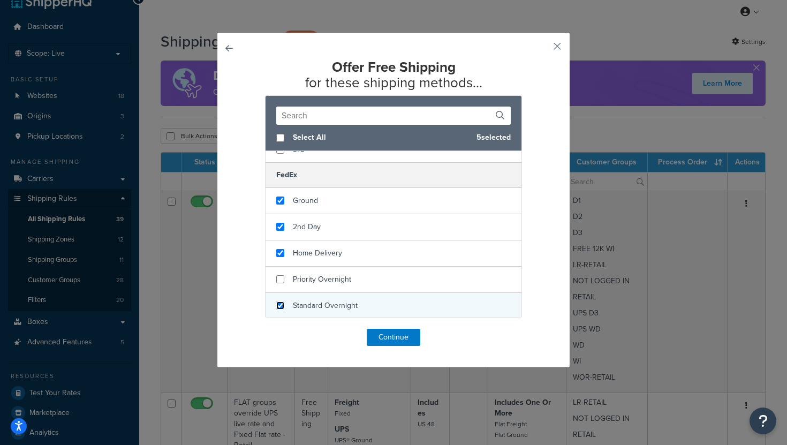
click at [278, 305] on input "checkbox" at bounding box center [280, 305] width 8 height 8
checkbox input "true"
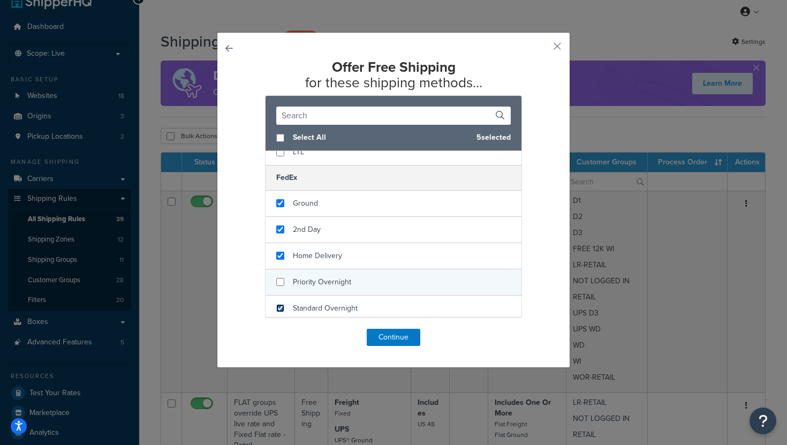
scroll to position [0, 0]
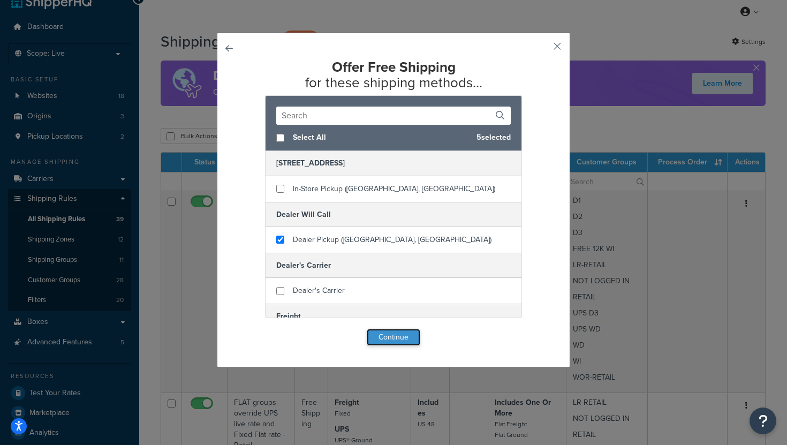
click at [392, 336] on button "Continue" at bounding box center [394, 337] width 54 height 17
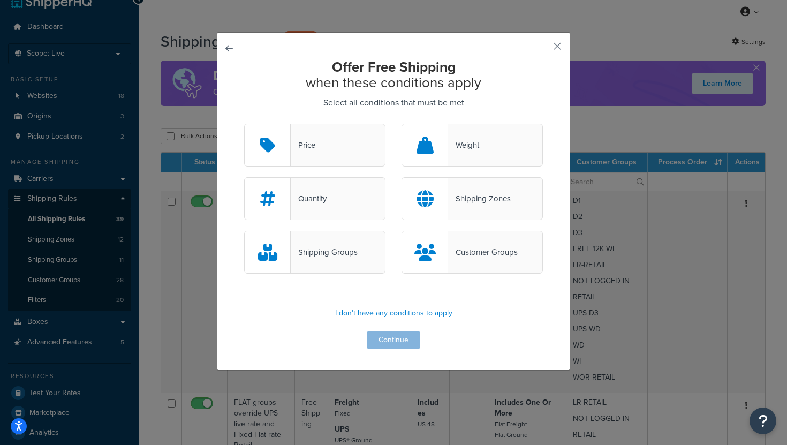
click at [497, 253] on div "Customer Groups" at bounding box center [483, 252] width 70 height 15
click at [0, 0] on input "Customer Groups" at bounding box center [0, 0] width 0 height 0
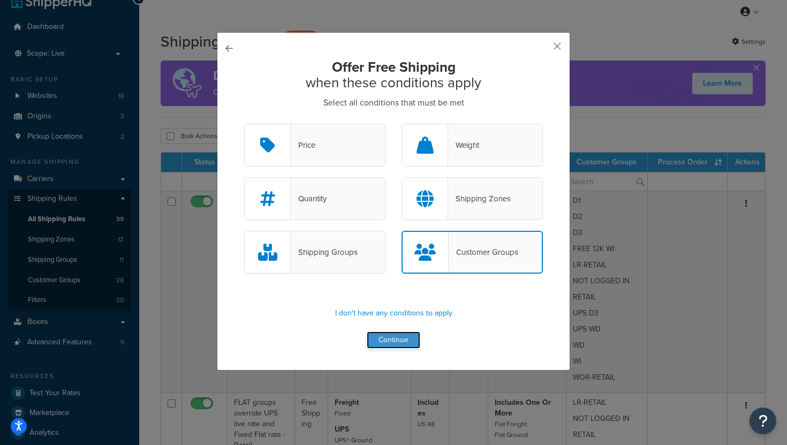
click at [394, 343] on button "Continue" at bounding box center [394, 339] width 54 height 17
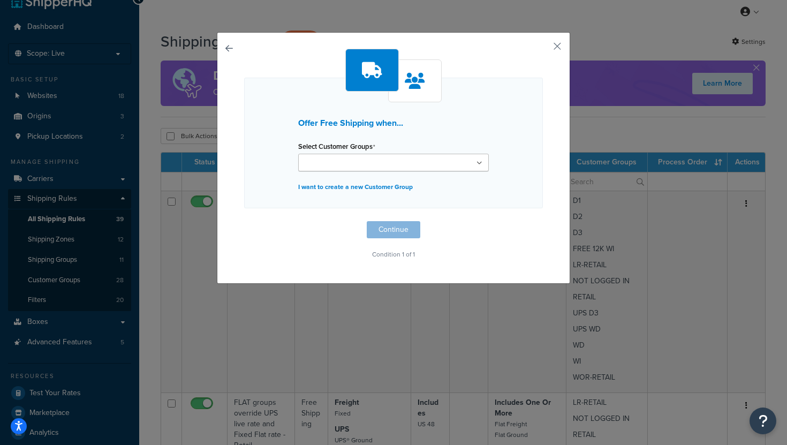
click at [480, 163] on icon at bounding box center [479, 163] width 6 height 6
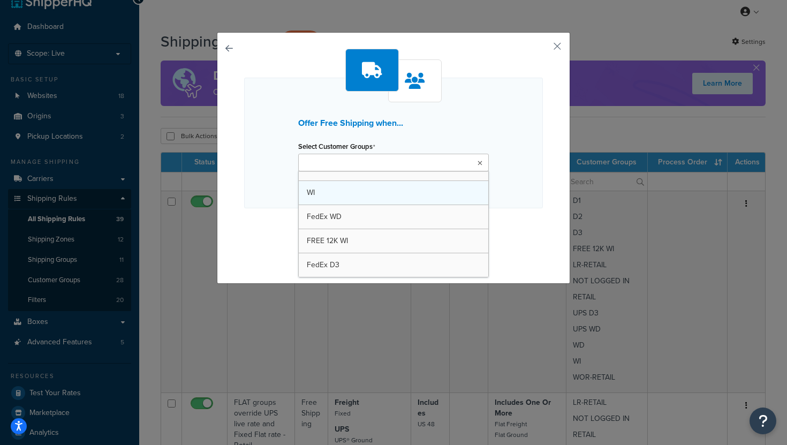
scroll to position [544, 0]
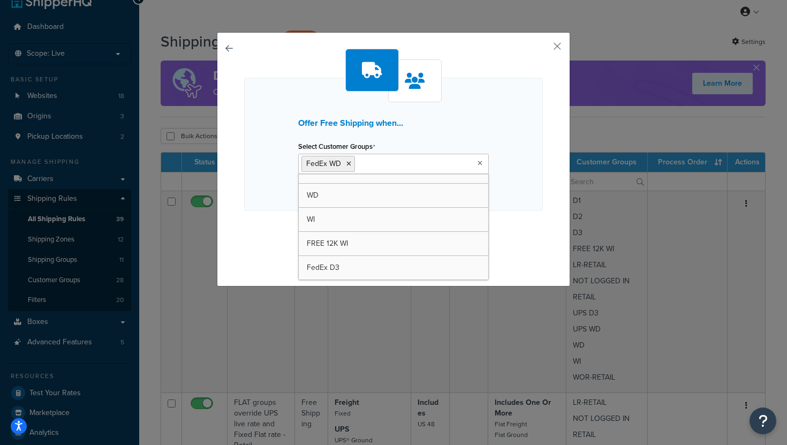
click at [523, 126] on div "Offer Free Shipping when... Select Customer Groups FedEx WD Logged In NOT LOGGE…" at bounding box center [393, 144] width 299 height 133
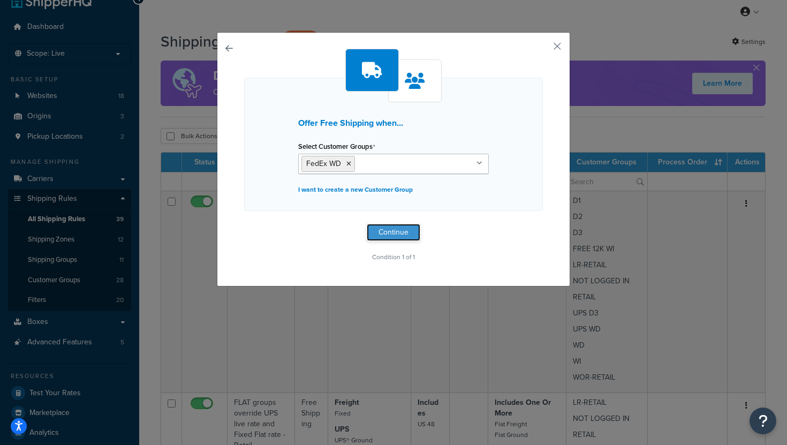
click at [396, 231] on button "Continue" at bounding box center [394, 232] width 54 height 17
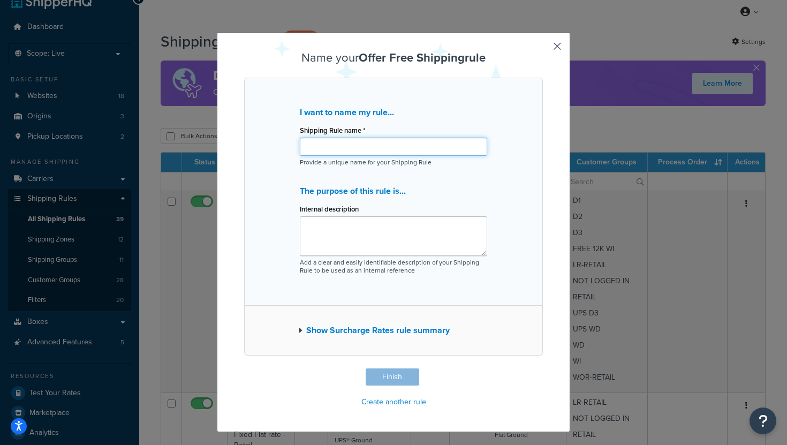
click at [317, 152] on input "Shipping Rule name *" at bounding box center [393, 147] width 187 height 18
paste input "Free FedEx for FEDEX groups"
type input "Free FedEx for FEDEX groups (NEW)"
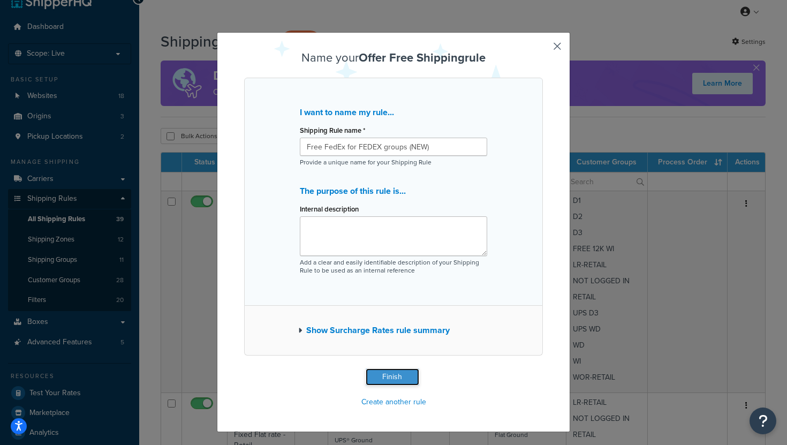
click at [395, 375] on button "Finish" at bounding box center [393, 376] width 54 height 17
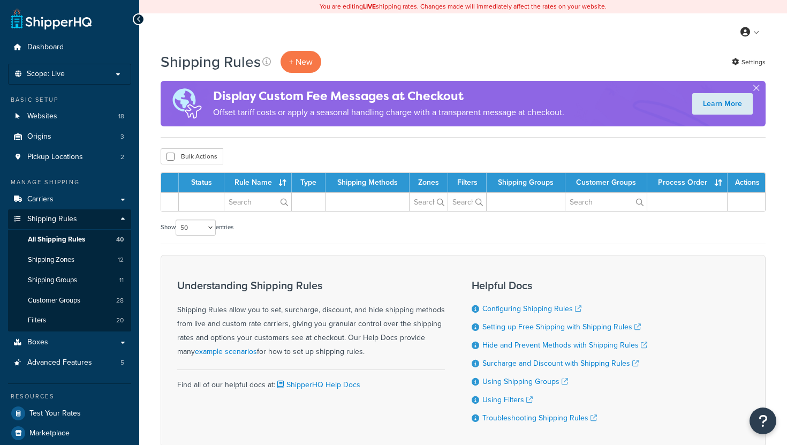
select select "50"
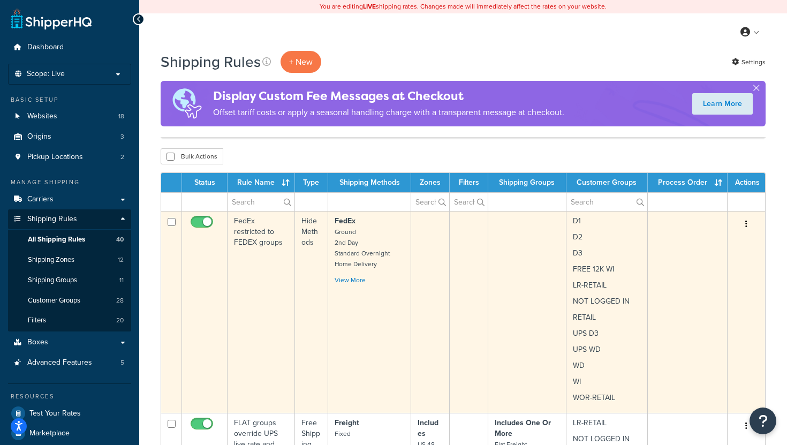
scroll to position [4723, 0]
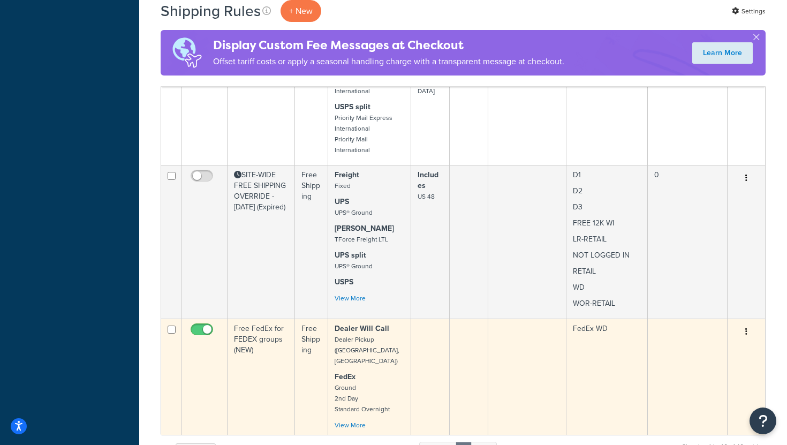
click at [196, 326] on input "checkbox" at bounding box center [202, 332] width 29 height 13
checkbox input "false"
click at [285, 319] on td "Free FedEx for FEDEX groups (NEW)" at bounding box center [261, 377] width 67 height 116
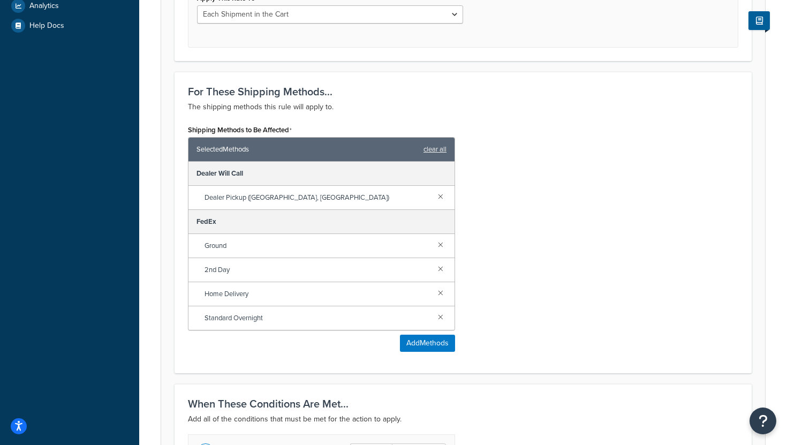
scroll to position [448, 0]
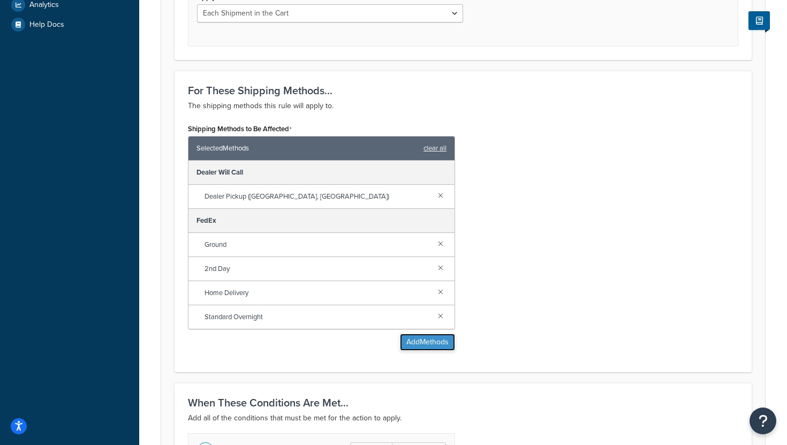
click at [429, 343] on button "Add Methods" at bounding box center [427, 342] width 55 height 17
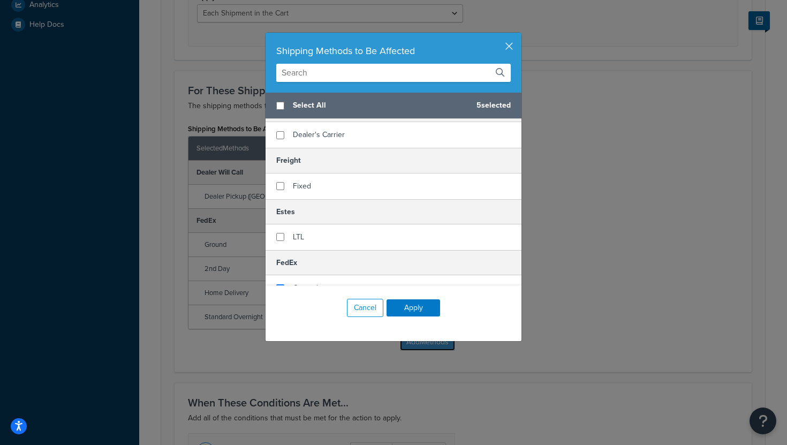
scroll to position [125, 0]
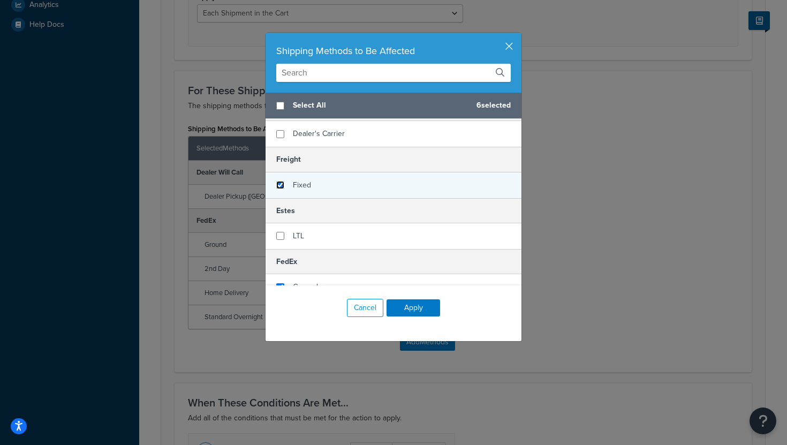
click at [279, 183] on input "checkbox" at bounding box center [280, 185] width 8 height 8
checkbox input "true"
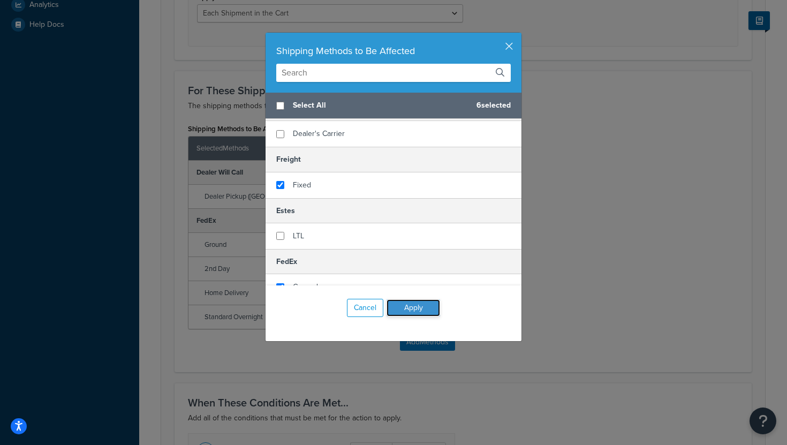
click at [411, 309] on button "Apply" at bounding box center [414, 307] width 54 height 17
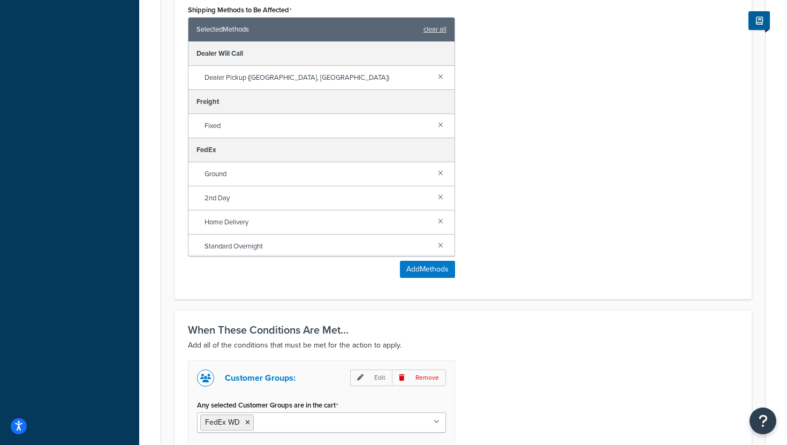
scroll to position [708, 0]
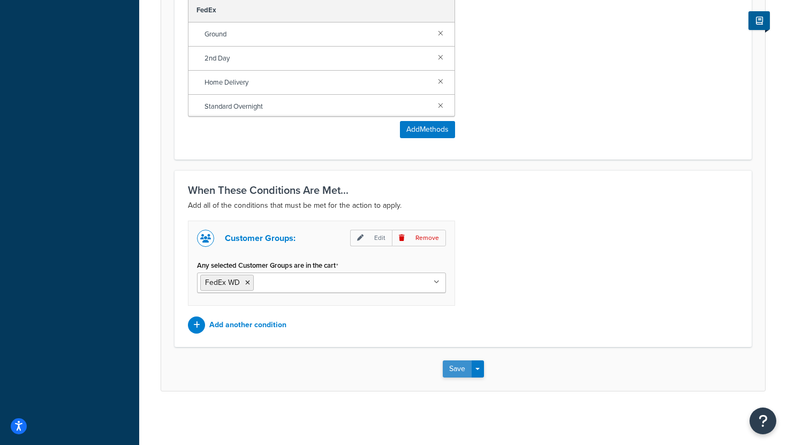
click at [459, 372] on button "Save" at bounding box center [457, 368] width 29 height 17
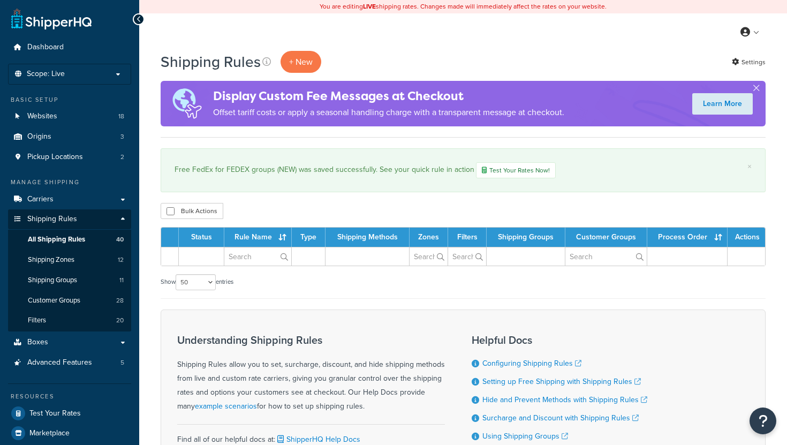
select select "50"
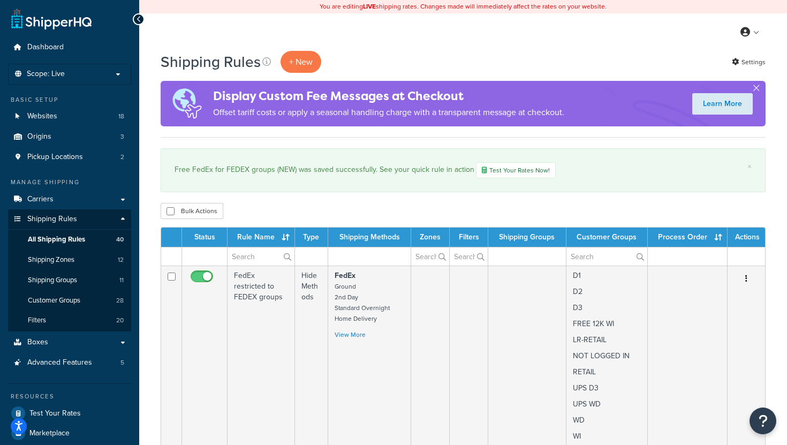
scroll to position [728, 0]
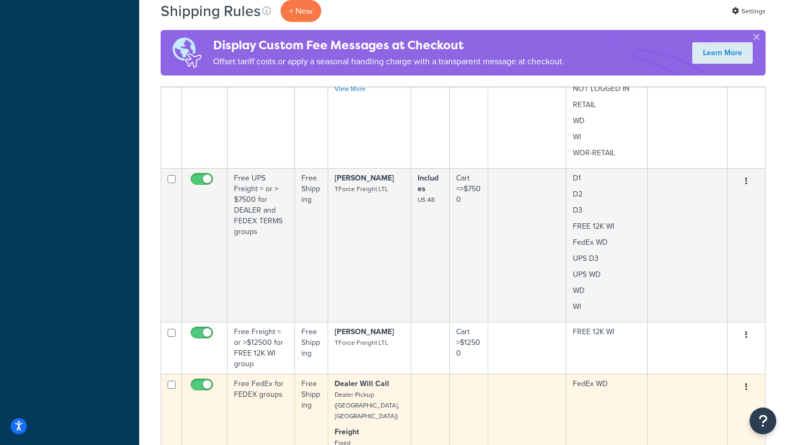
click at [192, 387] on input "checkbox" at bounding box center [202, 387] width 29 height 13
checkbox input "false"
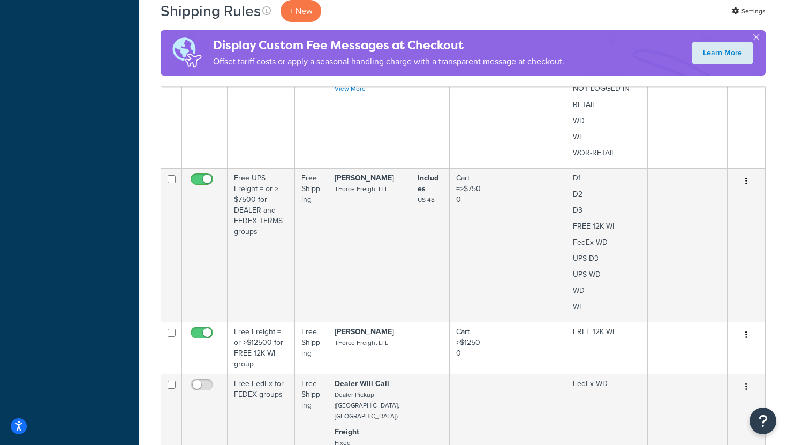
scroll to position [4778, 0]
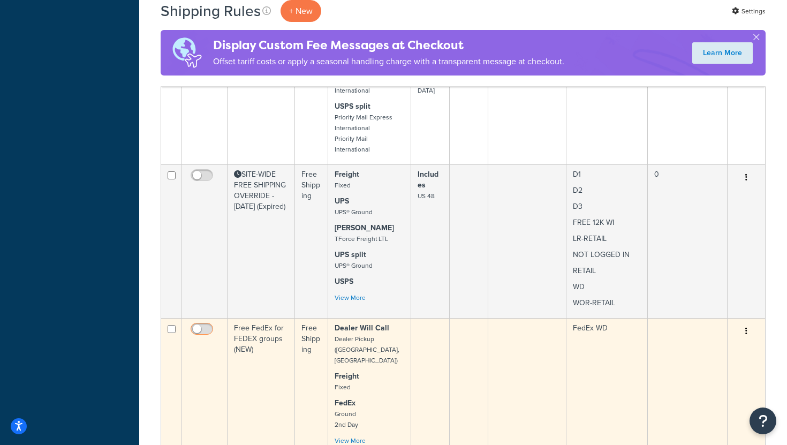
click at [206, 325] on input "checkbox" at bounding box center [202, 331] width 29 height 13
checkbox input "true"
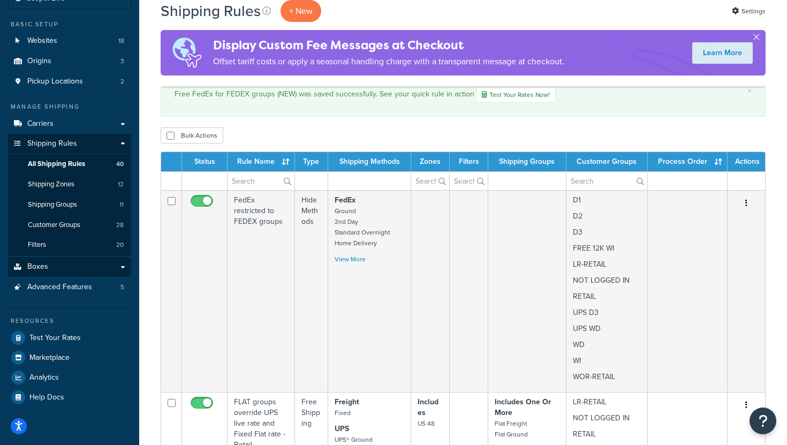
scroll to position [83, 0]
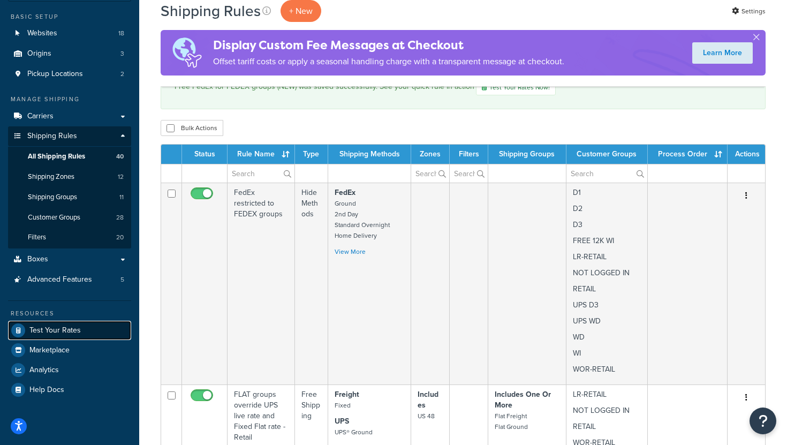
click at [79, 329] on span "Test Your Rates" at bounding box center [54, 330] width 51 height 9
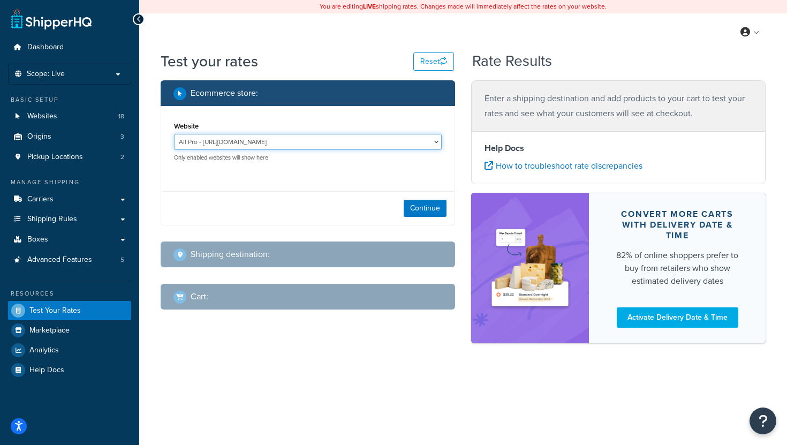
click at [357, 143] on select "All Pro - [URL][DOMAIN_NAME] ERP Sandbox TG - [URL][DOMAIN_NAME] M2CC LRQA - [U…" at bounding box center [308, 142] width 268 height 16
select select "fe8df8369d7744045bb466779996769f"
click at [174, 134] on select "All Pro - [URL][DOMAIN_NAME] ERP Sandbox TG - [URL][DOMAIN_NAME] M2CC LRQA - [U…" at bounding box center [308, 142] width 268 height 16
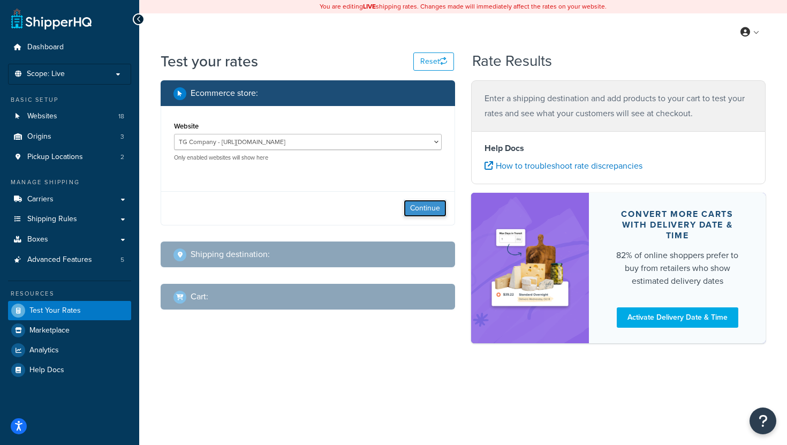
click at [422, 208] on button "Continue" at bounding box center [425, 208] width 43 height 17
select select "TX"
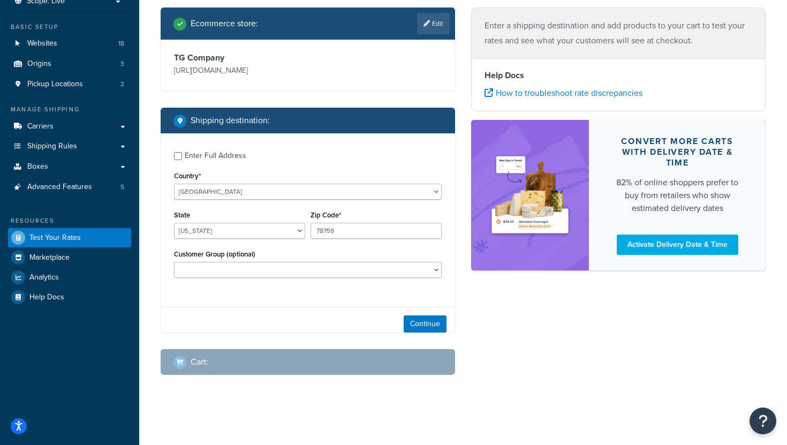
scroll to position [76, 0]
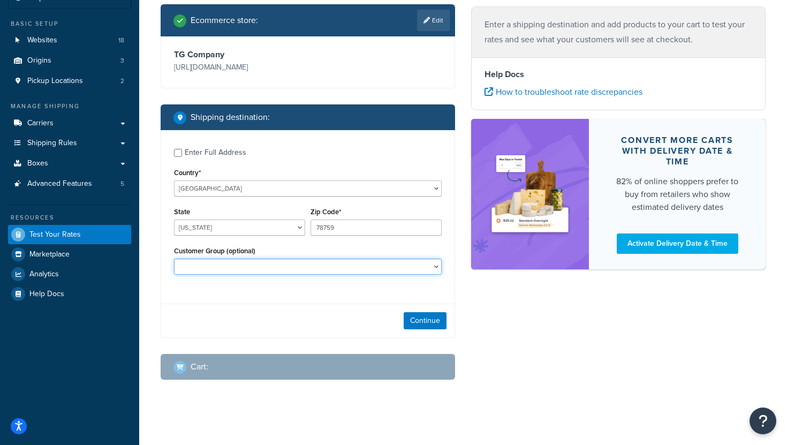
click at [433, 269] on select "D1 D2 D3 DEALER DEALER RS DEALER TERMS DEALER TERMS RS FedEx D3 FEDEX TERMS RS …" at bounding box center [308, 267] width 268 height 16
select select "FedEx WD"
click at [174, 260] on select "D1 D2 D3 DEALER DEALER RS DEALER TERMS DEALER TERMS RS FedEx D3 FEDEX TERMS RS …" at bounding box center [308, 267] width 268 height 16
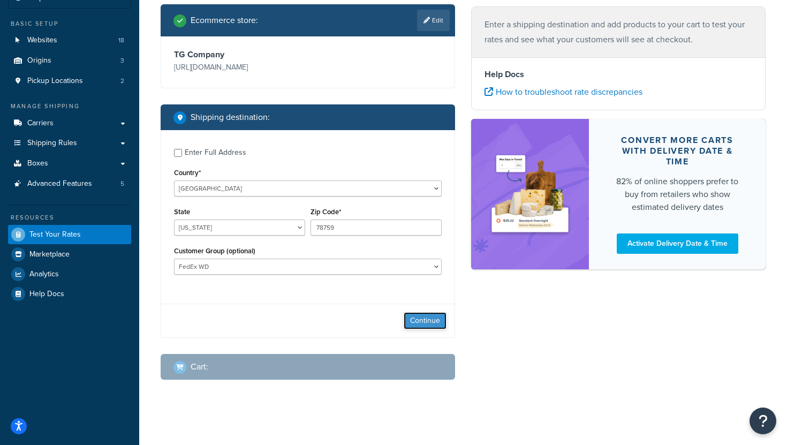
click at [426, 322] on button "Continue" at bounding box center [425, 320] width 43 height 17
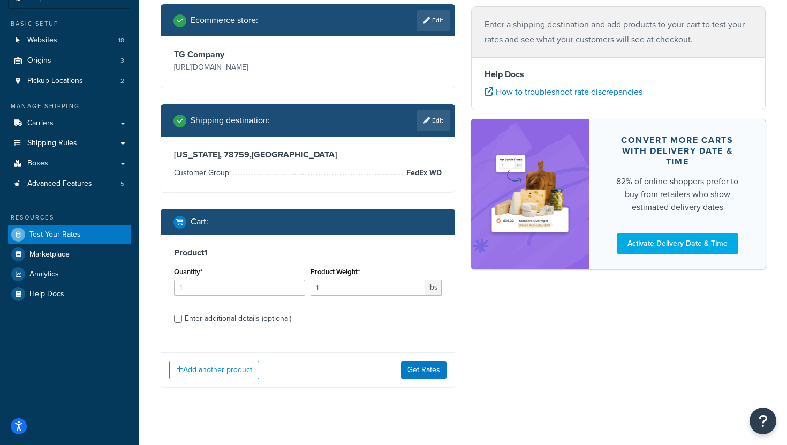
scroll to position [89, 0]
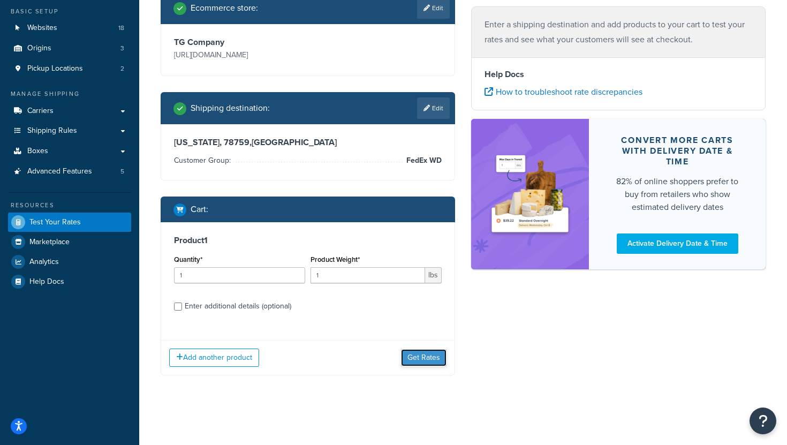
click at [427, 357] on button "Get Rates" at bounding box center [424, 357] width 46 height 17
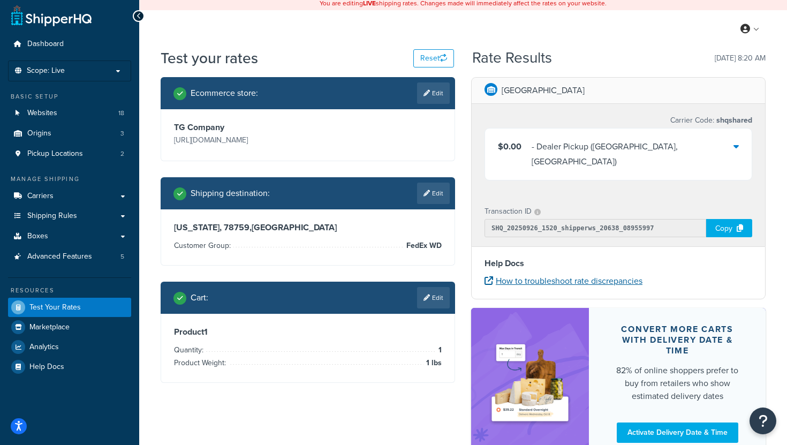
scroll to position [0, 0]
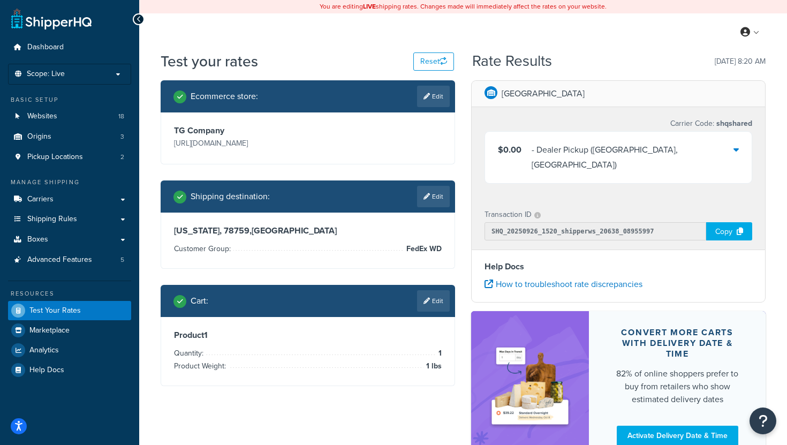
click at [735, 155] on div at bounding box center [735, 157] width 5 height 30
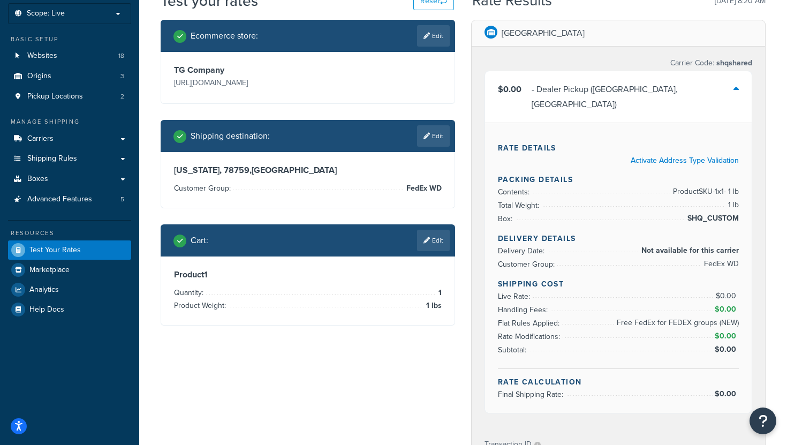
scroll to position [62, 0]
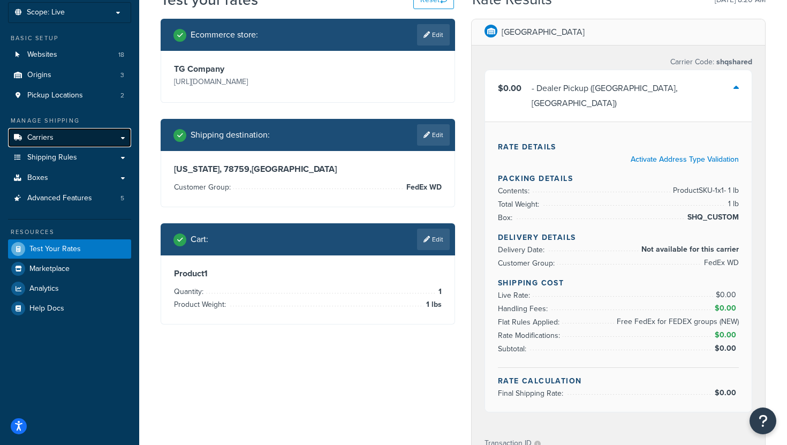
click at [106, 139] on link "Carriers" at bounding box center [69, 138] width 123 height 20
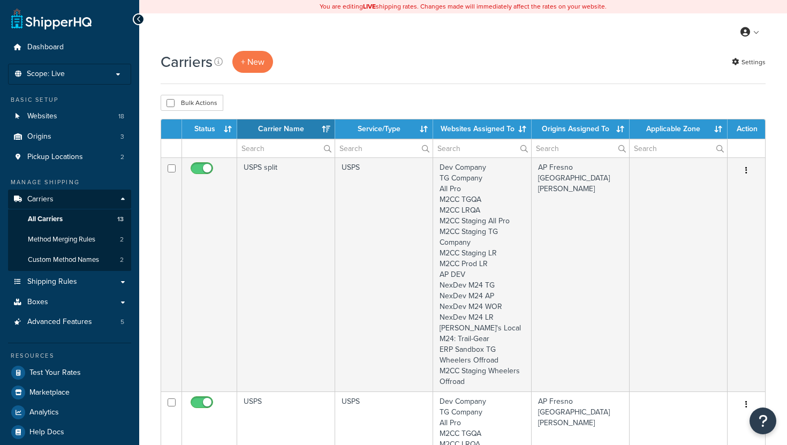
select select "15"
click at [251, 62] on button "+ New" at bounding box center [252, 62] width 41 height 22
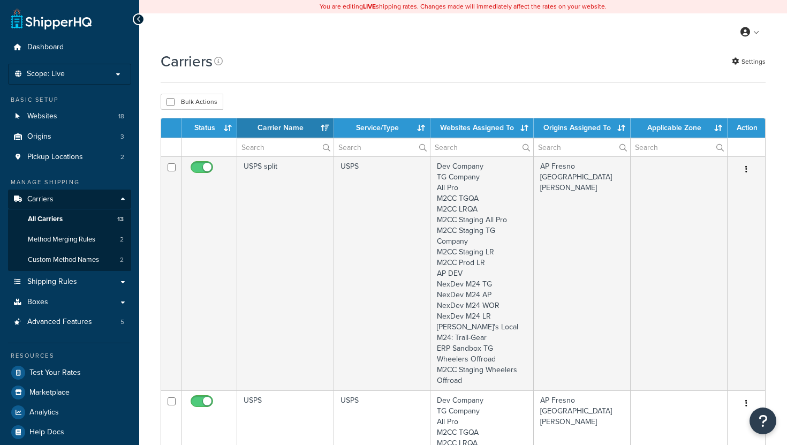
select select "15"
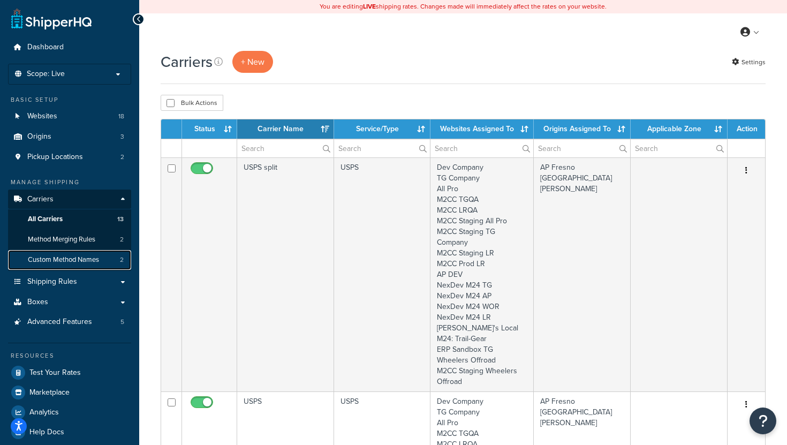
click at [66, 264] on link "Custom Method Names 2" at bounding box center [69, 260] width 123 height 20
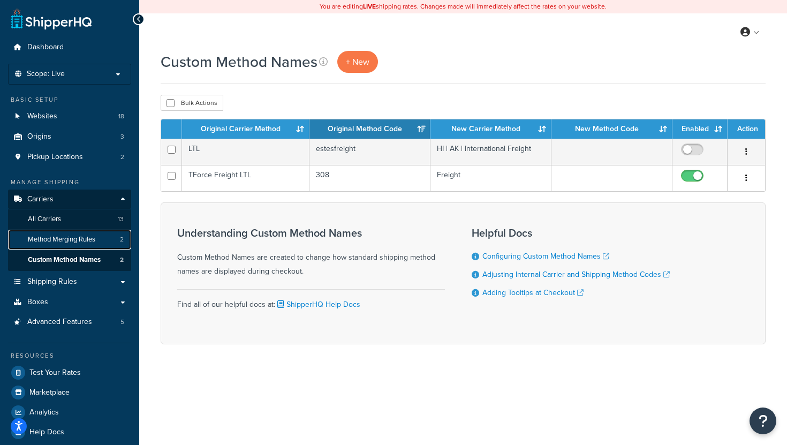
click at [89, 242] on span "Method Merging Rules" at bounding box center [61, 239] width 67 height 9
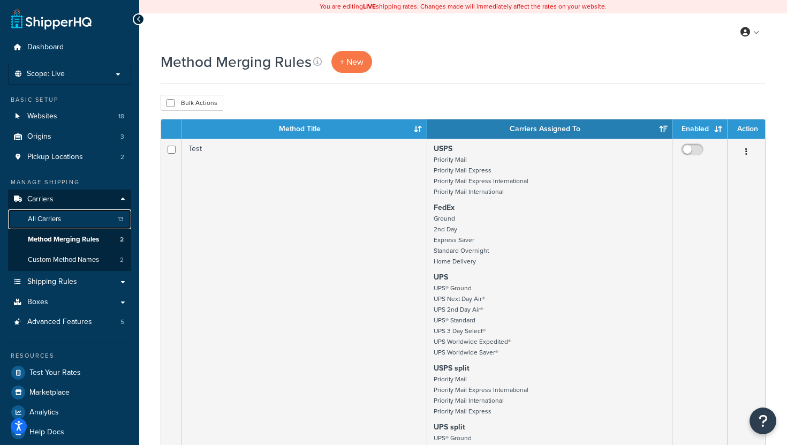
click at [97, 224] on link "All Carriers 13" at bounding box center [69, 219] width 123 height 20
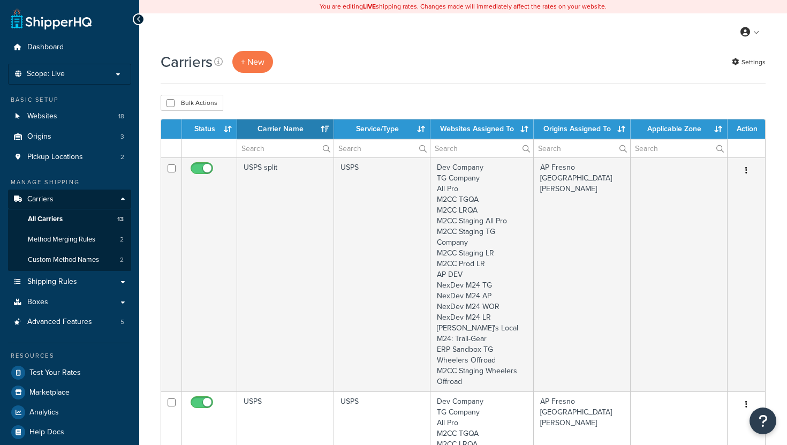
select select "15"
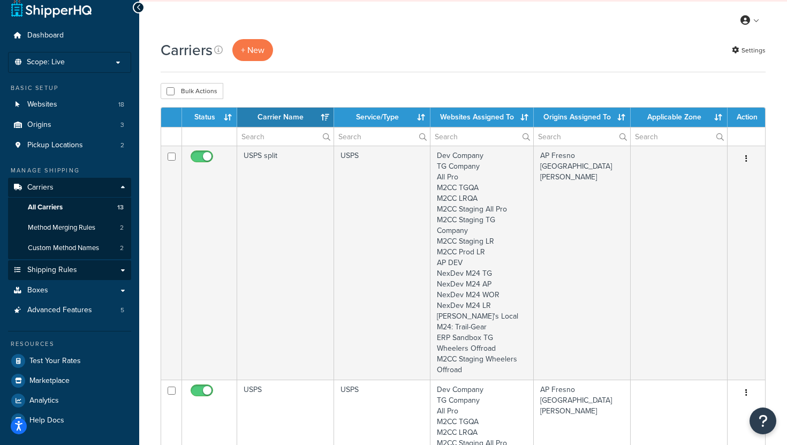
scroll to position [14, 0]
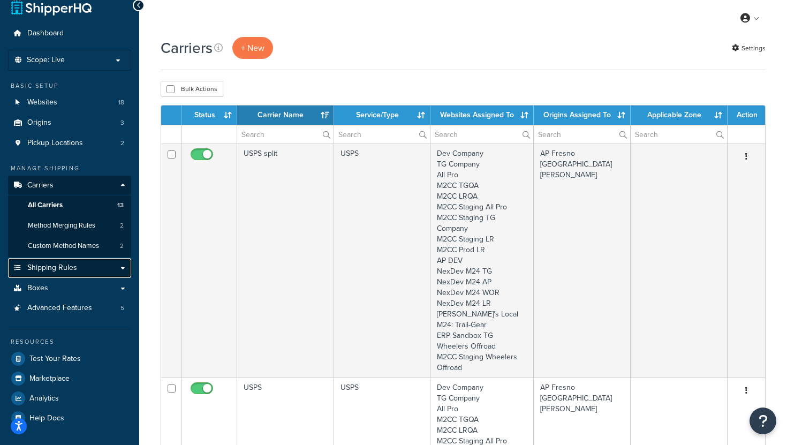
click at [67, 266] on span "Shipping Rules" at bounding box center [52, 267] width 50 height 9
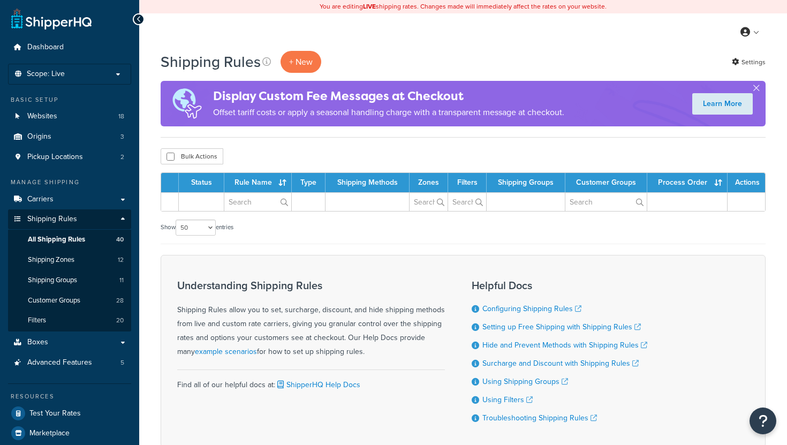
select select "50"
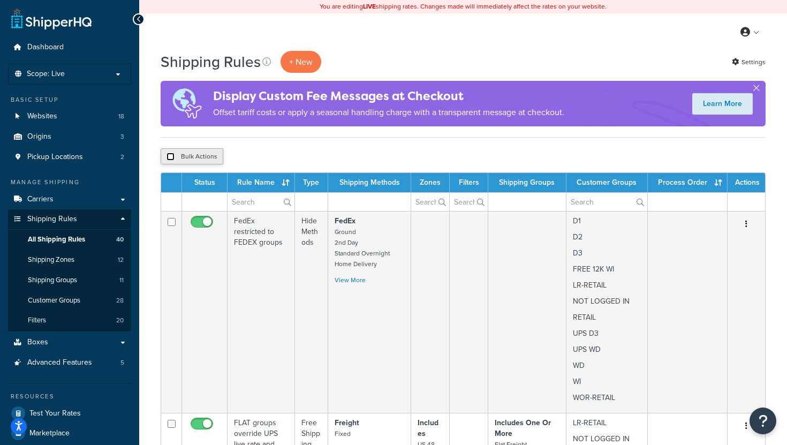
click at [170, 157] on input "checkbox" at bounding box center [171, 157] width 8 height 8
checkbox input "true"
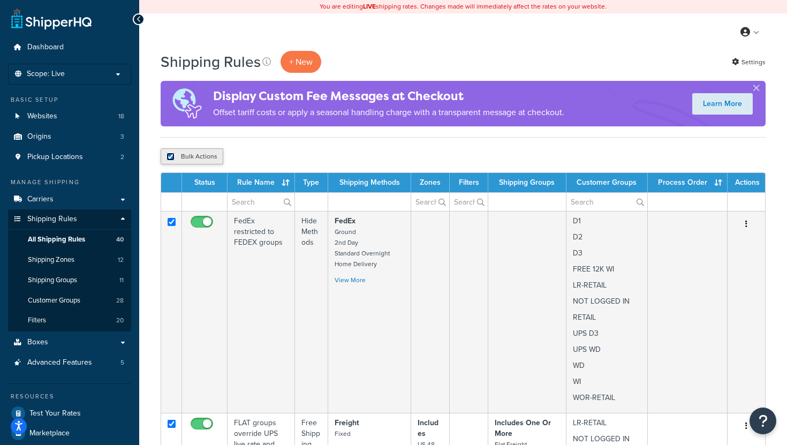
checkbox input "true"
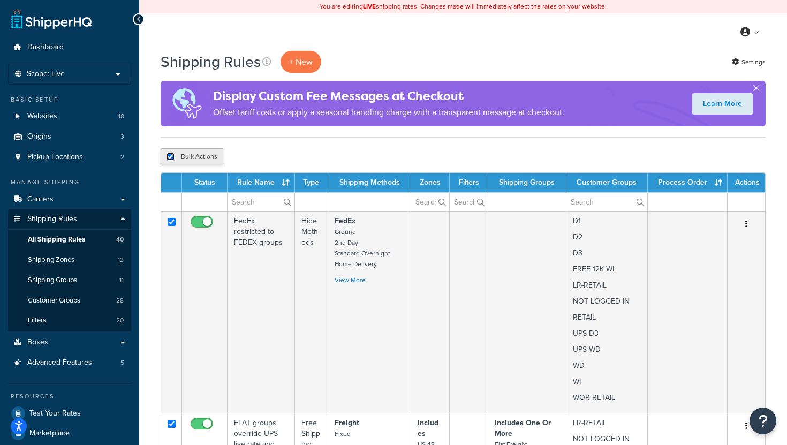
checkbox input "true"
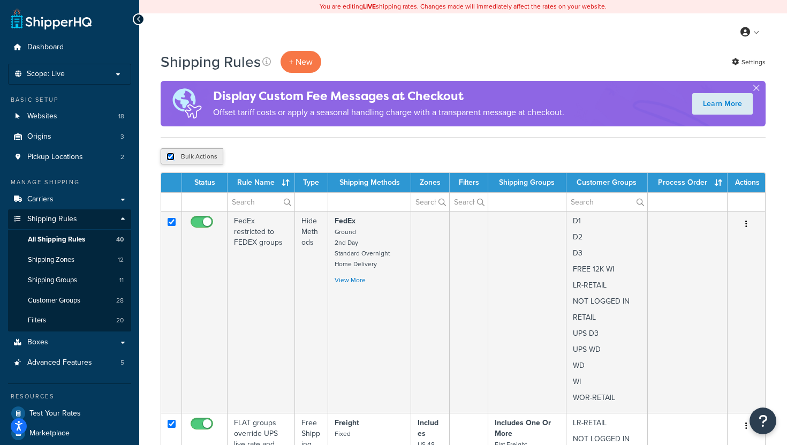
checkbox input "true"
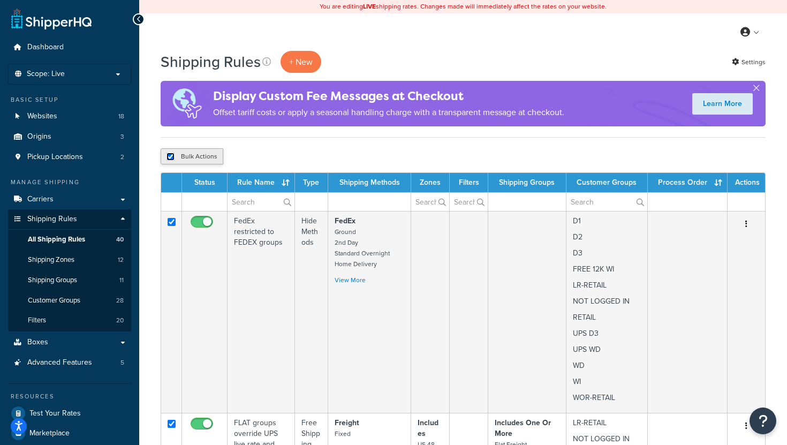
checkbox input "true"
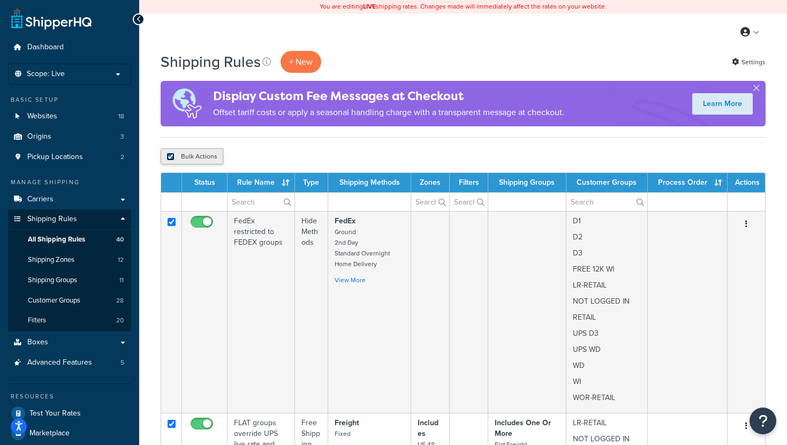
checkbox input "true"
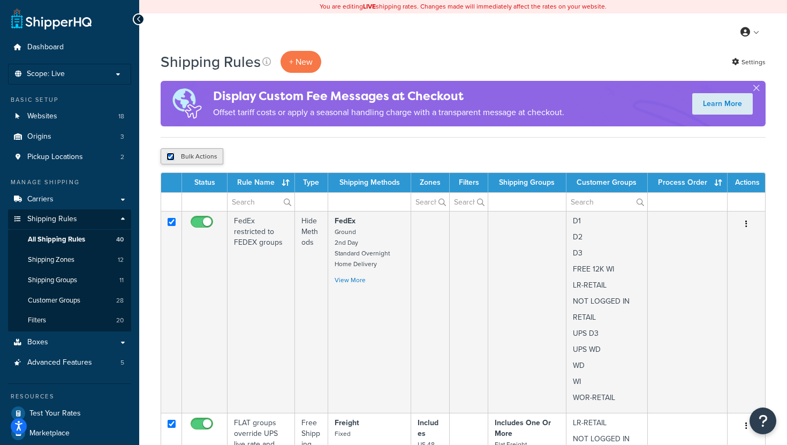
checkbox input "true"
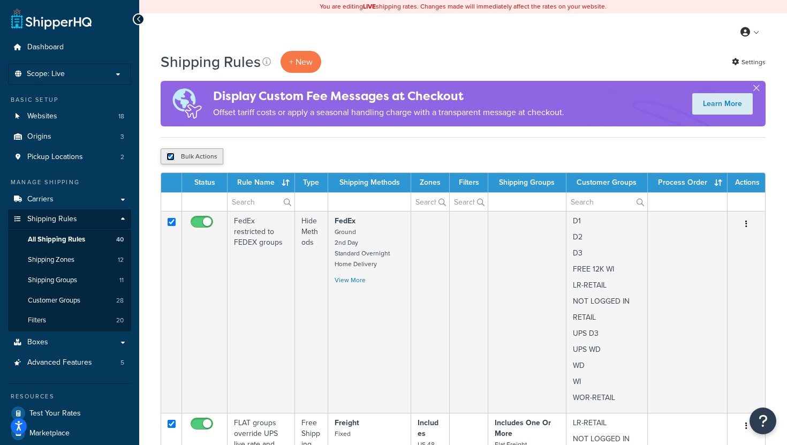
checkbox input "true"
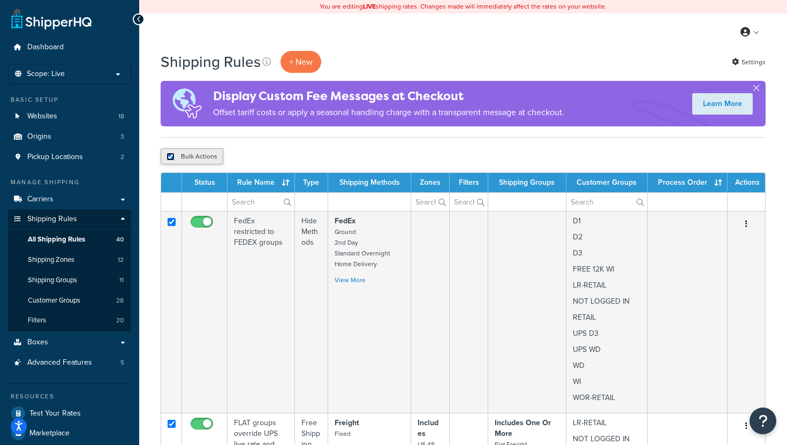
checkbox input "true"
click at [170, 157] on input "checkbox" at bounding box center [171, 157] width 8 height 8
checkbox input "false"
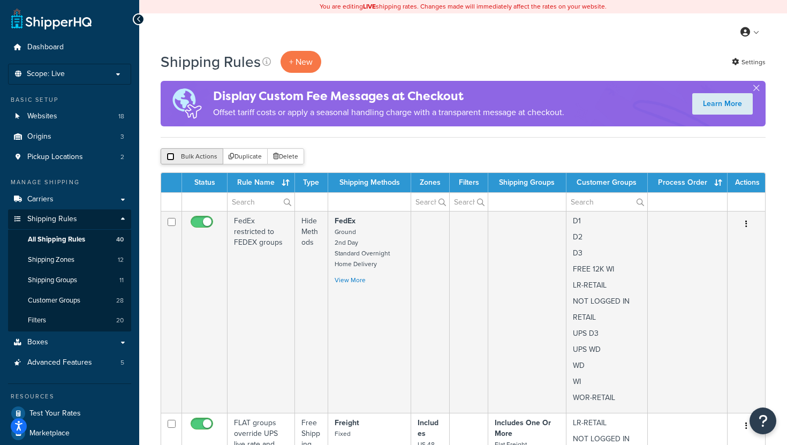
checkbox input "false"
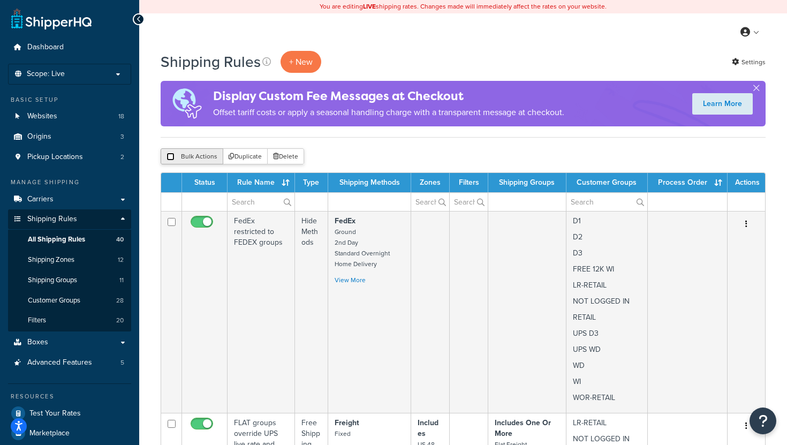
checkbox input "false"
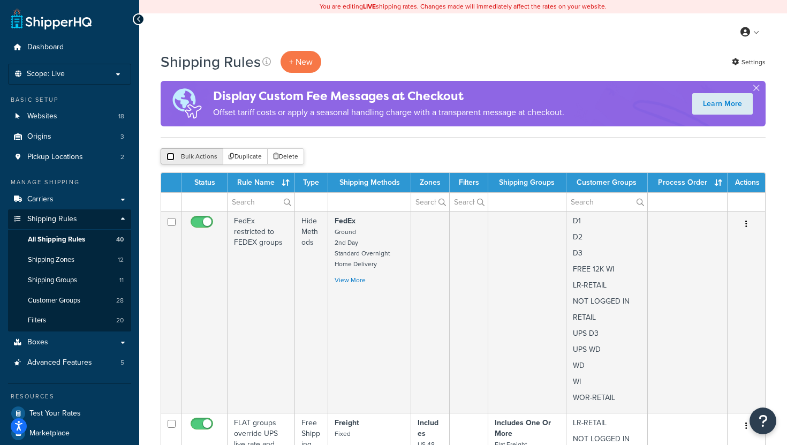
checkbox input "false"
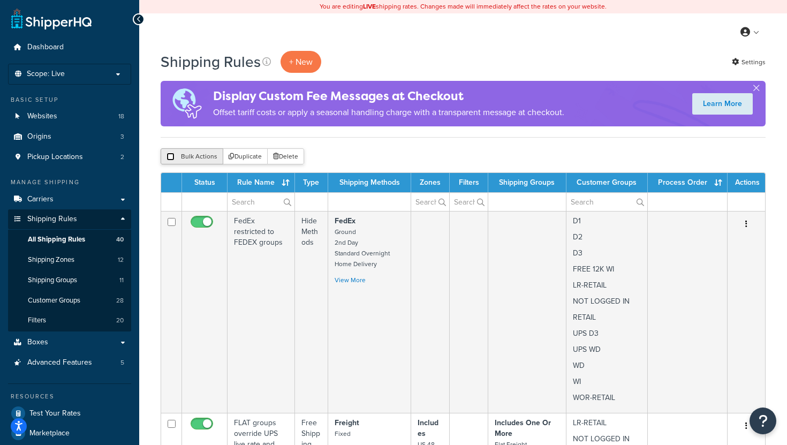
checkbox input "false"
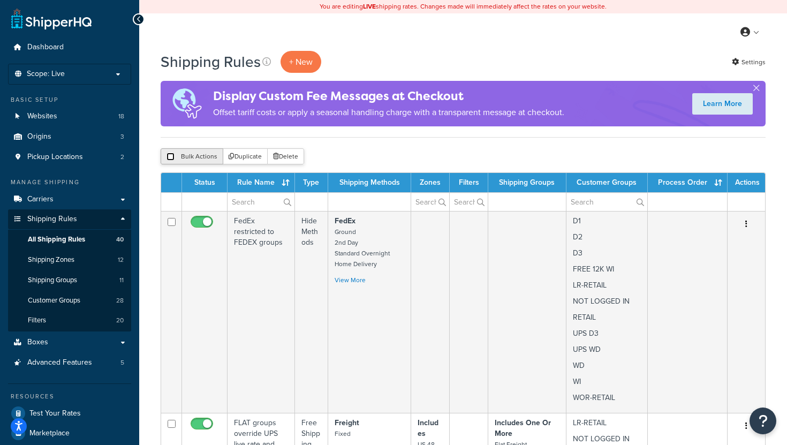
checkbox input "false"
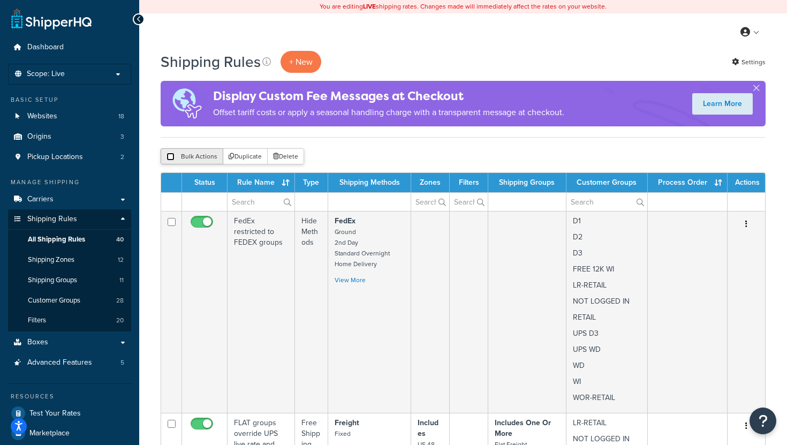
checkbox input "false"
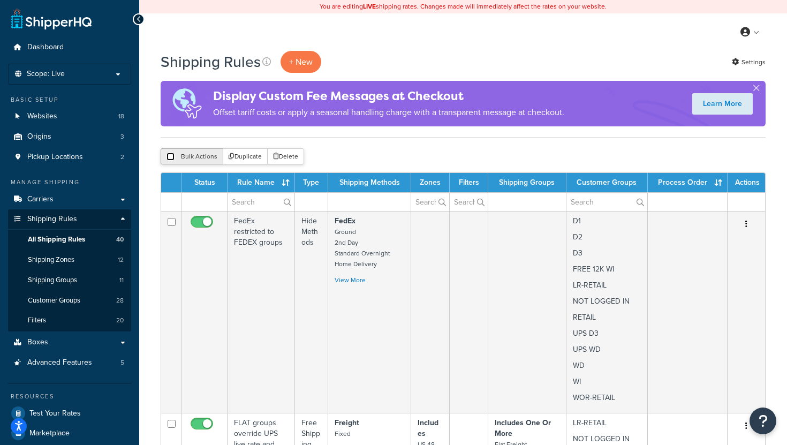
checkbox input "false"
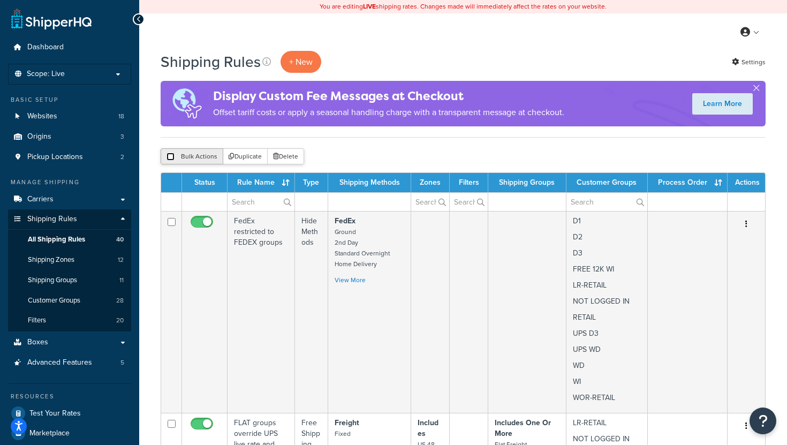
checkbox input "false"
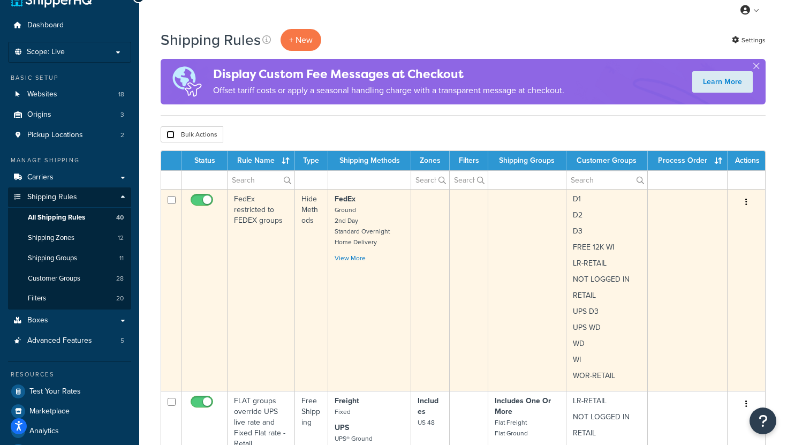
scroll to position [21, 0]
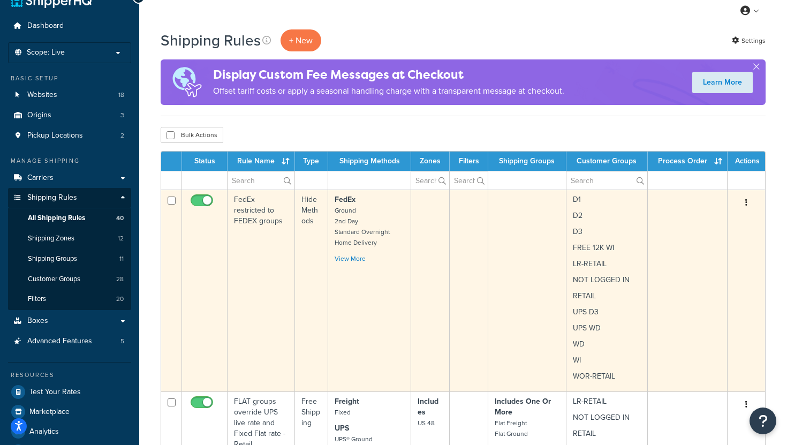
click at [304, 315] on td "Hide Methods" at bounding box center [311, 291] width 33 height 202
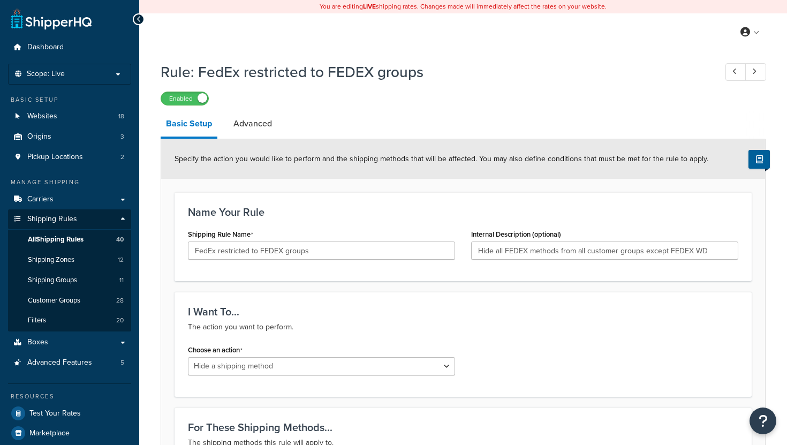
select select "HIDE"
click at [255, 124] on link "Advanced" at bounding box center [252, 124] width 49 height 26
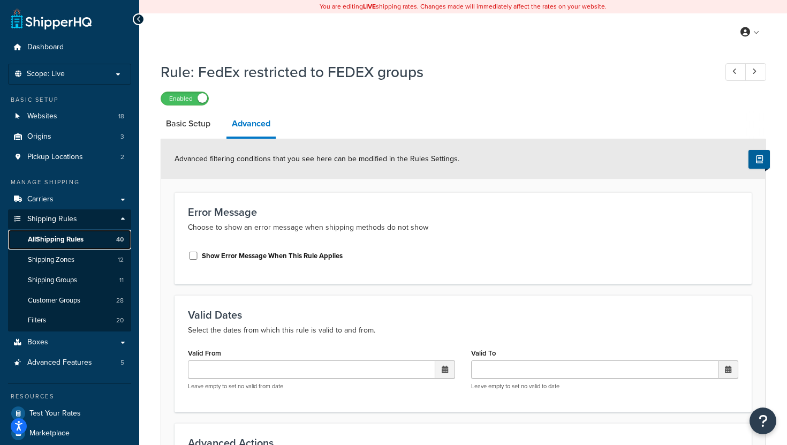
click at [77, 239] on span "All Shipping Rules" at bounding box center [56, 239] width 56 height 9
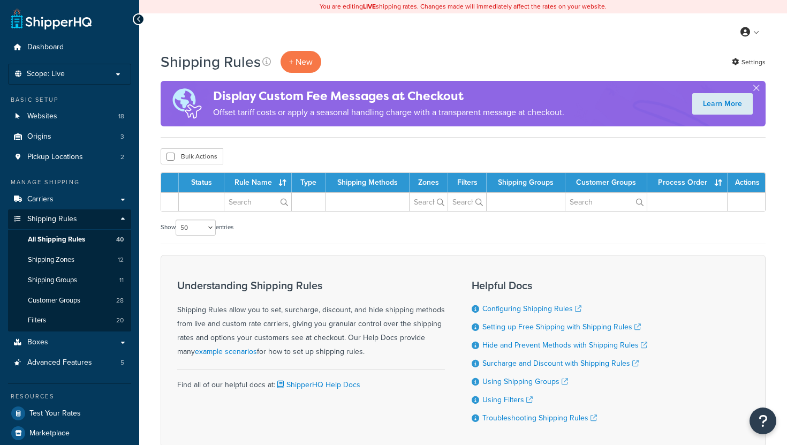
select select "50"
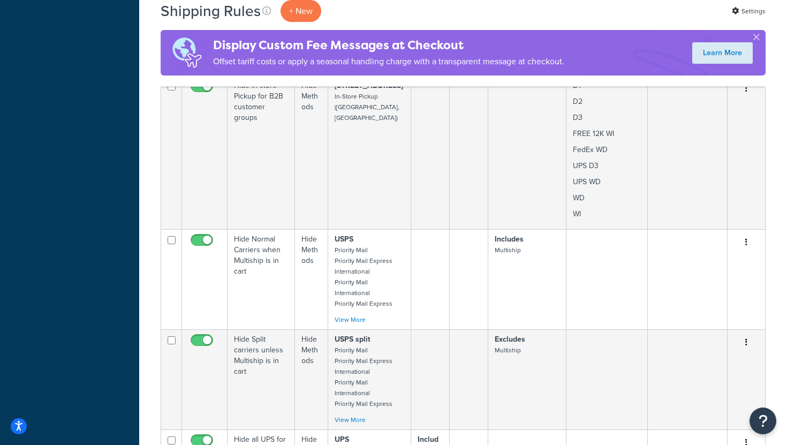
scroll to position [1239, 0]
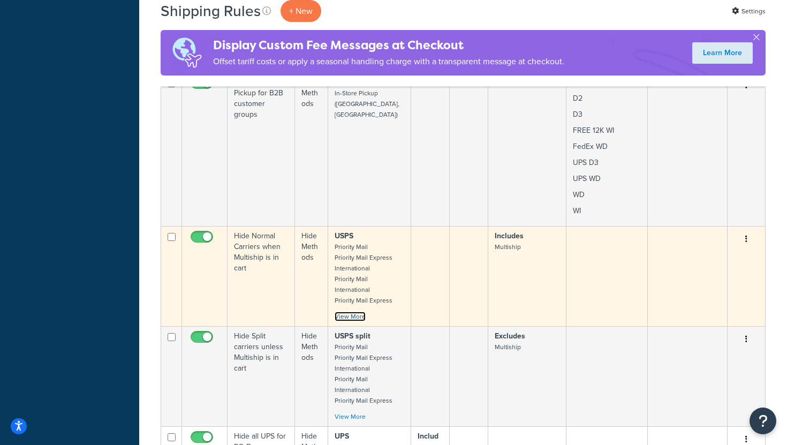
click at [352, 312] on link "View More" at bounding box center [350, 317] width 31 height 10
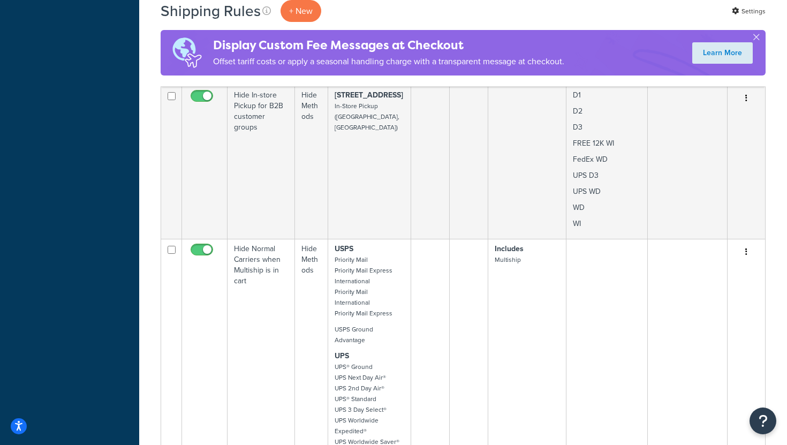
scroll to position [1488, 0]
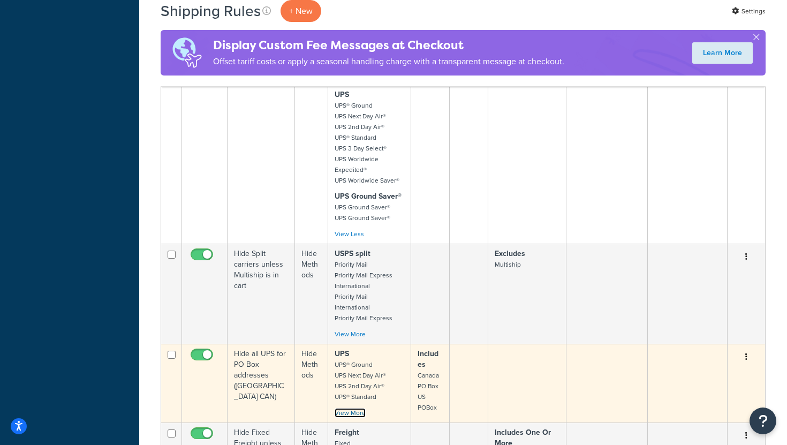
click at [354, 408] on link "View More" at bounding box center [350, 413] width 31 height 10
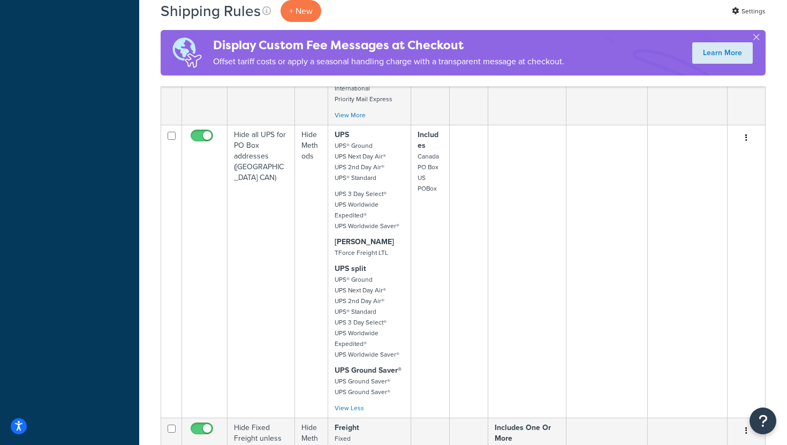
scroll to position [1959, 0]
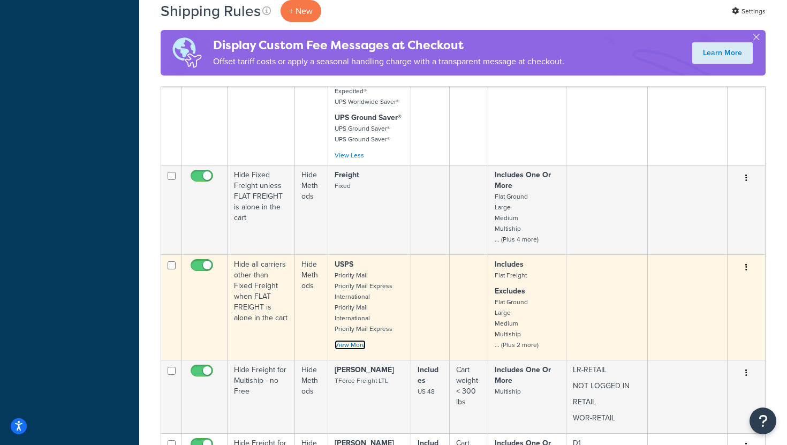
click at [352, 340] on link "View More" at bounding box center [350, 345] width 31 height 10
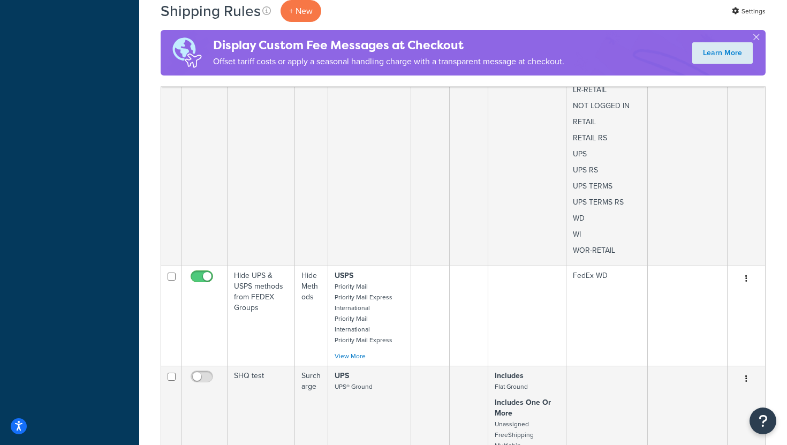
scroll to position [4213, 0]
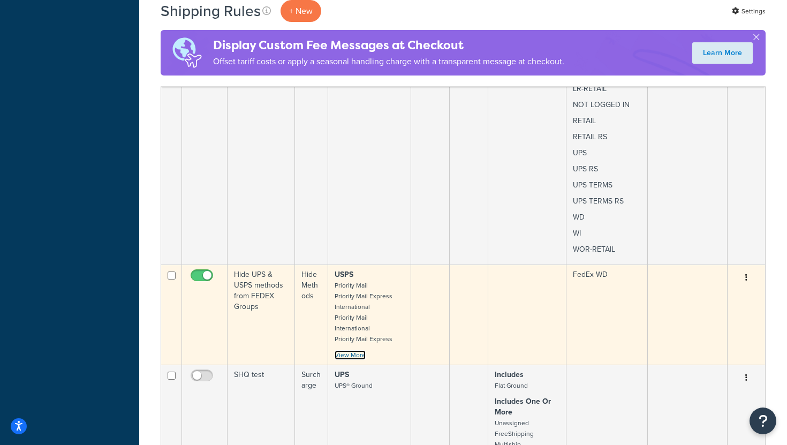
click at [357, 350] on link "View More" at bounding box center [350, 355] width 31 height 10
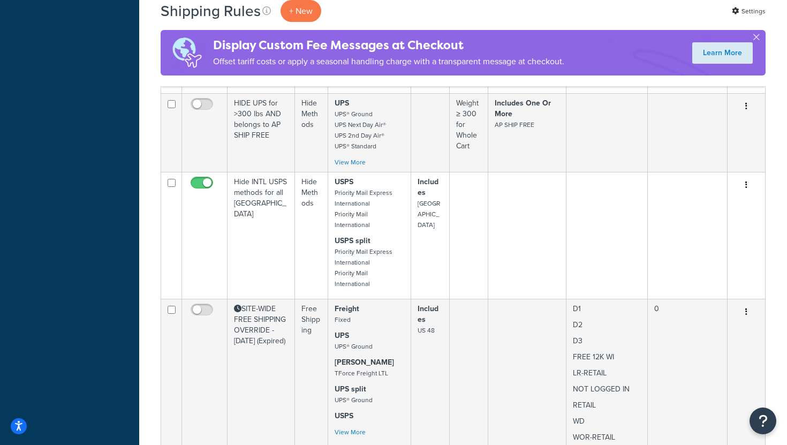
scroll to position [5780, 0]
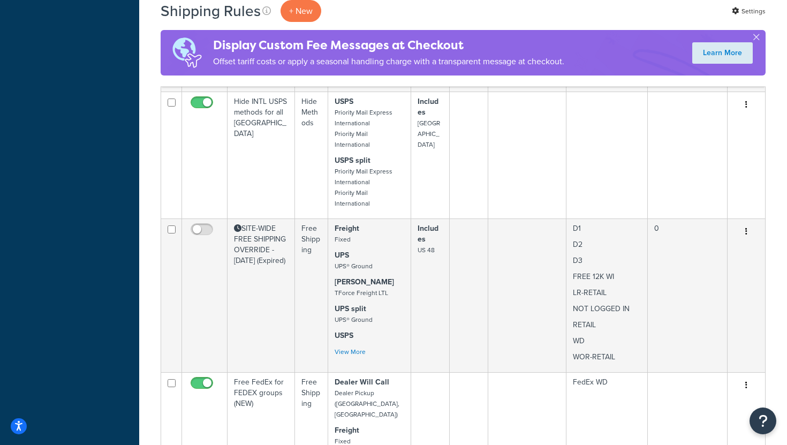
scroll to position [836, 0]
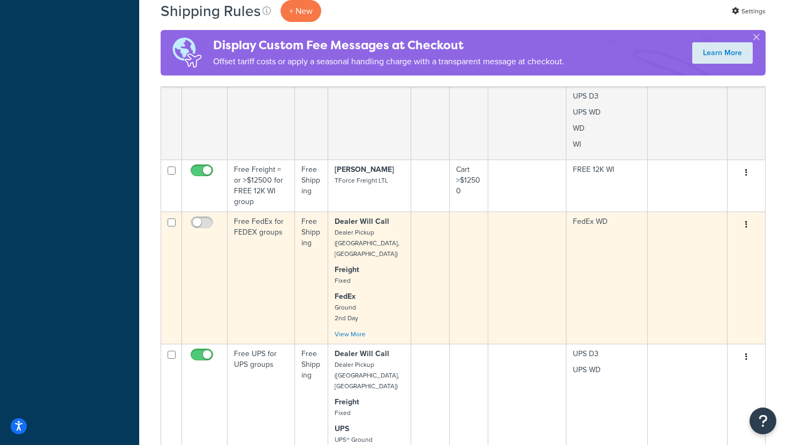
click at [746, 223] on icon "button" at bounding box center [746, 224] width 2 height 7
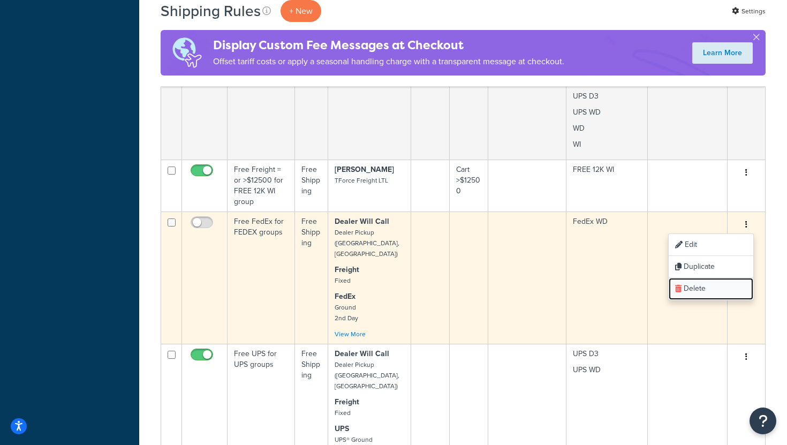
click at [692, 288] on link "Delete" at bounding box center [711, 289] width 85 height 22
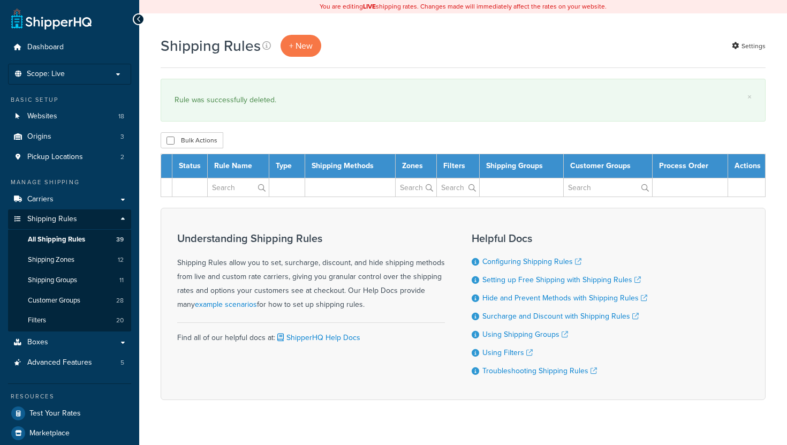
select select "50"
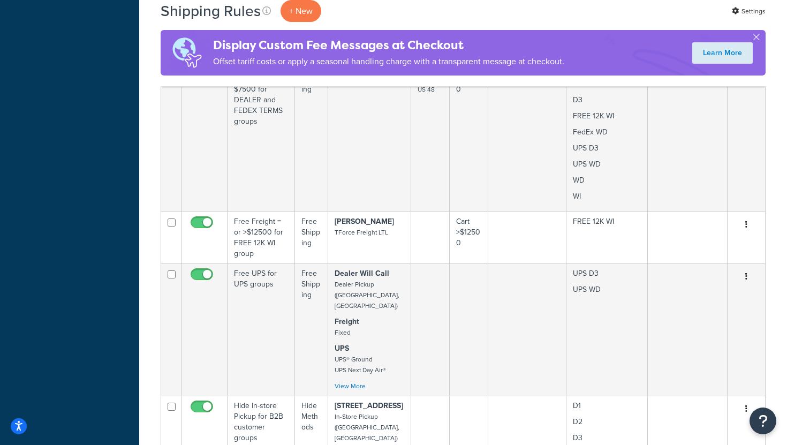
scroll to position [4634, 0]
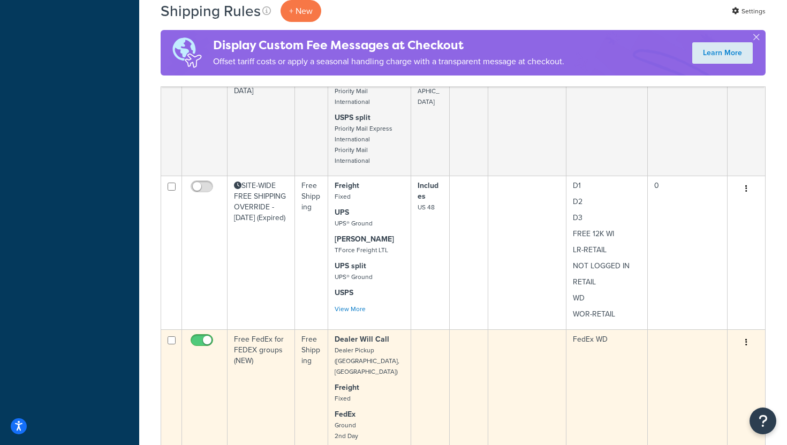
click at [278, 329] on td "Free FedEx for FEDEX groups (NEW)" at bounding box center [261, 395] width 67 height 132
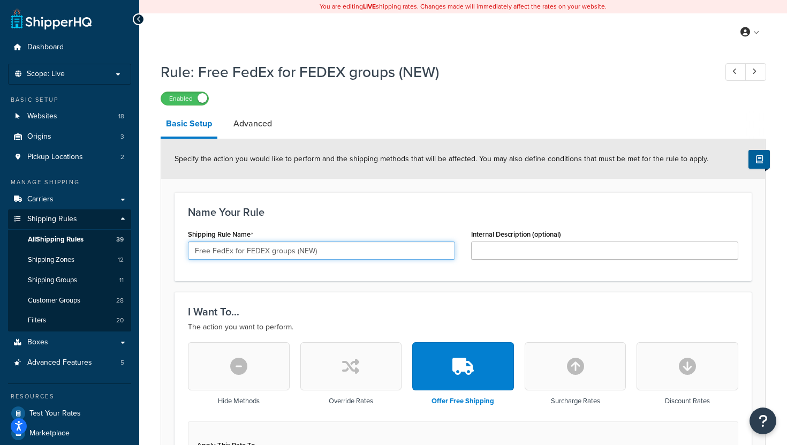
drag, startPoint x: 324, startPoint y: 254, endPoint x: 292, endPoint y: 252, distance: 32.8
click at [292, 252] on input "Free FedEx for FEDEX groups (NEW)" at bounding box center [321, 250] width 267 height 18
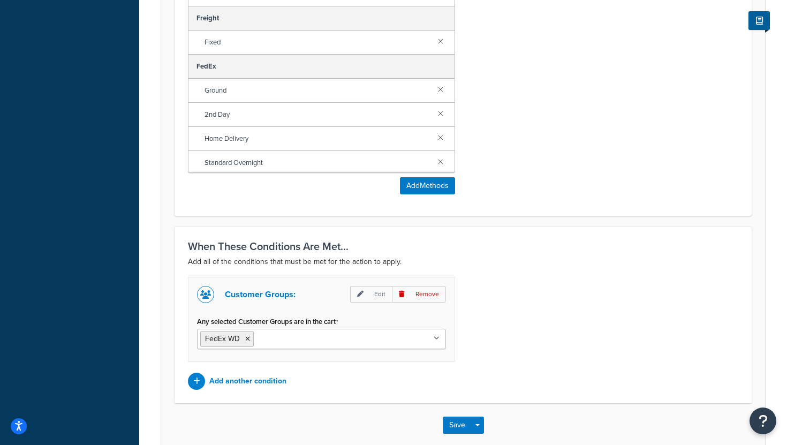
scroll to position [708, 0]
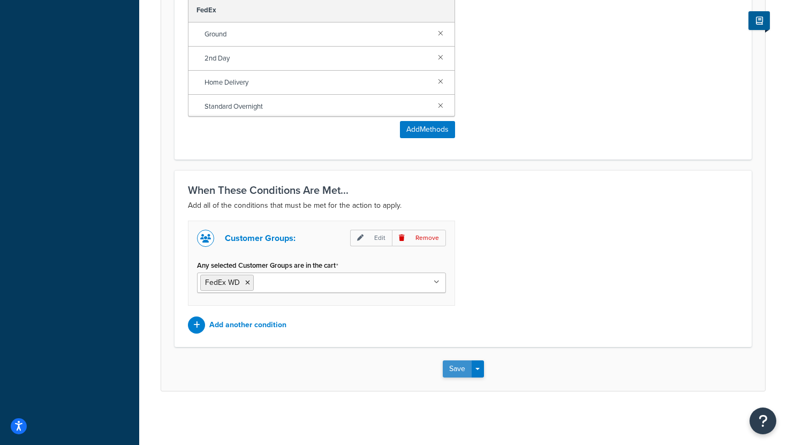
type input "Free FedEx for FEDEX groups"
click at [454, 368] on button "Save" at bounding box center [457, 368] width 29 height 17
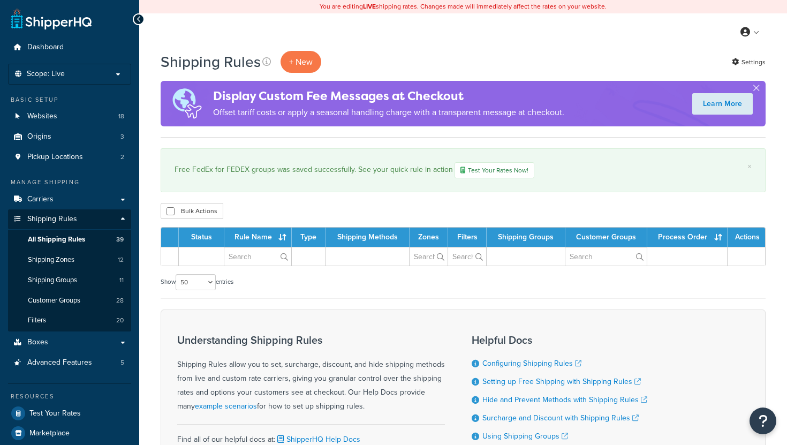
select select "50"
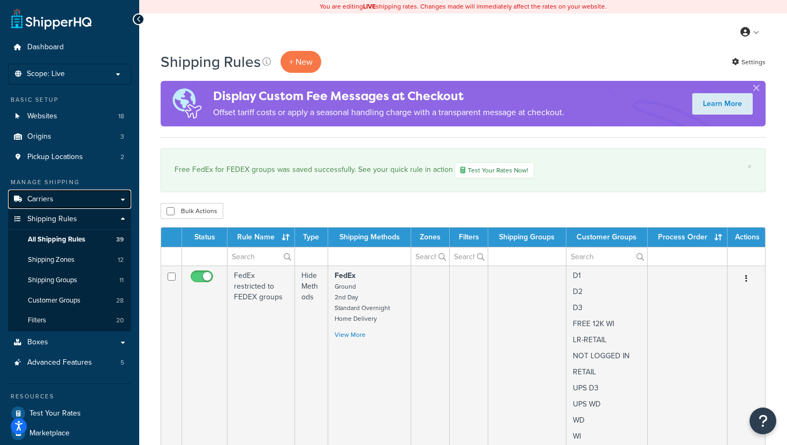
click at [75, 203] on link "Carriers" at bounding box center [69, 200] width 123 height 20
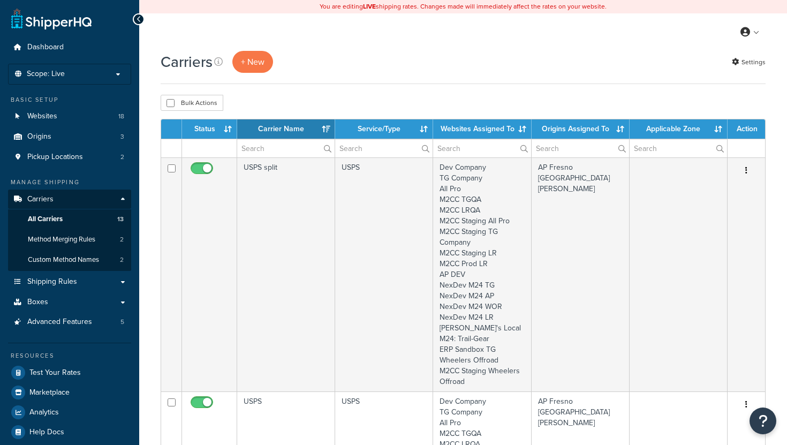
select select "15"
click at [259, 59] on button "+ New" at bounding box center [252, 62] width 41 height 22
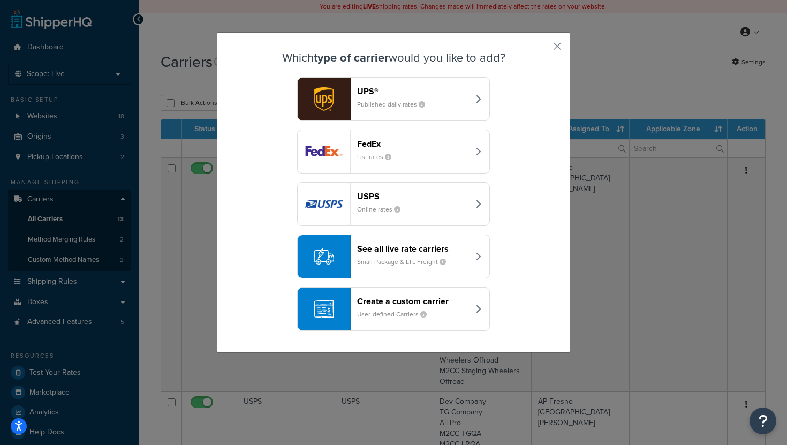
click at [461, 307] on div "Create a custom carrier User-defined Carriers" at bounding box center [413, 309] width 112 height 26
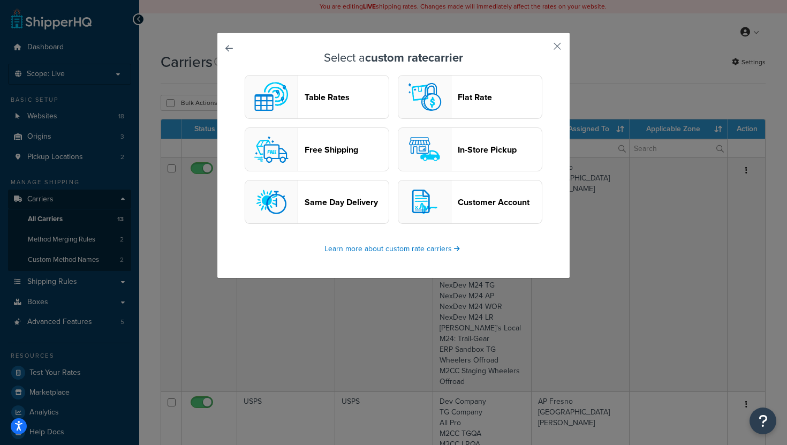
click at [337, 155] on header "Free Shipping" at bounding box center [347, 150] width 84 height 10
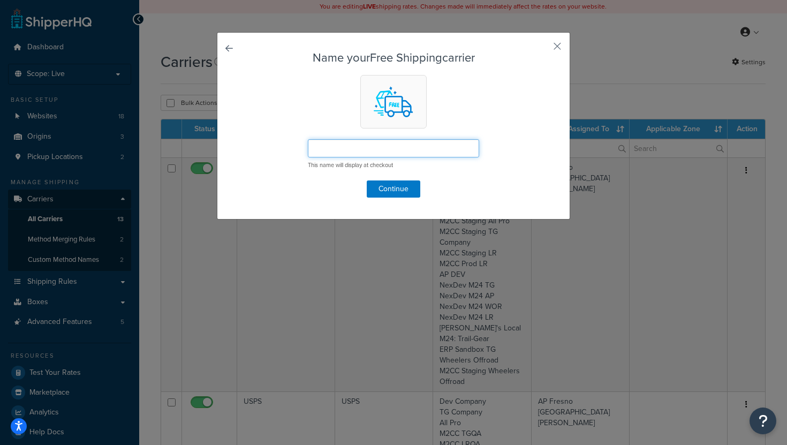
click at [345, 150] on input "text" at bounding box center [393, 148] width 171 height 18
type input "FedEx - Ground"
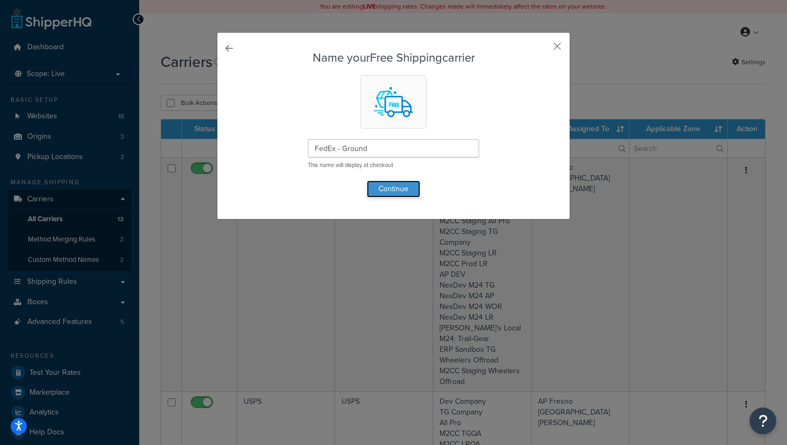
click at [400, 189] on button "Continue" at bounding box center [394, 188] width 54 height 17
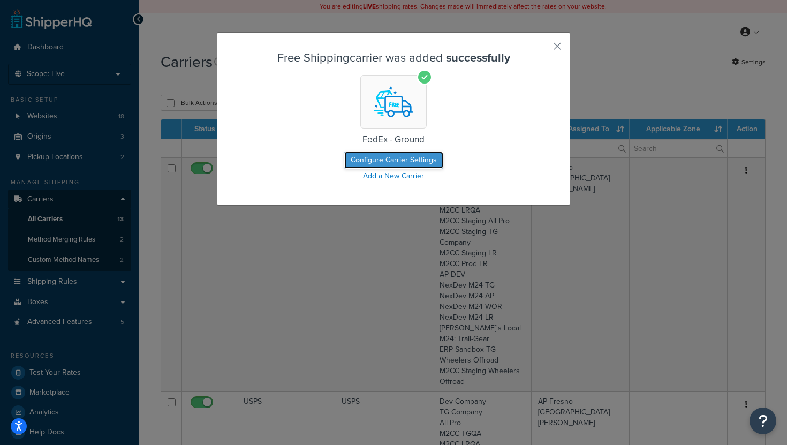
click at [425, 158] on button "Configure Carrier Settings" at bounding box center [393, 160] width 99 height 17
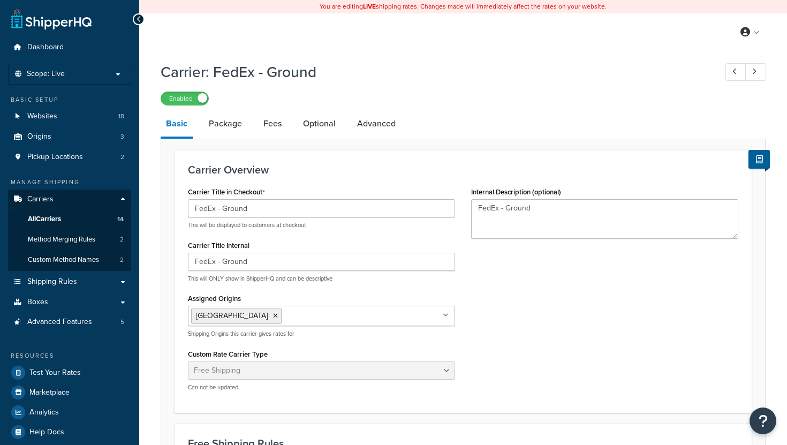
select select "free"
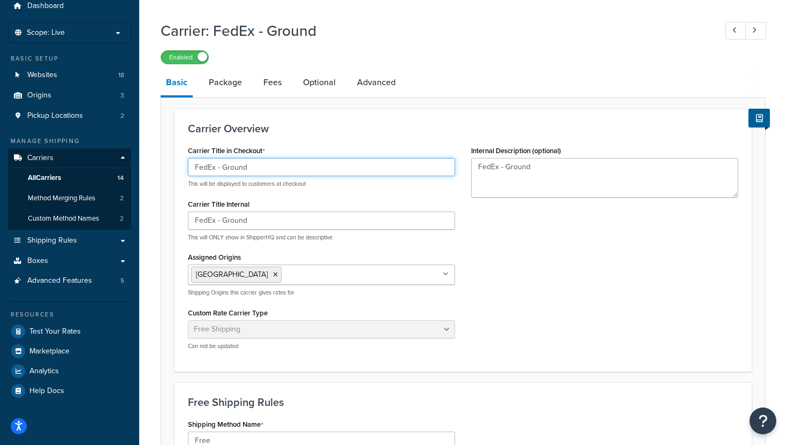
click at [253, 168] on input "FedEx - Ground" at bounding box center [321, 167] width 267 height 18
click at [258, 167] on input "FedEx - Ground (Test)" at bounding box center [321, 167] width 267 height 18
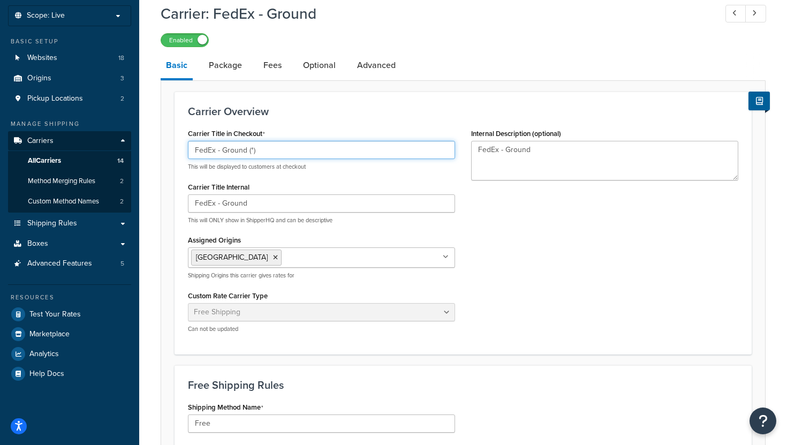
scroll to position [63, 0]
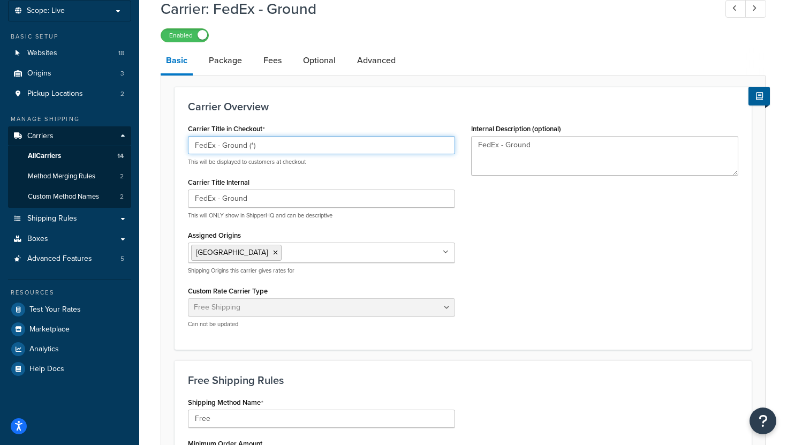
drag, startPoint x: 267, startPoint y: 147, endPoint x: 246, endPoint y: 146, distance: 21.4
click at [246, 146] on input "FedEx - Ground (*)" at bounding box center [321, 145] width 267 height 18
type input "FedEx - Ground"
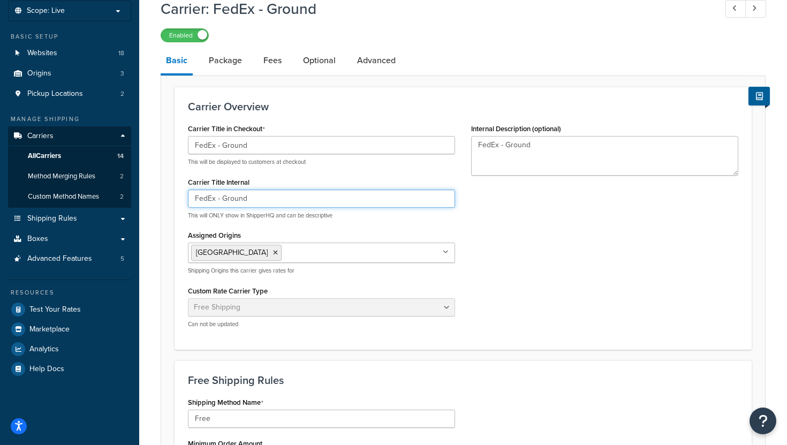
click at [268, 204] on input "FedEx - Ground" at bounding box center [321, 199] width 267 height 18
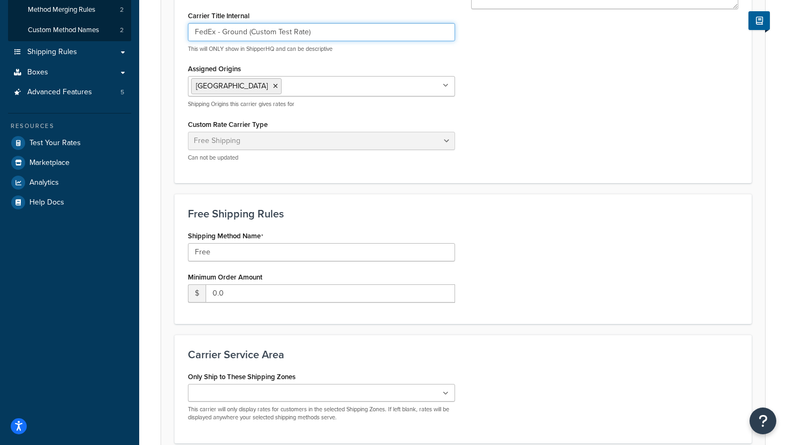
scroll to position [231, 0]
type input "FedEx - Ground (Custom Test Rate)"
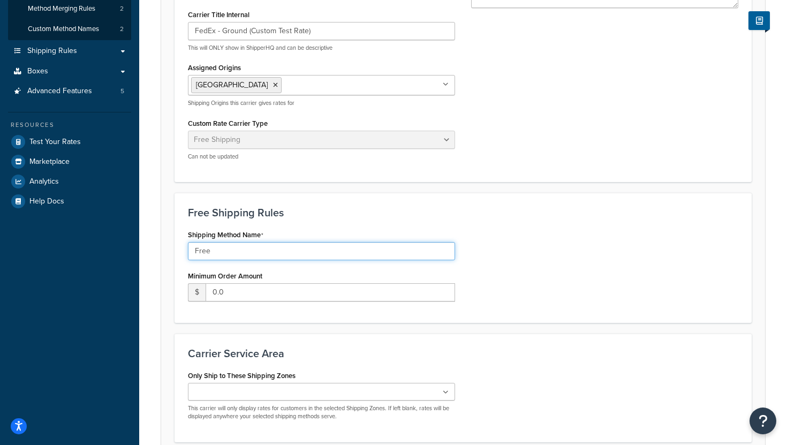
click at [222, 252] on input "Free" at bounding box center [321, 251] width 267 height 18
click at [237, 251] on input "Free" at bounding box center [321, 251] width 267 height 18
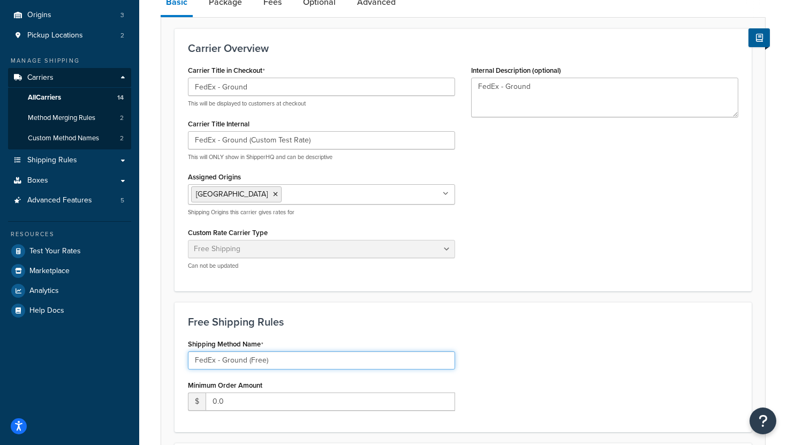
scroll to position [327, 0]
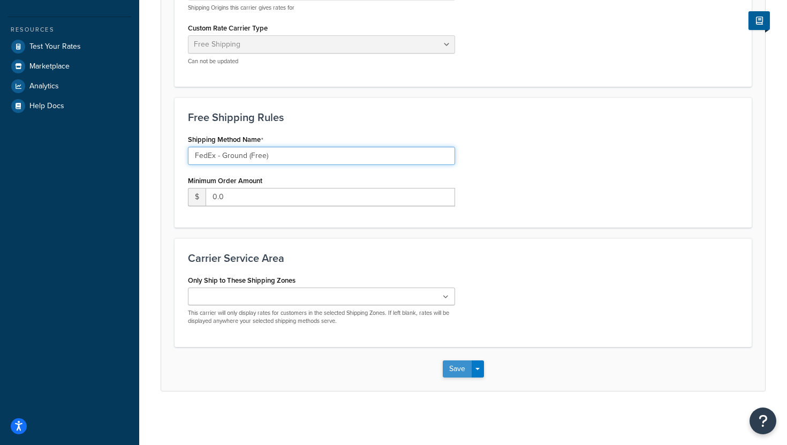
type input "FedEx - Ground (Free)"
click at [454, 366] on button "Save" at bounding box center [457, 368] width 29 height 17
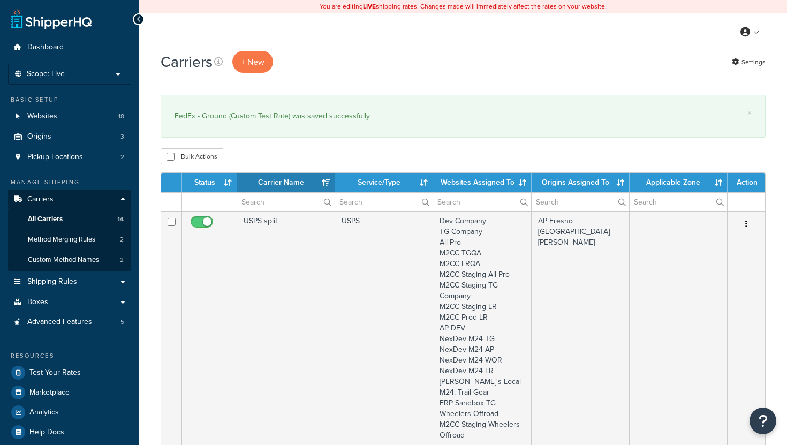
select select "15"
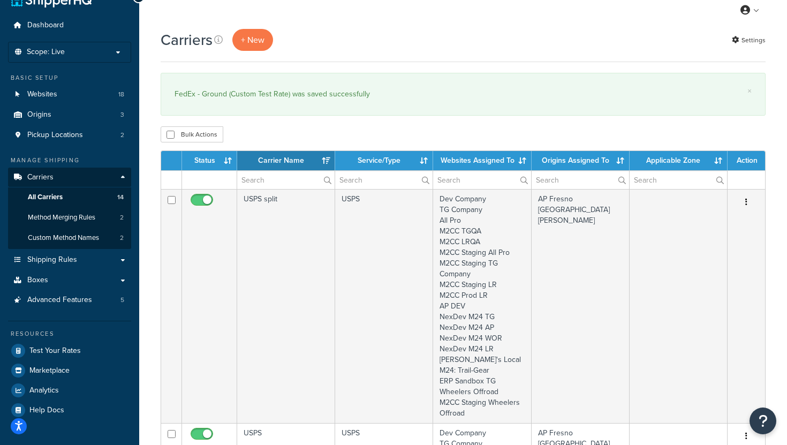
scroll to position [22, 0]
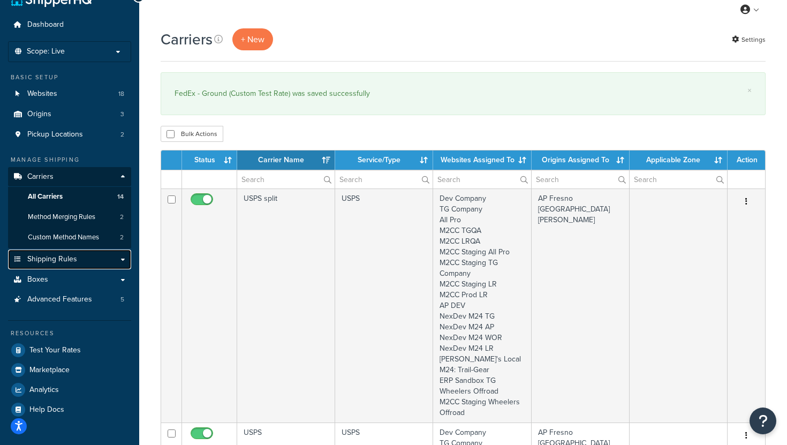
click at [71, 256] on span "Shipping Rules" at bounding box center [52, 259] width 50 height 9
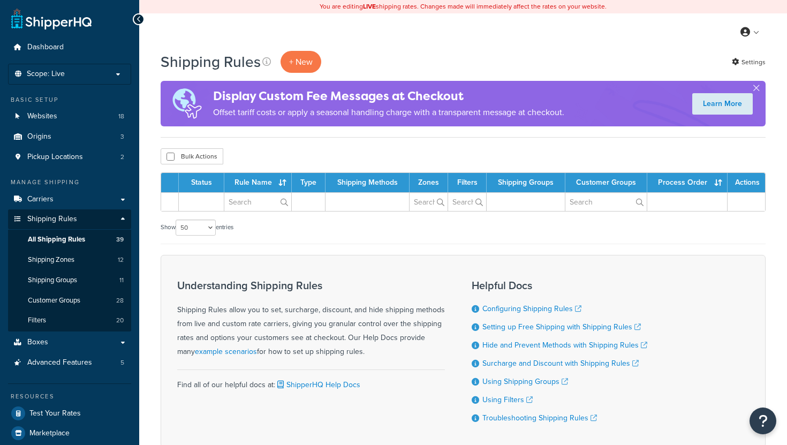
select select "50"
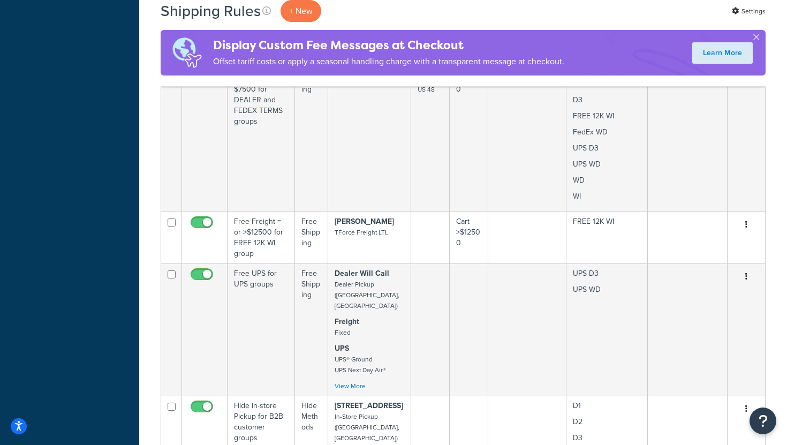
scroll to position [4580, 0]
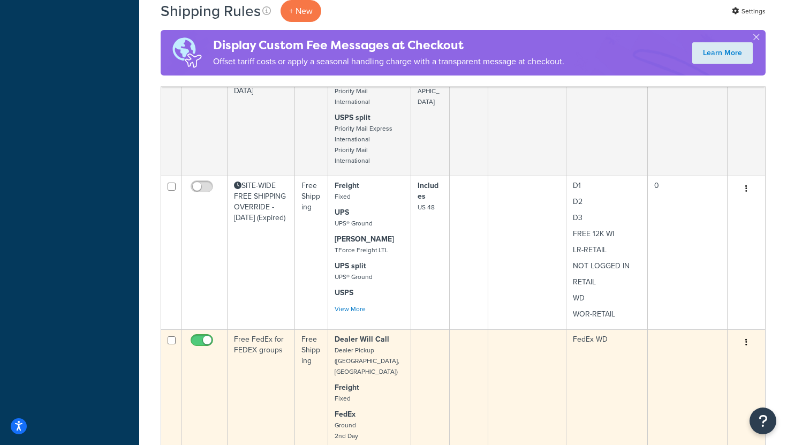
click at [455, 329] on td at bounding box center [469, 395] width 39 height 132
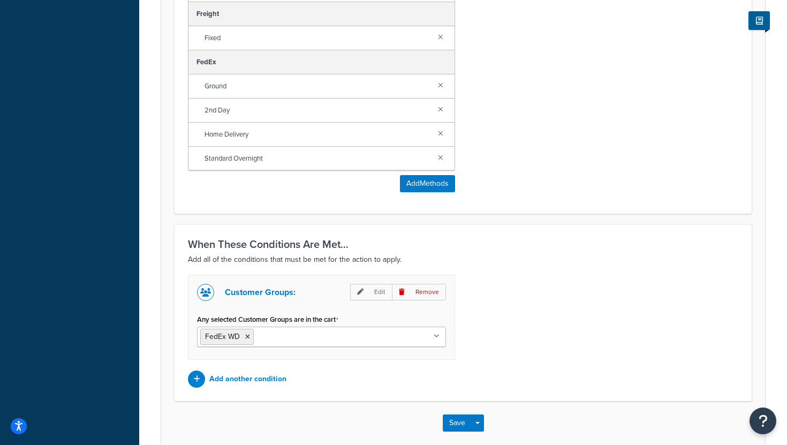
scroll to position [708, 0]
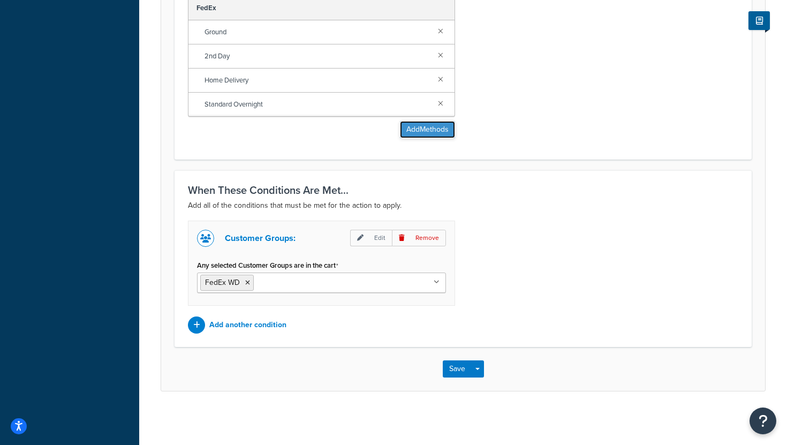
click at [427, 127] on button "Add Methods" at bounding box center [427, 129] width 55 height 17
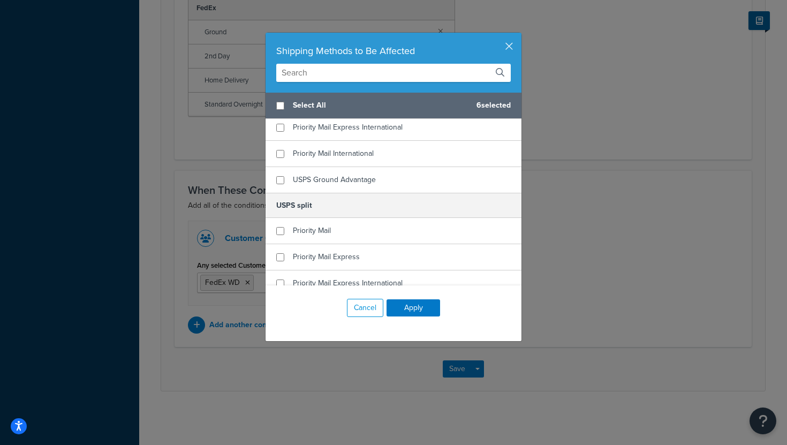
scroll to position [1312, 0]
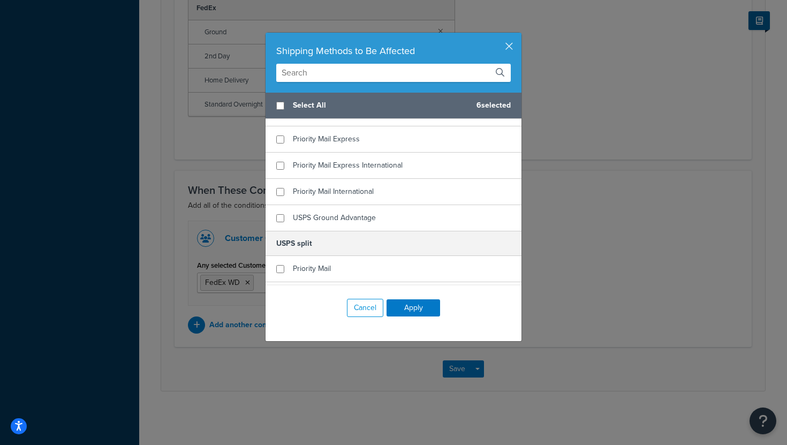
click at [314, 73] on input "text" at bounding box center [393, 73] width 234 height 18
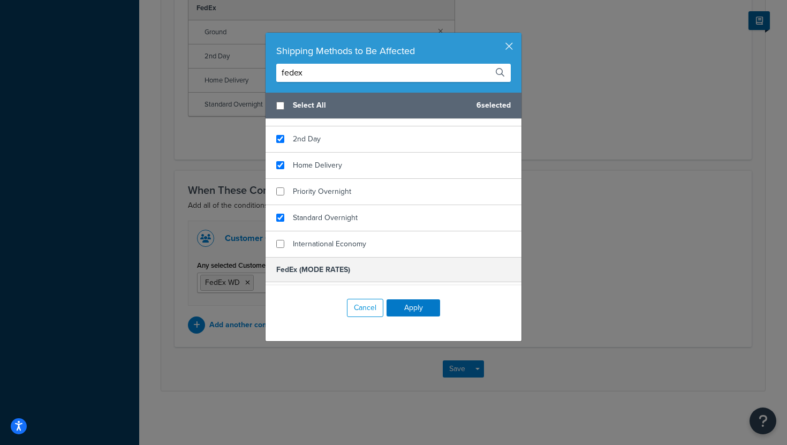
scroll to position [0, 0]
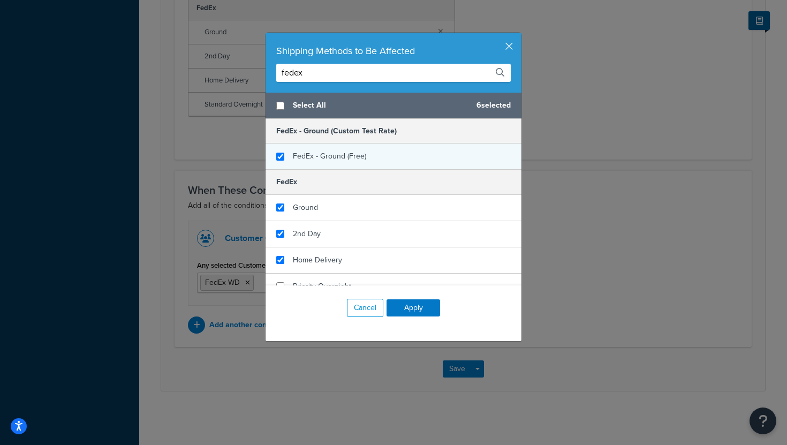
type input "fedex"
click at [281, 157] on input "checkbox" at bounding box center [280, 157] width 8 height 8
checkbox input "true"
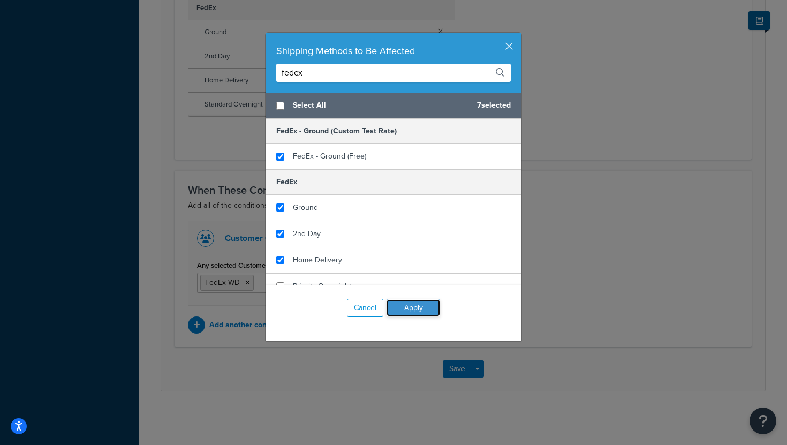
click at [415, 308] on button "Apply" at bounding box center [414, 307] width 54 height 17
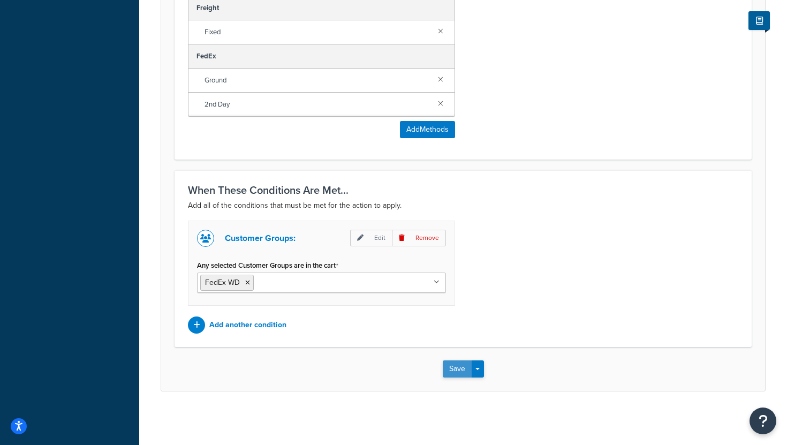
click at [455, 368] on button "Save" at bounding box center [457, 368] width 29 height 17
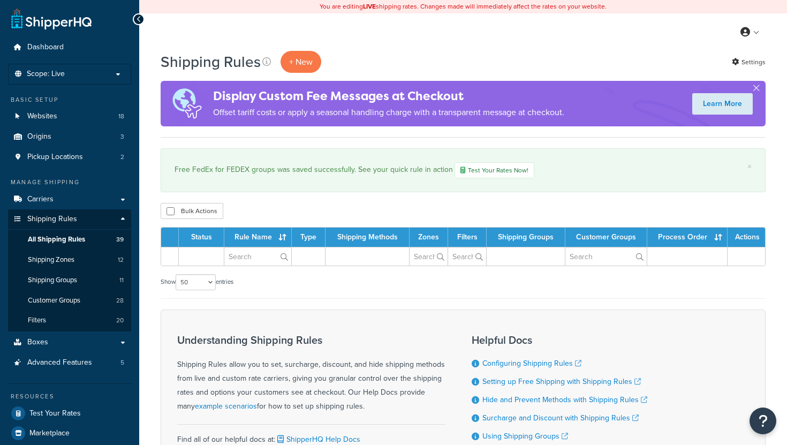
select select "50"
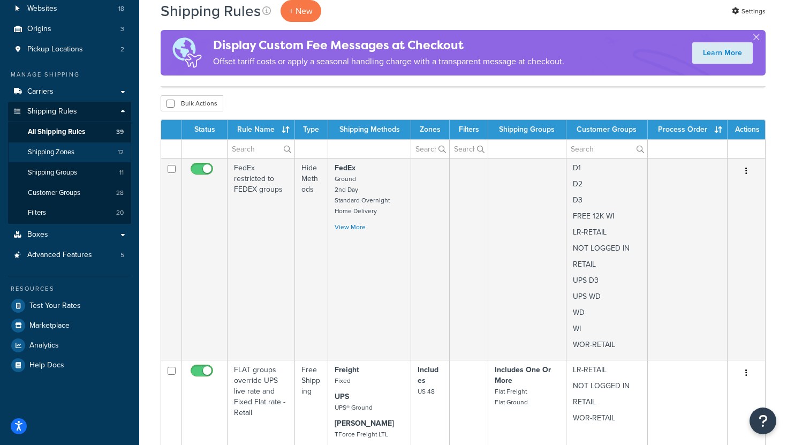
scroll to position [118, 0]
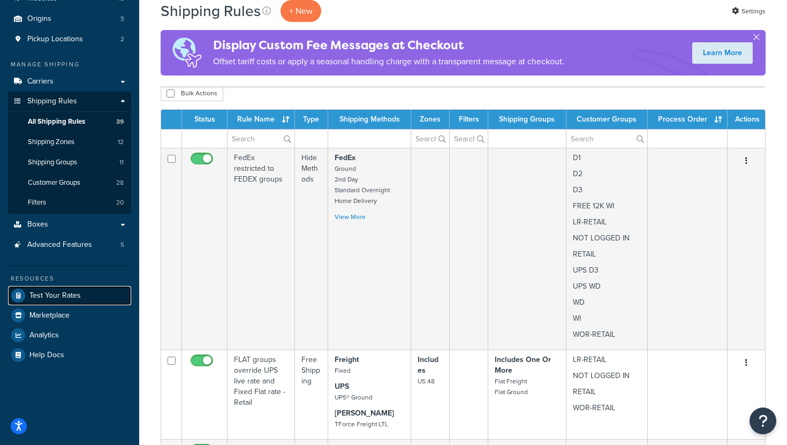
click at [60, 297] on span "Test Your Rates" at bounding box center [54, 295] width 51 height 9
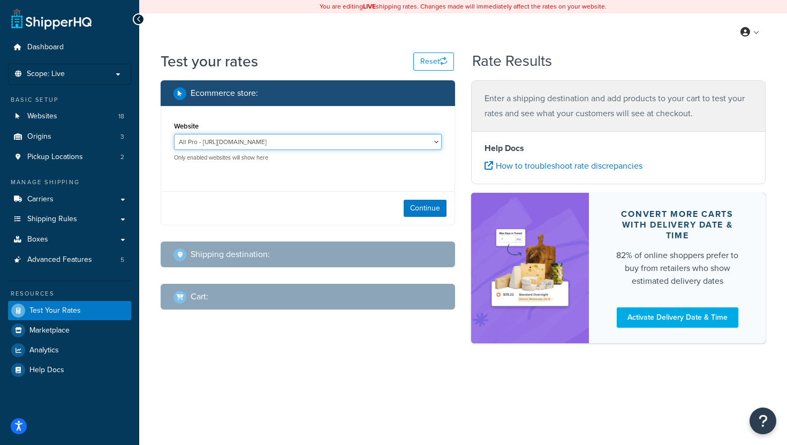
click at [325, 141] on select "All Pro - [URL][DOMAIN_NAME] ERP Sandbox TG - [URL][DOMAIN_NAME] M2CC LRQA - [U…" at bounding box center [308, 142] width 268 height 16
select select "fe8df8369d7744045bb466779996769f"
click at [174, 134] on select "All Pro - [URL][DOMAIN_NAME] ERP Sandbox TG - [URL][DOMAIN_NAME] M2CC LRQA - [U…" at bounding box center [308, 142] width 268 height 16
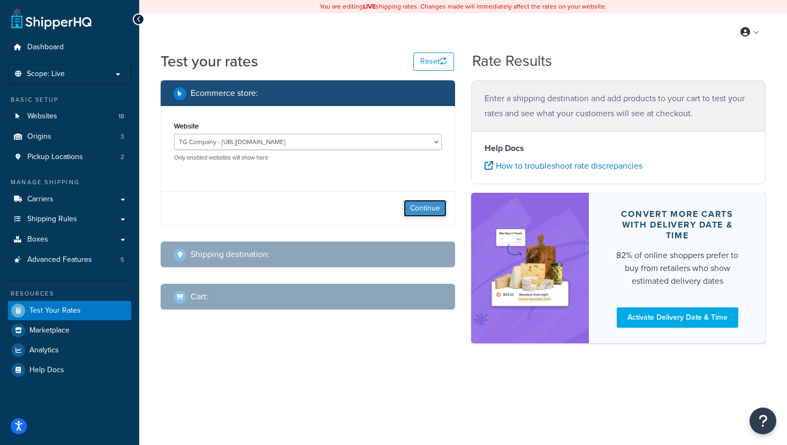
click at [420, 207] on button "Continue" at bounding box center [425, 208] width 43 height 17
select select "TX"
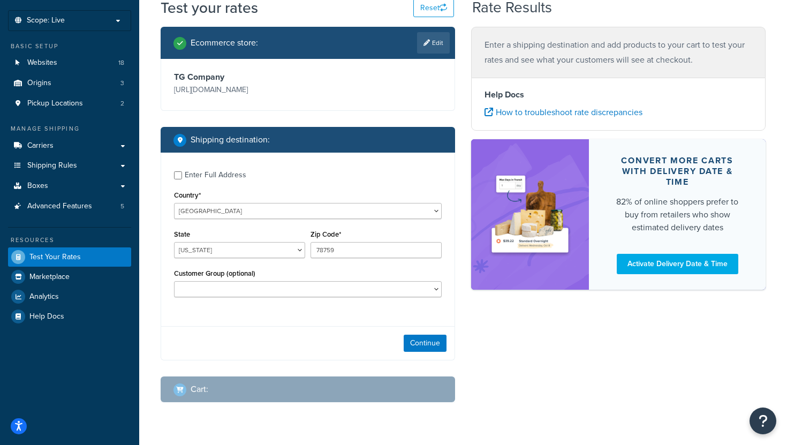
scroll to position [54, 0]
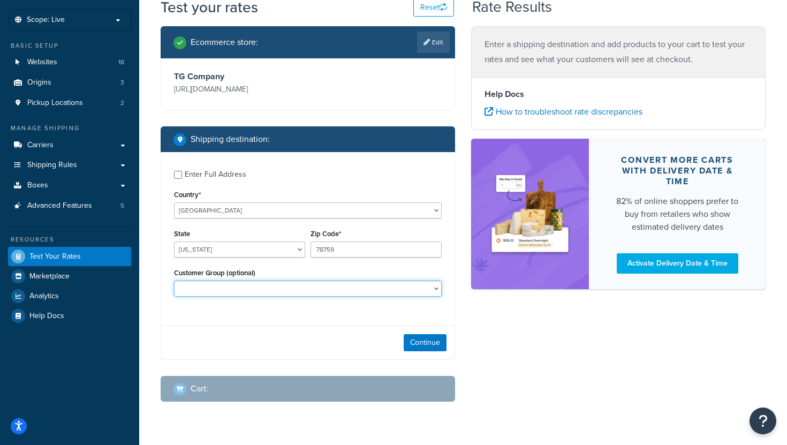
click at [365, 284] on select "D1 D2 D3 DEALER DEALER RS DEALER TERMS DEALER TERMS RS FedEx D3 FEDEX TERMS RS …" at bounding box center [308, 289] width 268 height 16
select select "FedEx WD"
click at [174, 282] on select "D1 D2 D3 DEALER DEALER RS DEALER TERMS DEALER TERMS RS FedEx D3 FEDEX TERMS RS …" at bounding box center [308, 289] width 268 height 16
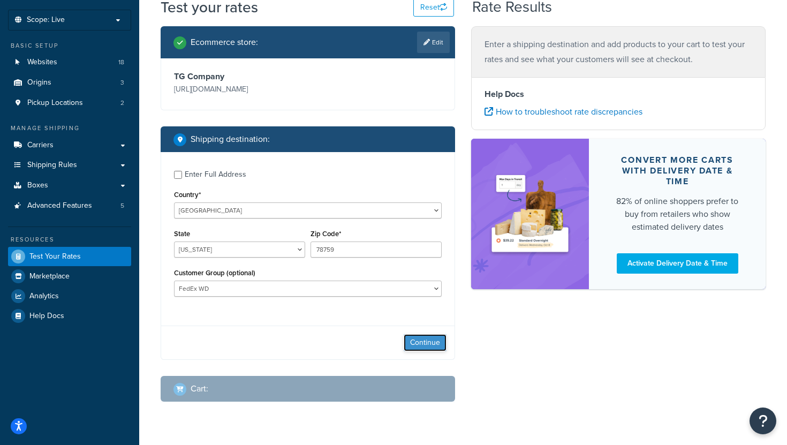
click at [426, 344] on button "Continue" at bounding box center [425, 342] width 43 height 17
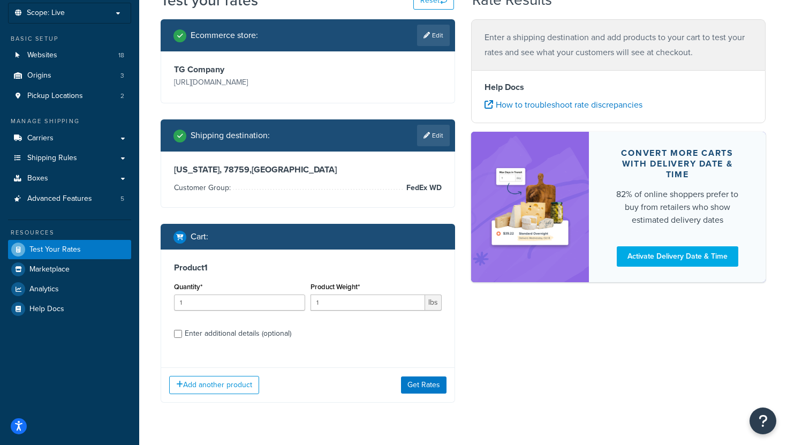
scroll to position [89, 0]
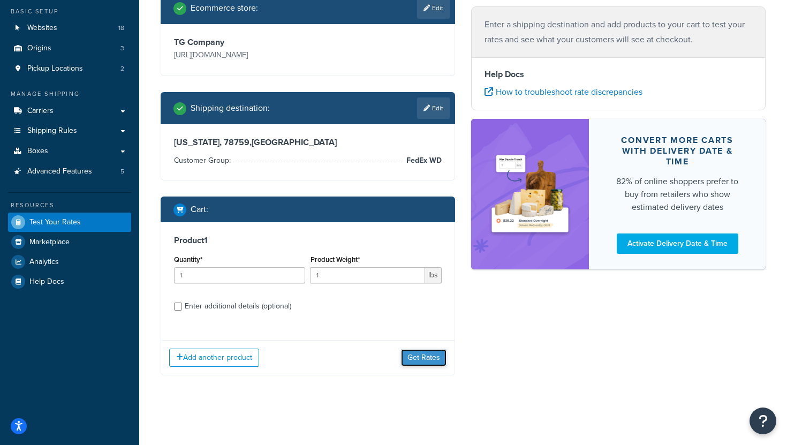
click at [422, 359] on button "Get Rates" at bounding box center [424, 357] width 46 height 17
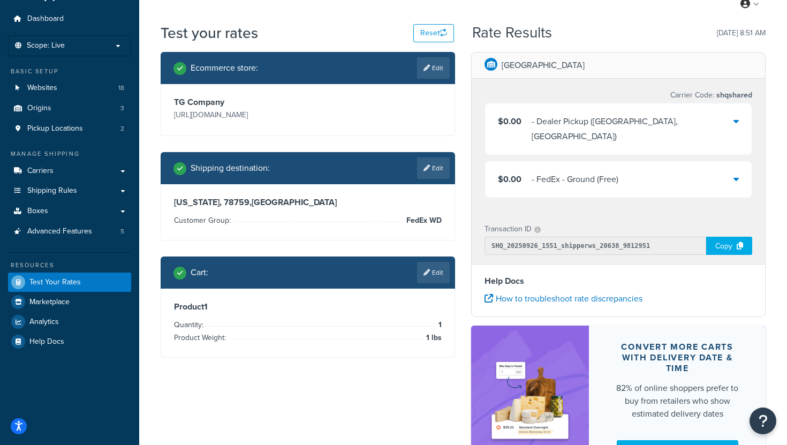
scroll to position [30, 0]
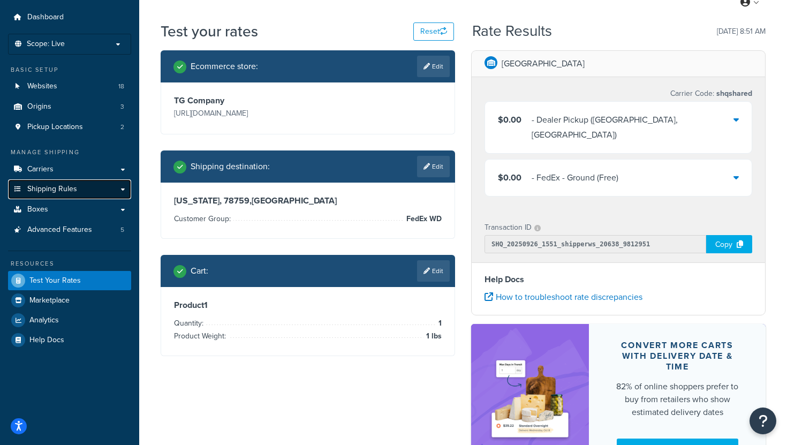
click at [70, 187] on span "Shipping Rules" at bounding box center [52, 189] width 50 height 9
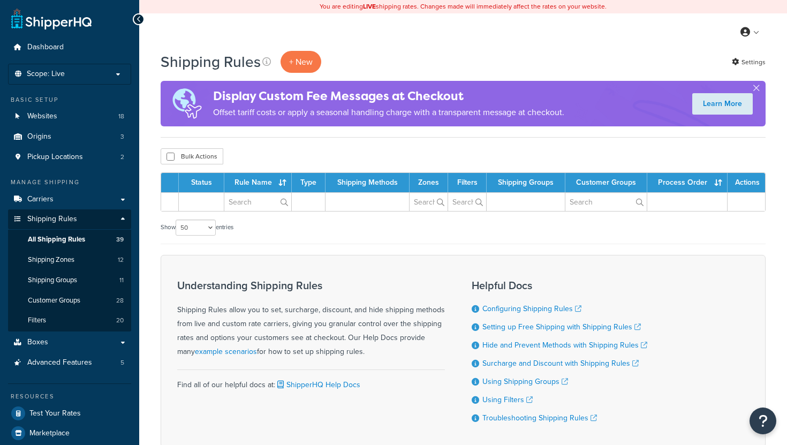
select select "50"
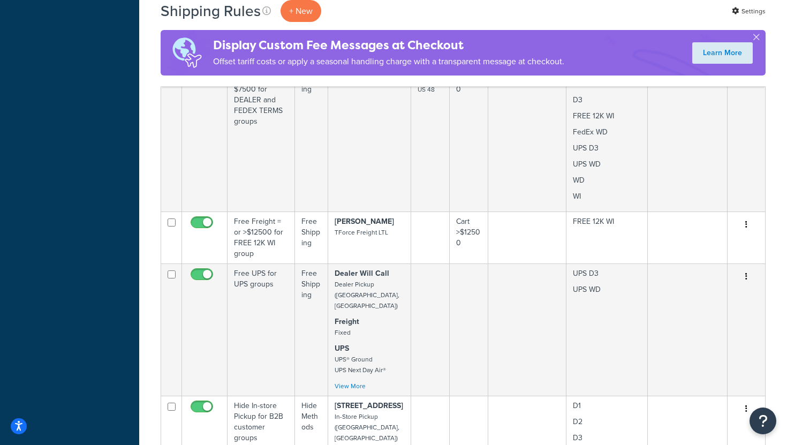
scroll to position [4580, 0]
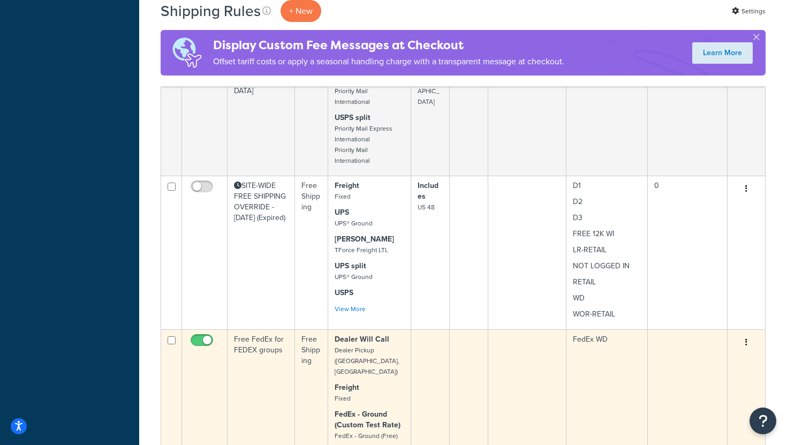
click at [273, 329] on td "Free FedEx for FEDEX groups" at bounding box center [261, 408] width 67 height 159
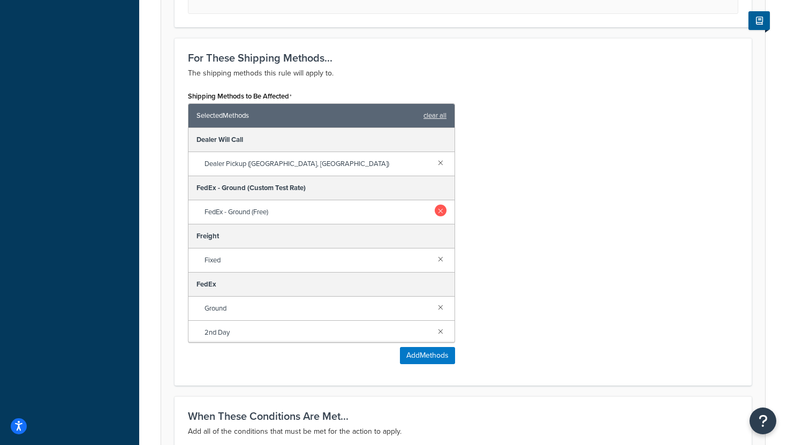
click at [442, 213] on link at bounding box center [441, 211] width 12 height 12
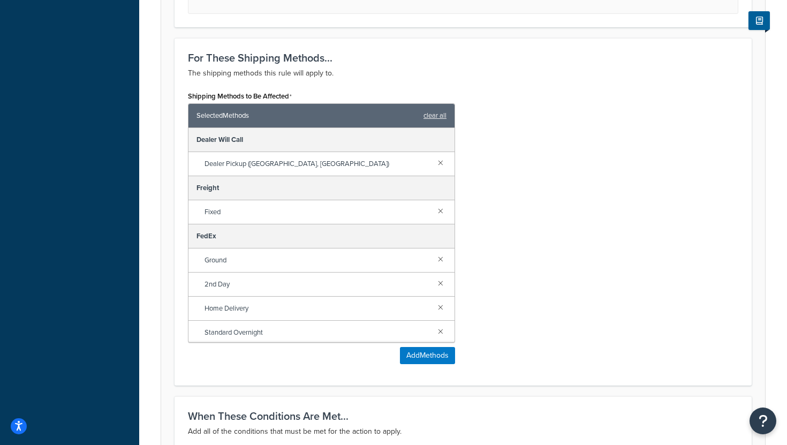
scroll to position [708, 0]
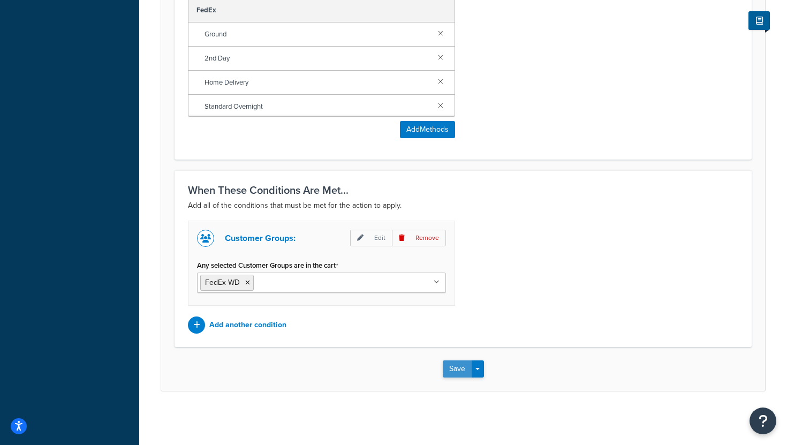
click at [453, 368] on button "Save" at bounding box center [457, 368] width 29 height 17
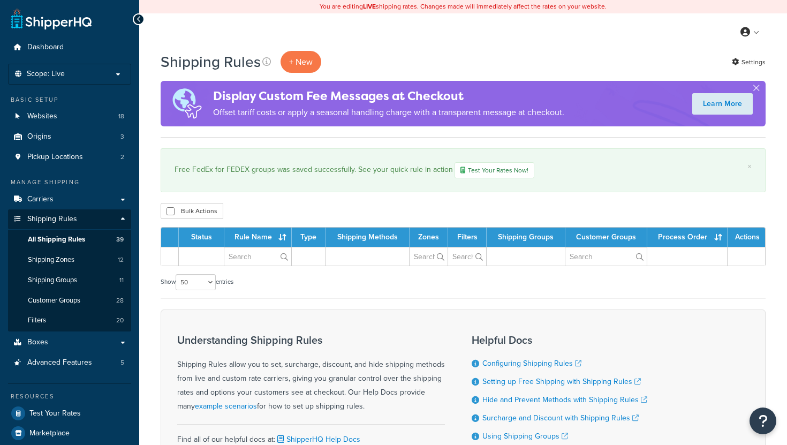
select select "50"
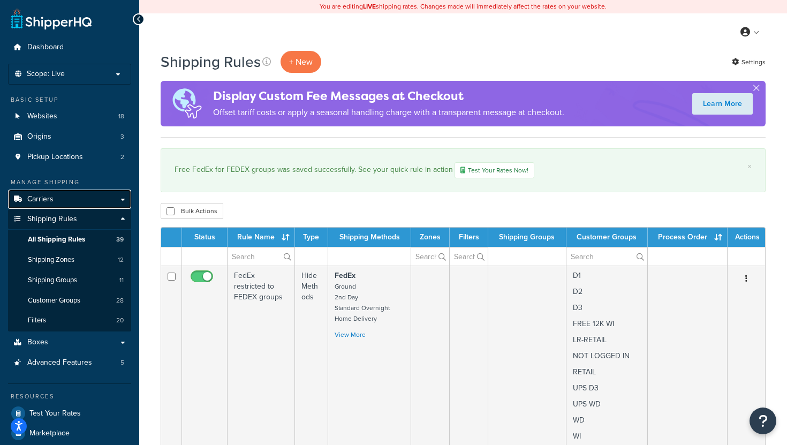
click at [67, 201] on link "Carriers" at bounding box center [69, 200] width 123 height 20
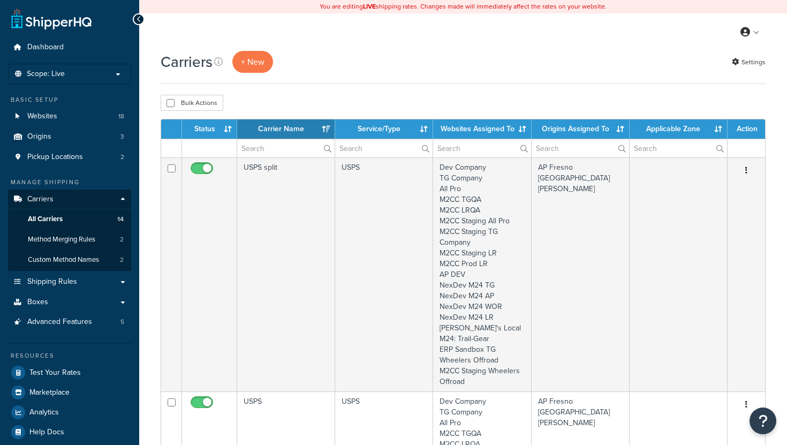
select select "15"
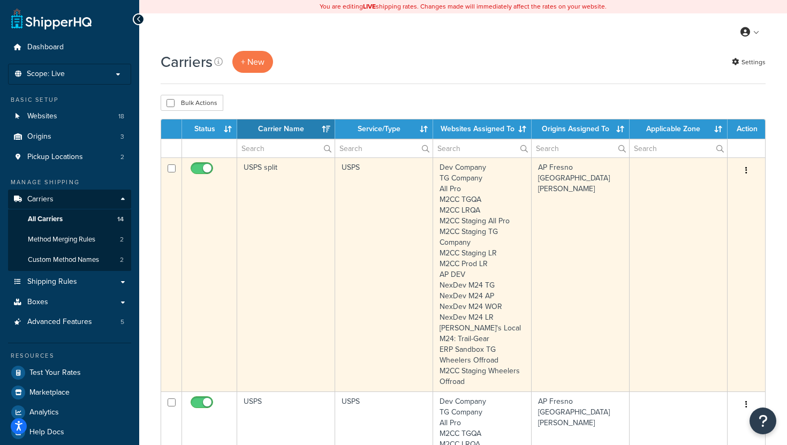
scroll to position [1552, 0]
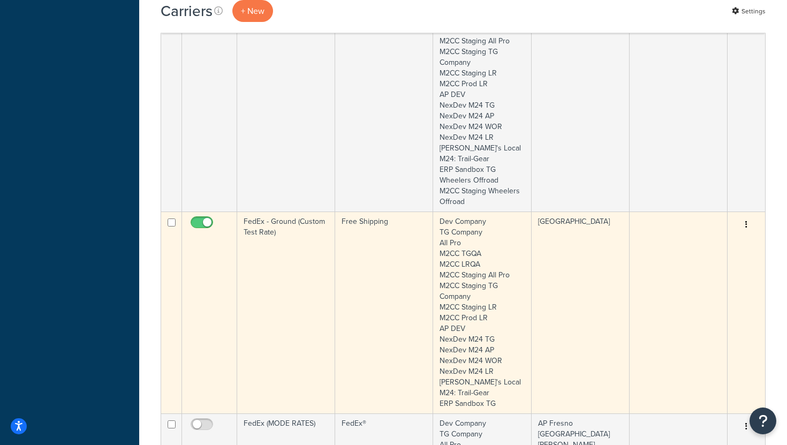
click at [745, 225] on button "button" at bounding box center [746, 224] width 15 height 17
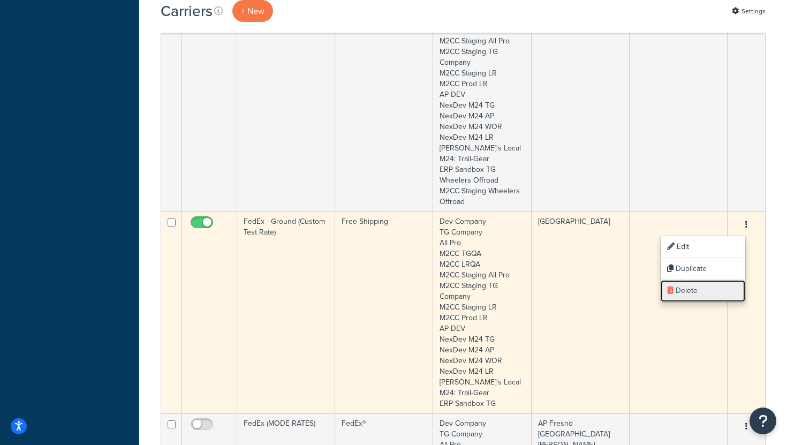
click at [694, 289] on link "Delete" at bounding box center [703, 291] width 85 height 22
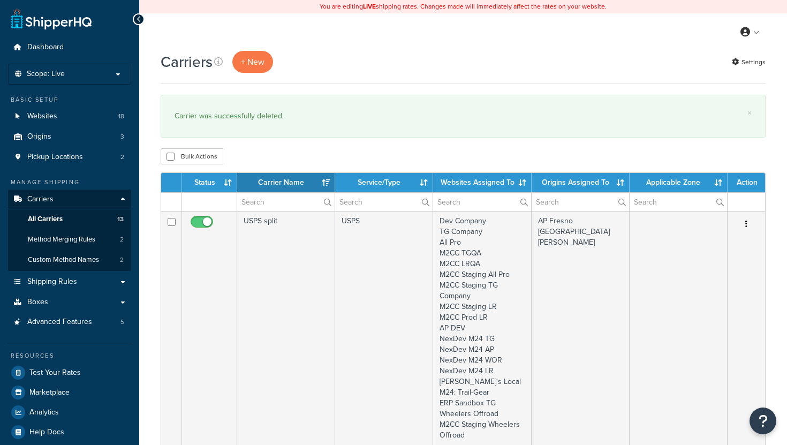
select select "15"
